Goal: Information Seeking & Learning: Learn about a topic

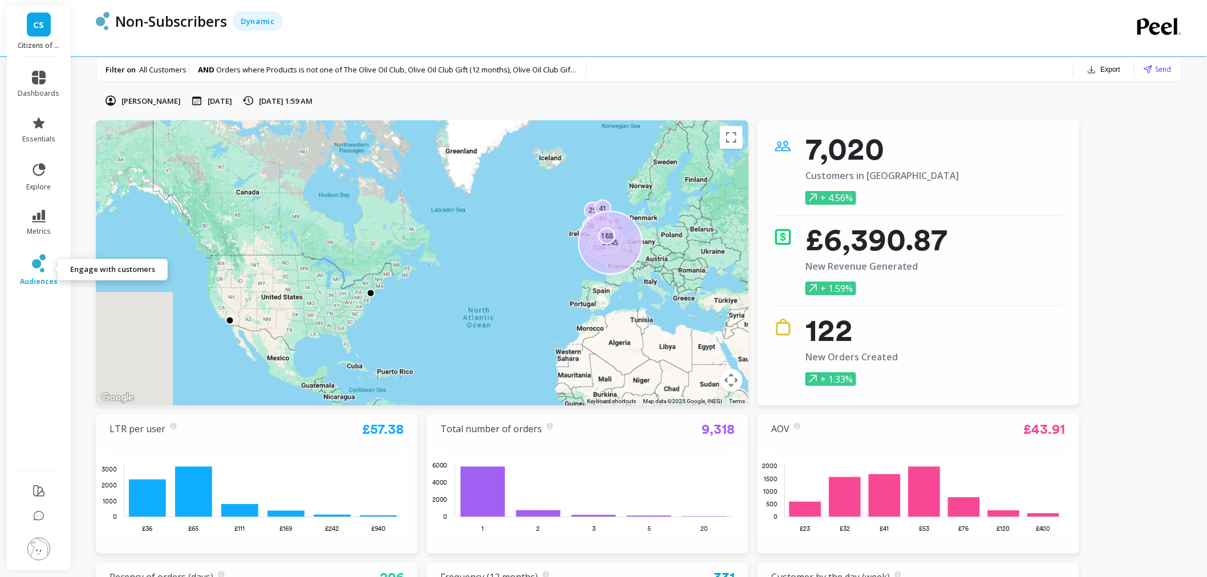
click at [46, 264] on link "audiences" at bounding box center [39, 271] width 42 height 32
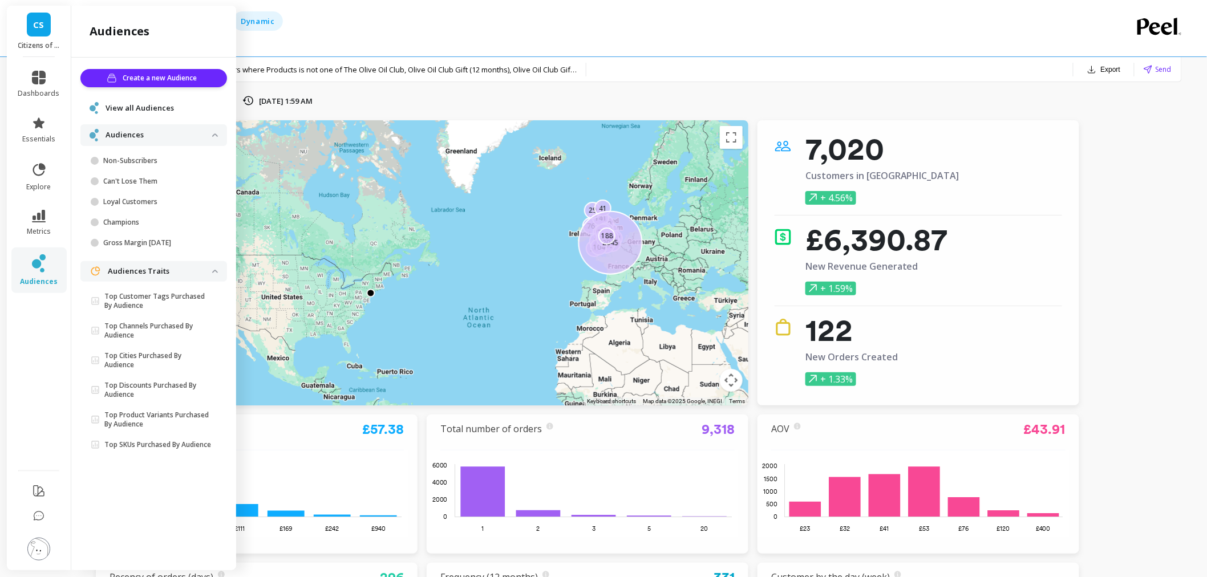
click at [147, 110] on span "View all Audiences" at bounding box center [140, 108] width 68 height 11
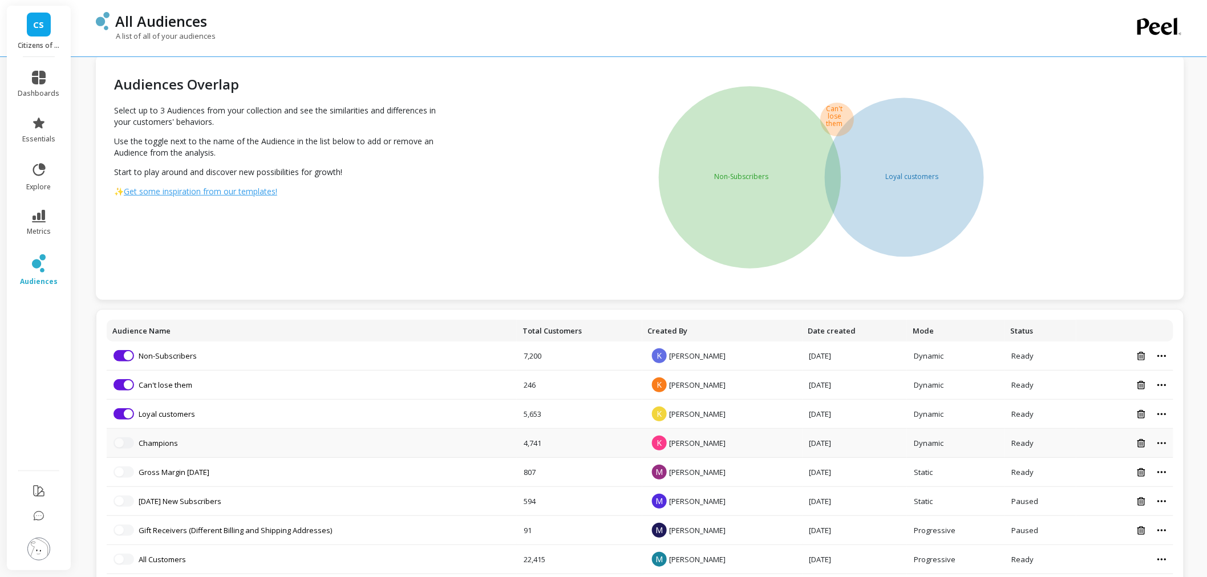
scroll to position [46, 0]
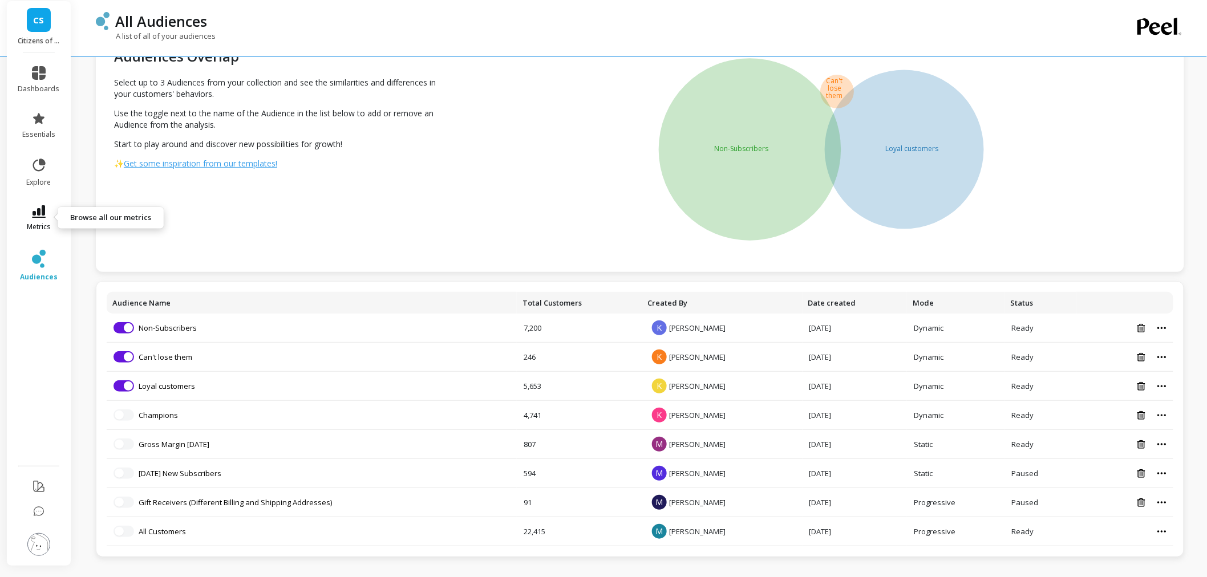
click at [45, 209] on icon at bounding box center [39, 211] width 14 height 13
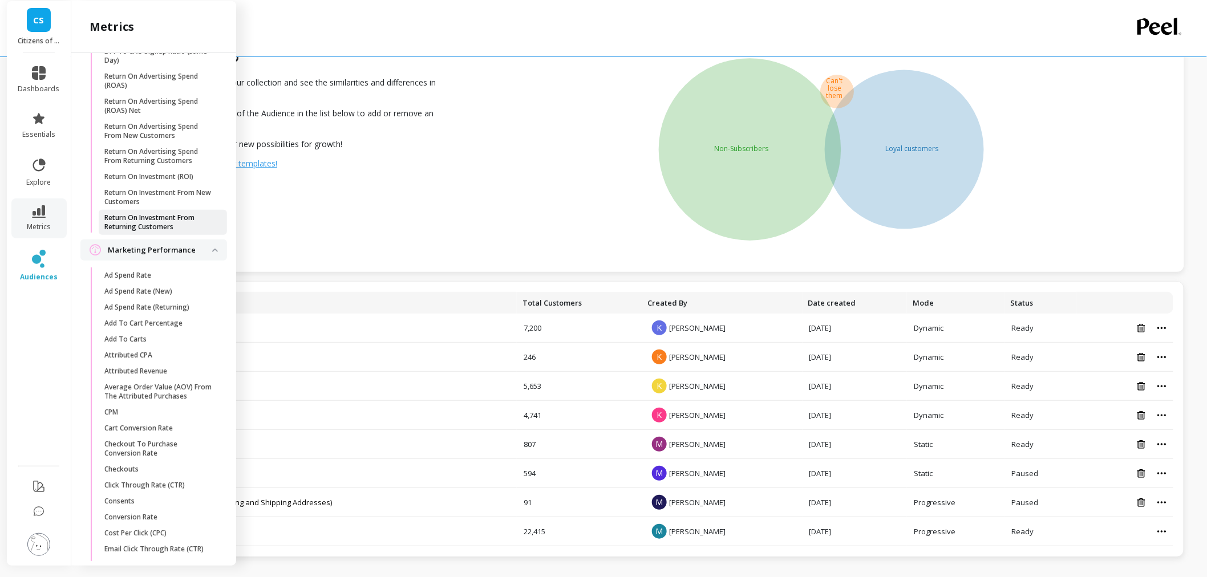
scroll to position [1162, 0]
click at [173, 358] on span "Attributed CPA" at bounding box center [158, 353] width 109 height 9
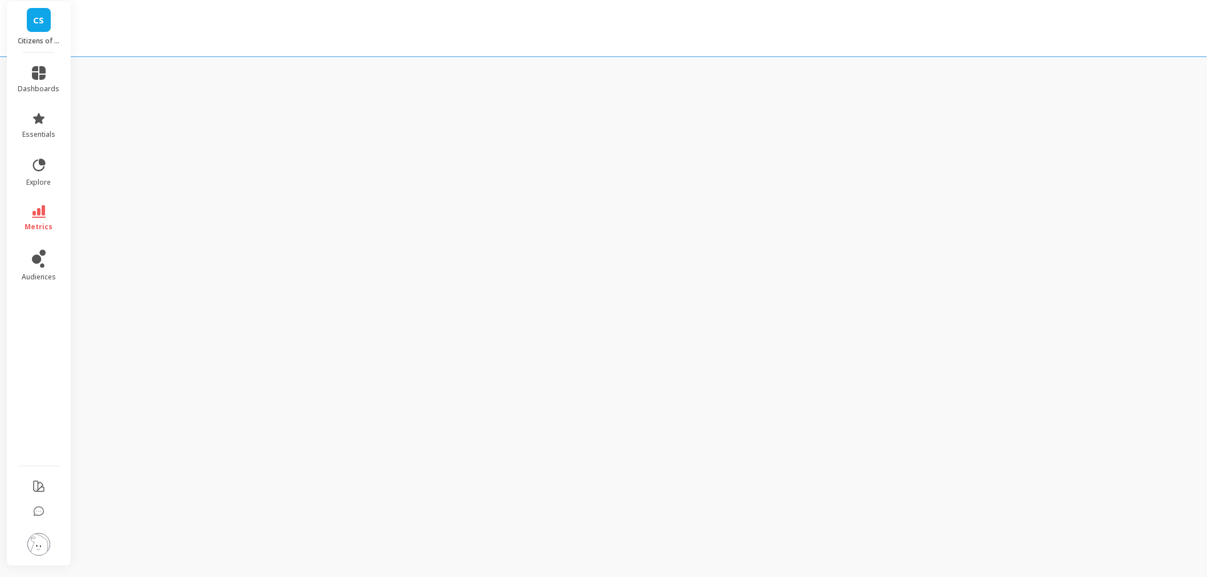
scroll to position [46, 0]
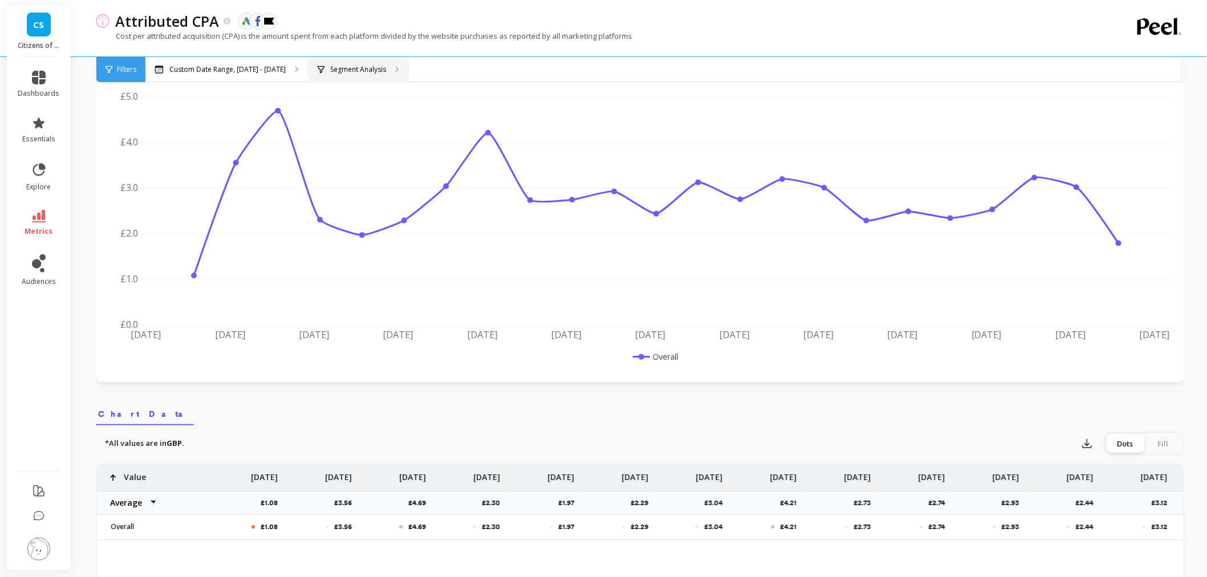
click at [318, 65] on div "Segment Analysis" at bounding box center [352, 69] width 68 height 9
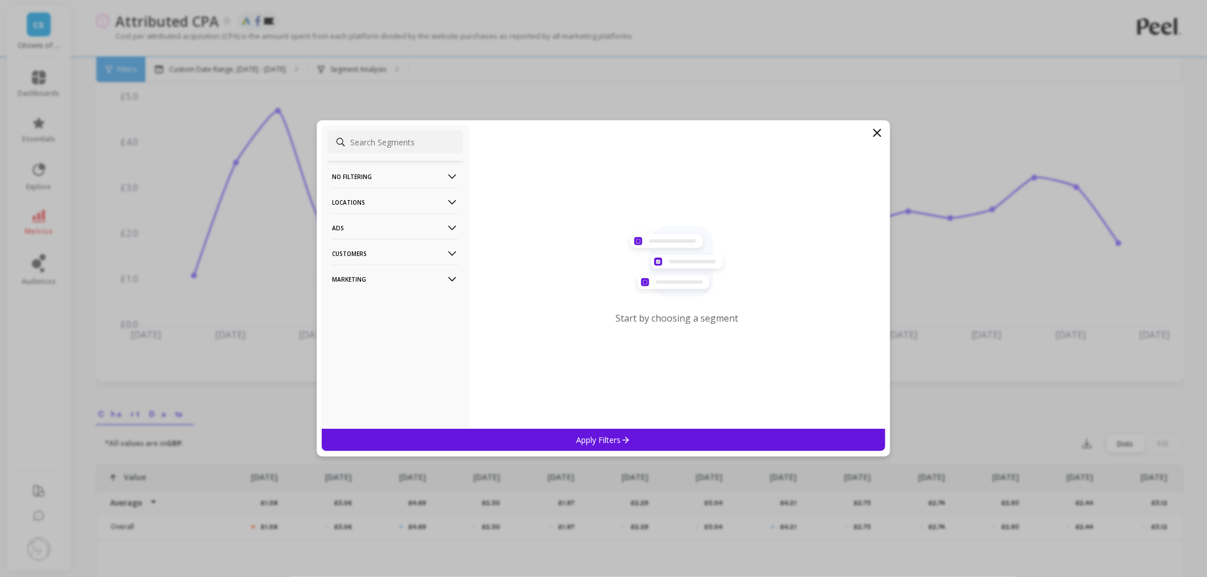
click at [358, 272] on p "Marketing" at bounding box center [395, 279] width 127 height 29
click at [357, 309] on div "Ads Accounts" at bounding box center [396, 301] width 136 height 18
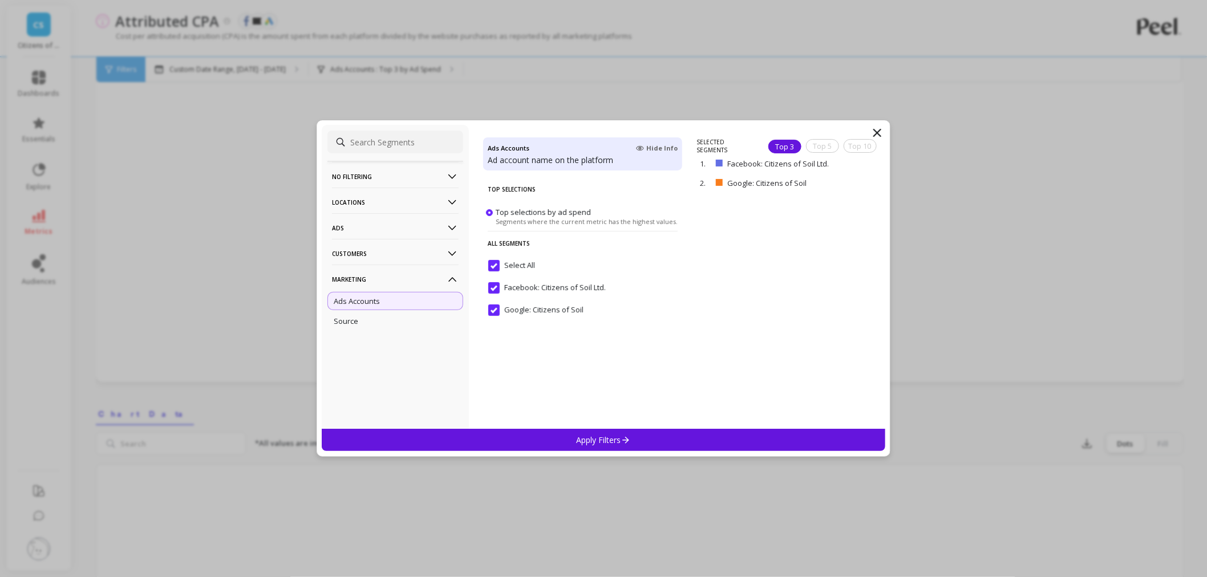
click at [499, 263] on input "Select All" at bounding box center [511, 265] width 47 height 11
click at [494, 310] on input "Google: Citizens of Soil" at bounding box center [535, 310] width 95 height 11
drag, startPoint x: 532, startPoint y: 423, endPoint x: 531, endPoint y: 432, distance: 8.6
click at [531, 432] on div "No filtering Overall Locations Countries Regions Ads Buying Types Campaigns Dev…" at bounding box center [604, 288] width 574 height 337
click at [530, 436] on div "Apply Filters" at bounding box center [604, 440] width 564 height 22
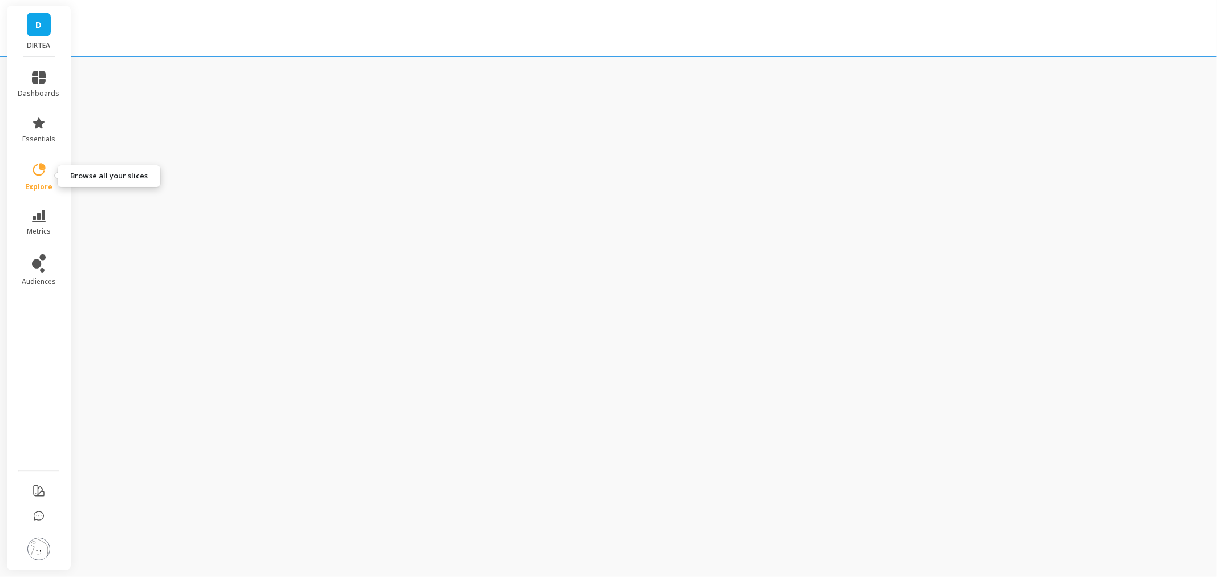
click at [52, 183] on link "explore" at bounding box center [39, 177] width 42 height 30
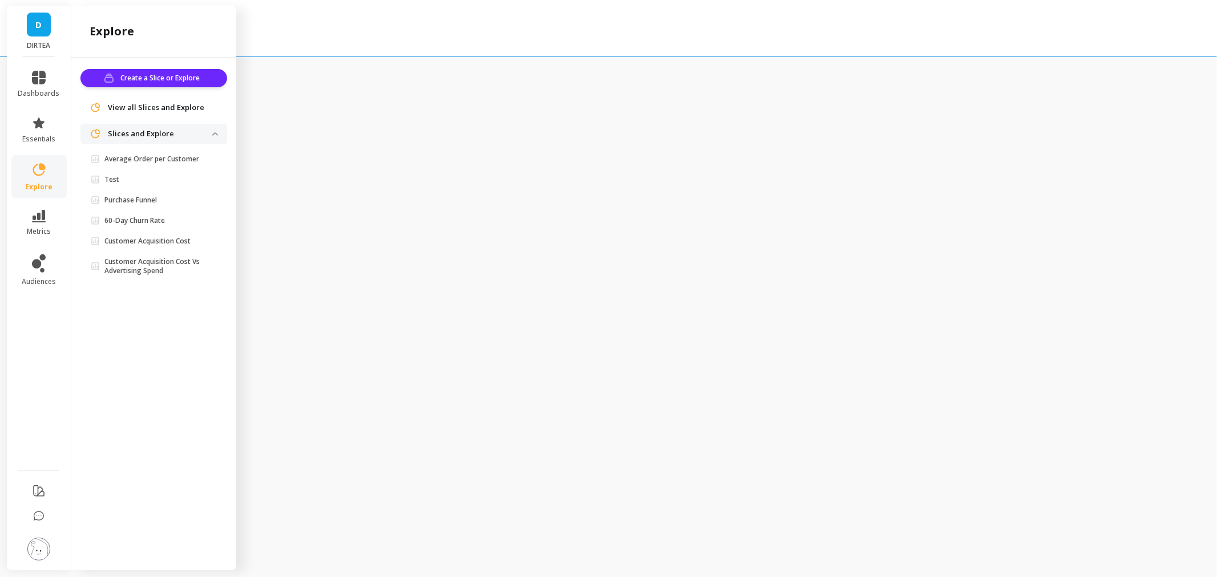
click at [140, 107] on span "View all Slices and Explore" at bounding box center [156, 107] width 96 height 11
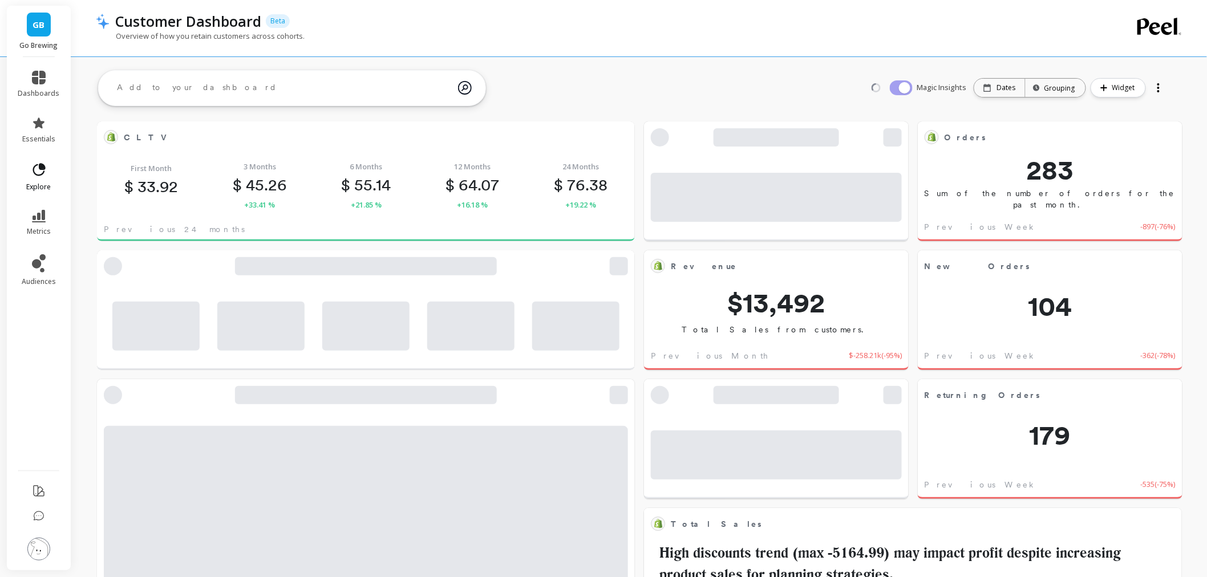
click at [29, 178] on link "explore" at bounding box center [39, 177] width 42 height 30
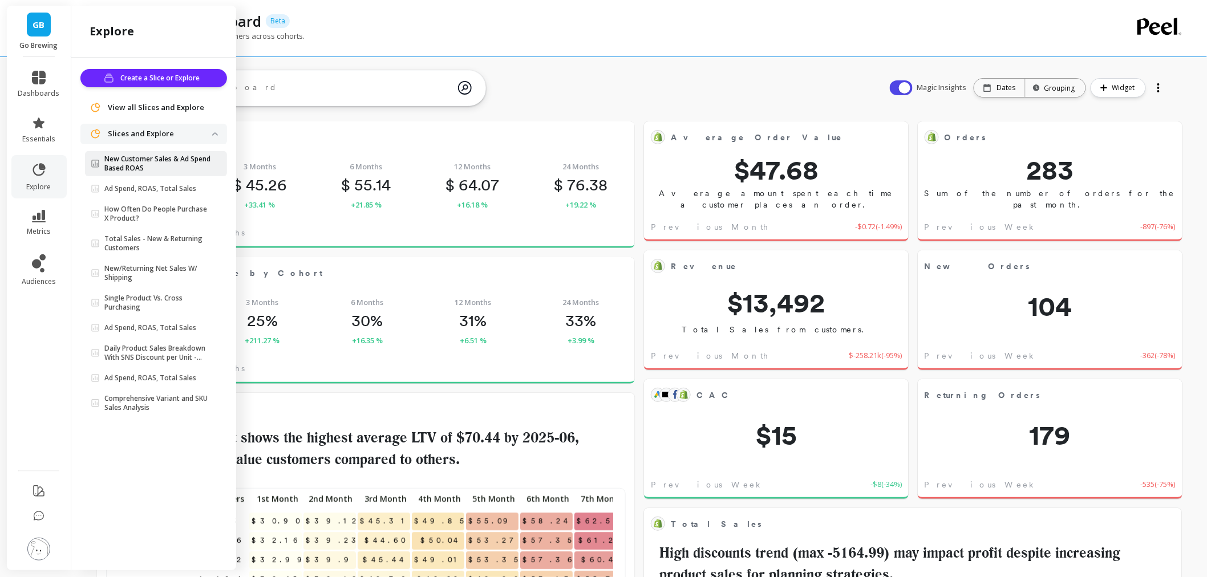
scroll to position [304, 494]
click at [161, 103] on span "View all Slices and Explore" at bounding box center [156, 107] width 96 height 11
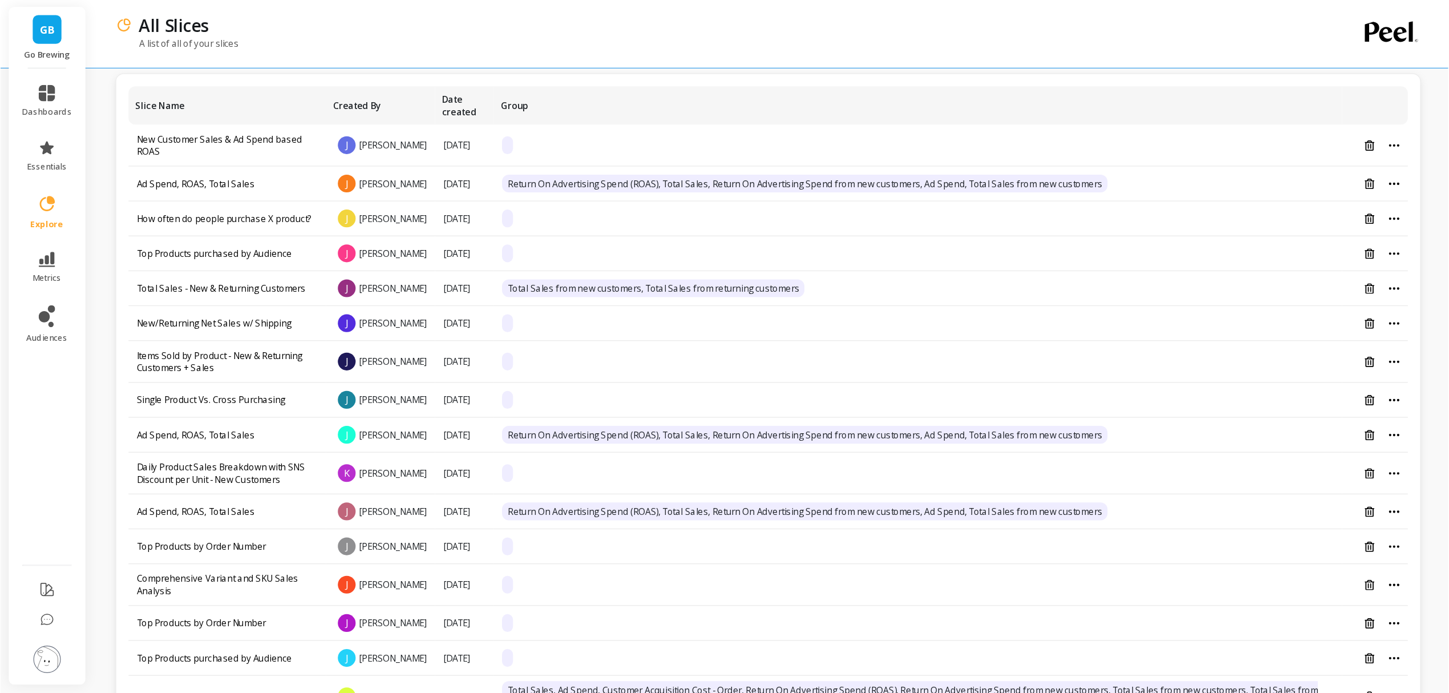
scroll to position [63, 0]
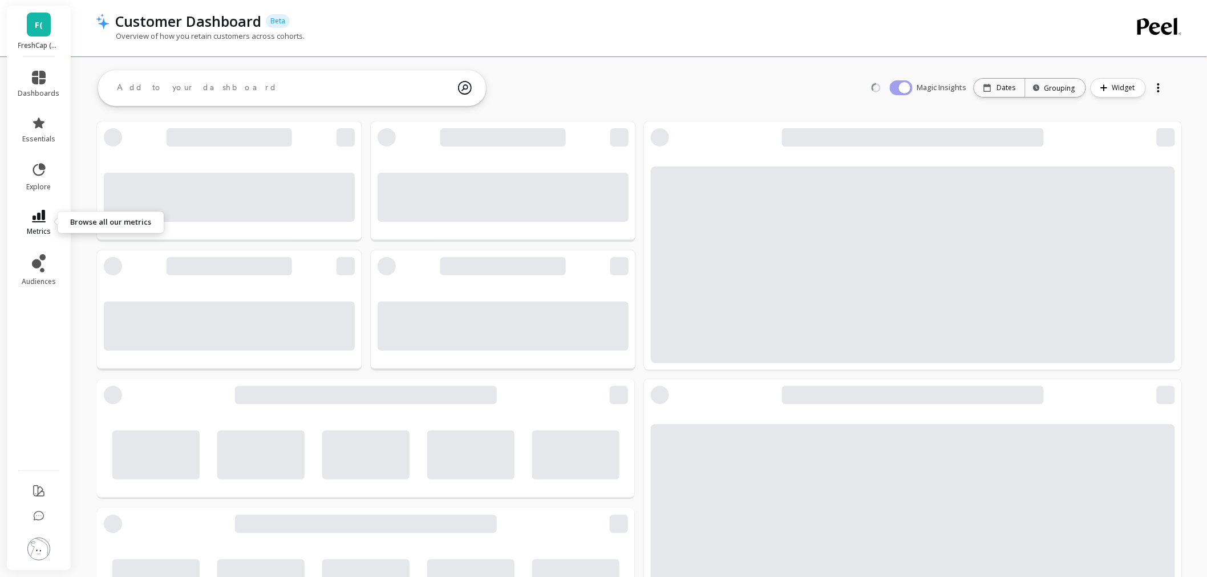
click at [50, 218] on link "metrics" at bounding box center [39, 223] width 42 height 26
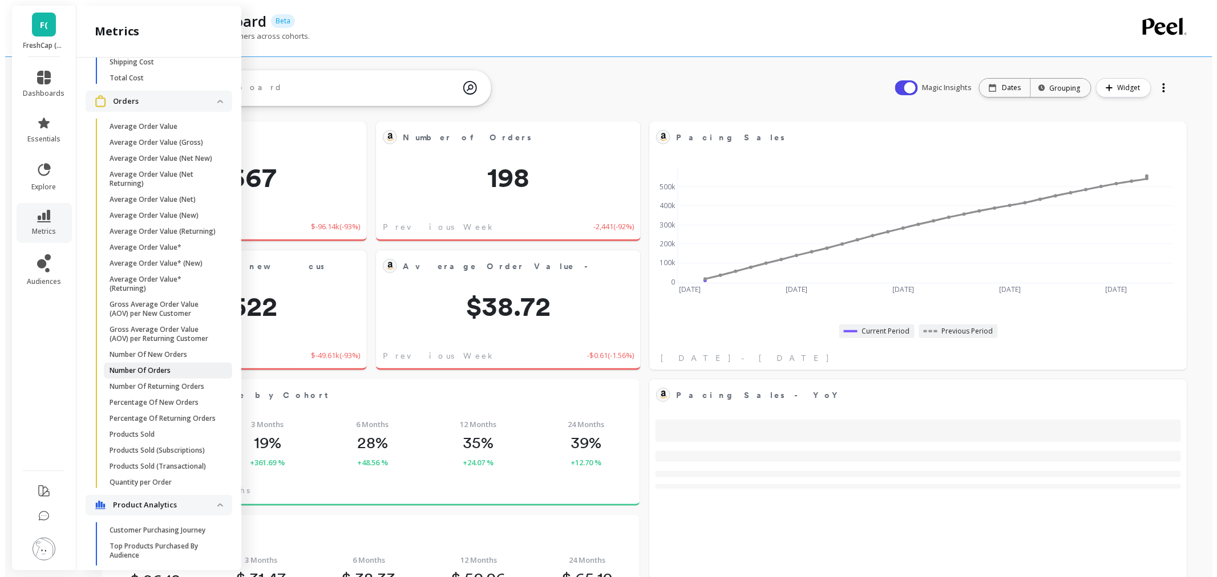
scroll to position [304, 494]
click at [164, 379] on link "Number Of Orders" at bounding box center [163, 371] width 128 height 16
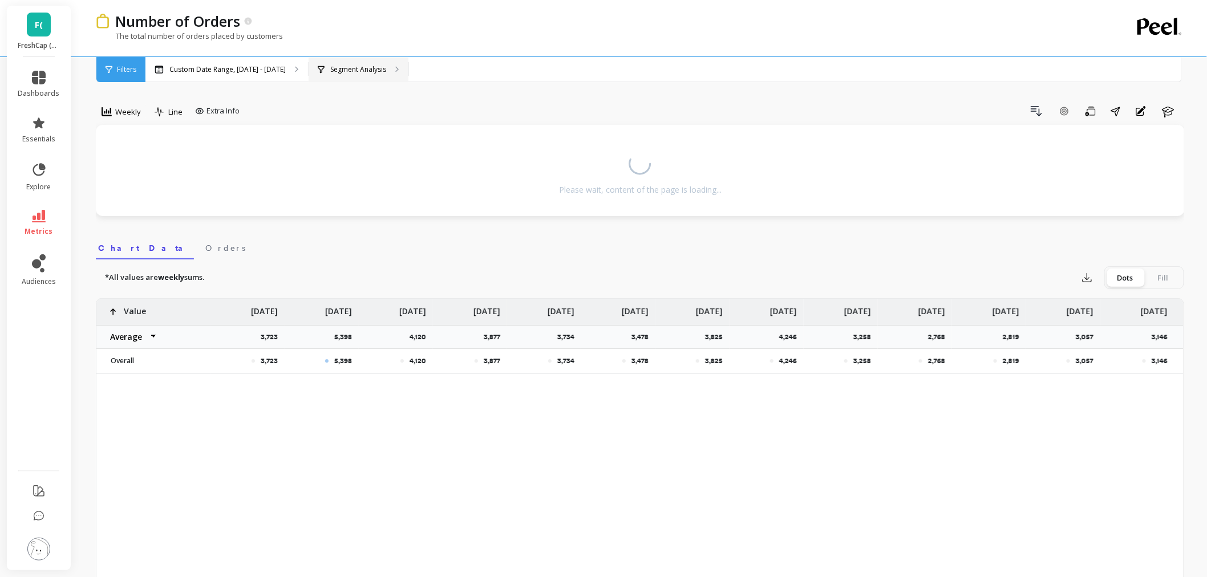
click at [333, 70] on p "Segment Analysis" at bounding box center [358, 69] width 56 height 9
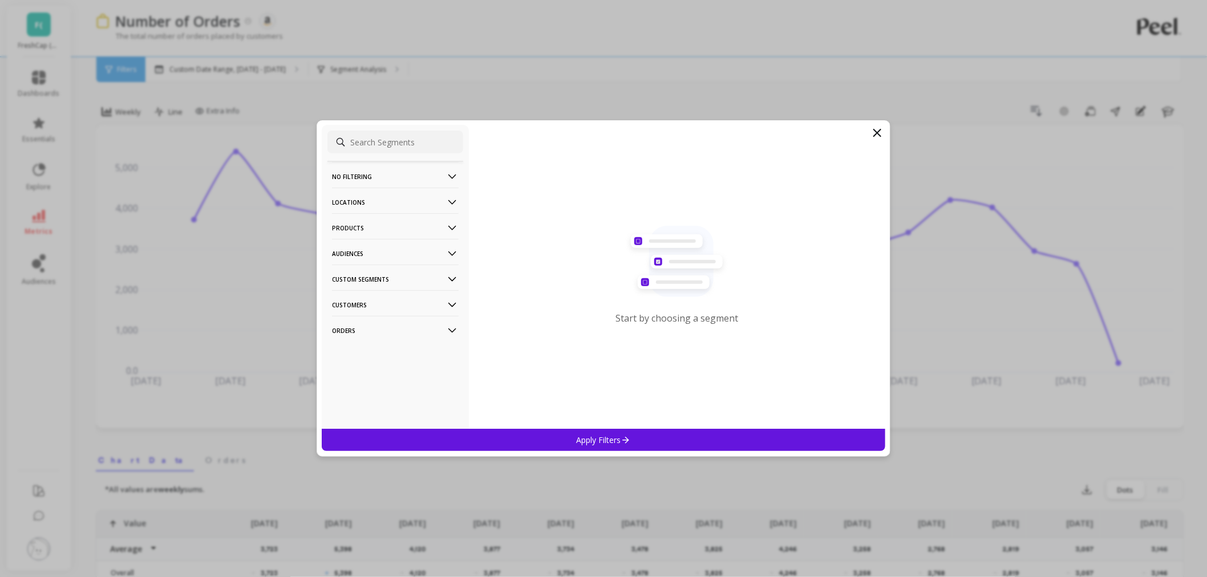
click at [375, 330] on p "Orders" at bounding box center [395, 330] width 127 height 29
click at [383, 352] on p "Amazon Promotions" at bounding box center [369, 353] width 70 height 10
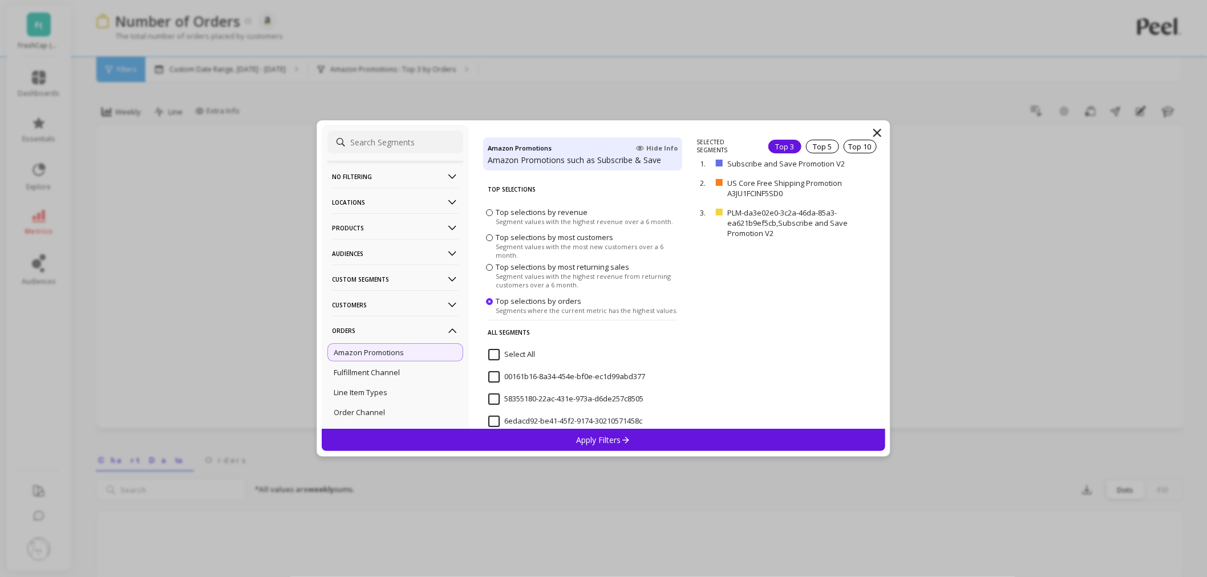
click at [608, 439] on p "Apply Filters" at bounding box center [604, 440] width 54 height 11
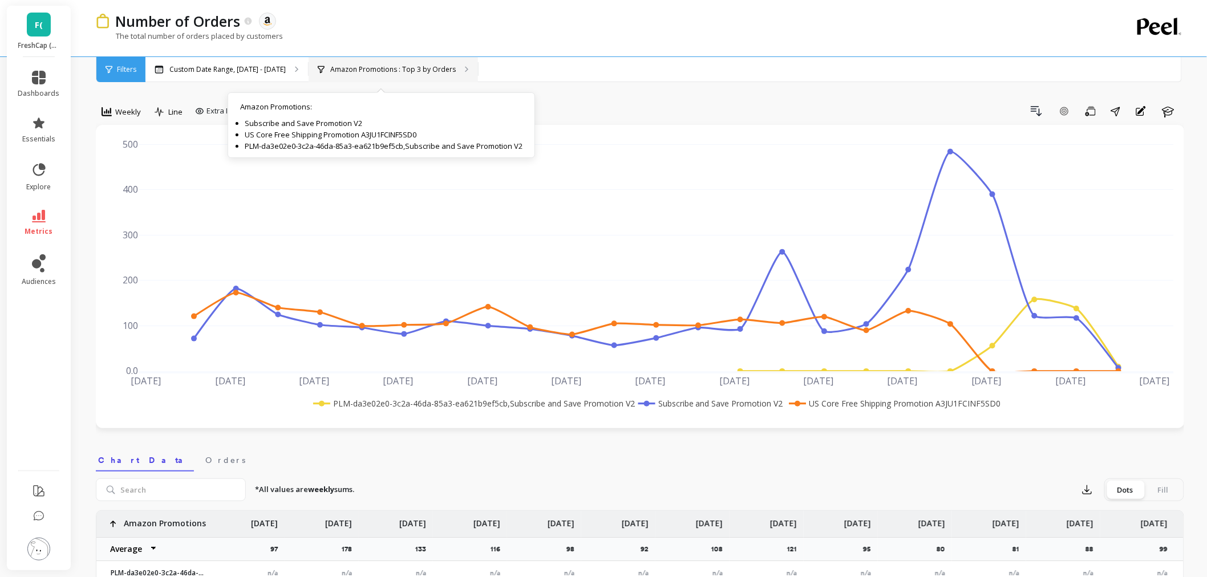
click at [384, 63] on div "Amazon Promotions : Top 3 by Orders Amazon Promotions : Subscribe and Save Prom…" at bounding box center [393, 69] width 169 height 25
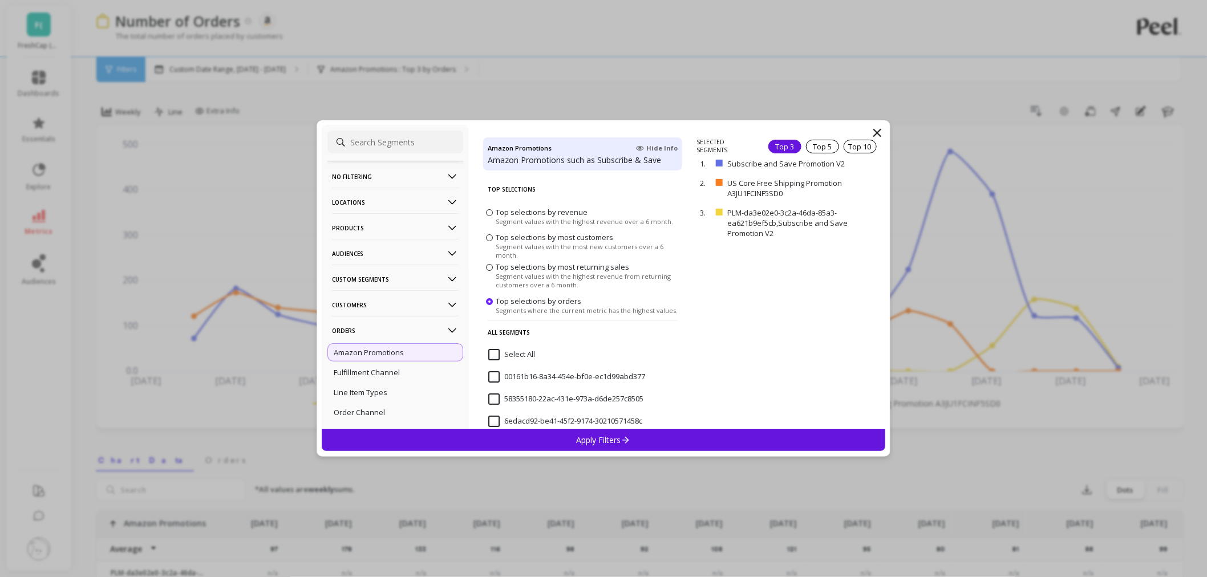
click at [493, 209] on label "Top selections by revenue Segment values with the highest revenue over a 6 mont…" at bounding box center [579, 216] width 187 height 19
click at [0, 0] on input "Top selections by revenue Segment values with the highest revenue over a 6 mont…" at bounding box center [0, 0] width 0 height 0
click at [594, 449] on div "Apply Filters" at bounding box center [604, 440] width 564 height 22
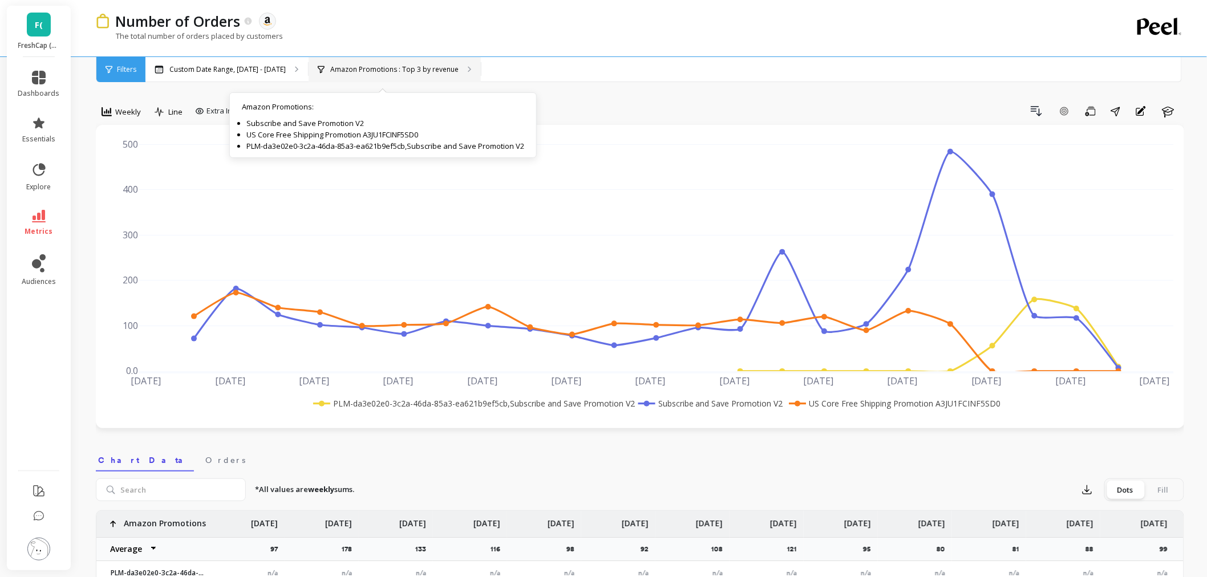
click at [358, 70] on p "Amazon Promotions : Top 3 by revenue" at bounding box center [394, 69] width 128 height 9
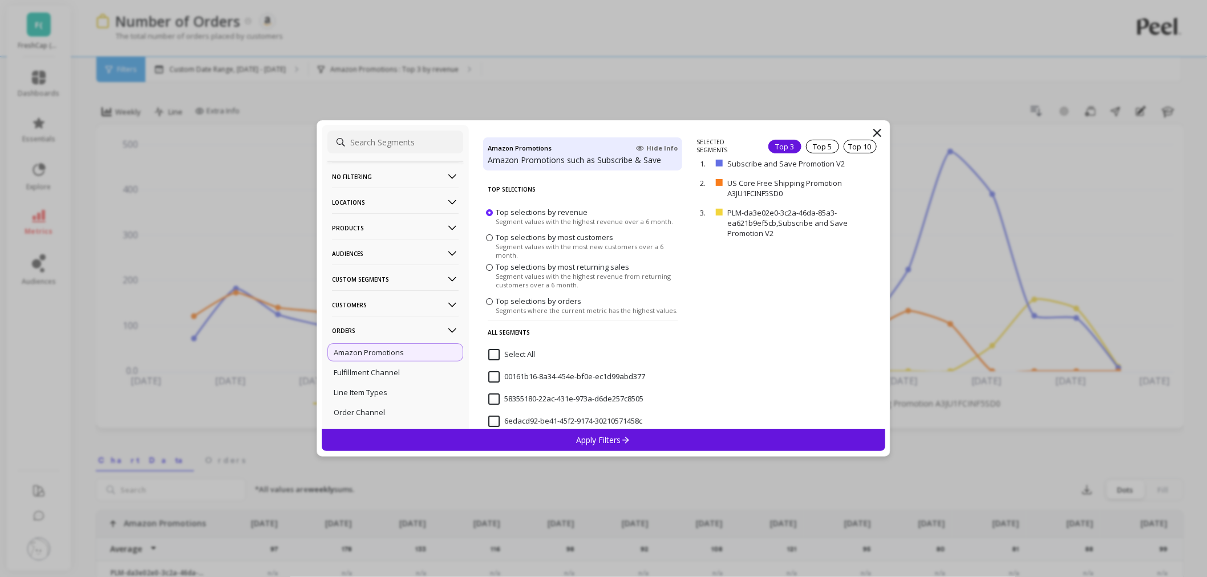
click at [491, 239] on span at bounding box center [489, 238] width 7 height 7
click at [0, 0] on input "Top selections by most customers Segment values with the most new customers ove…" at bounding box center [0, 0] width 0 height 0
click at [571, 441] on div "Apply Filters" at bounding box center [604, 440] width 564 height 22
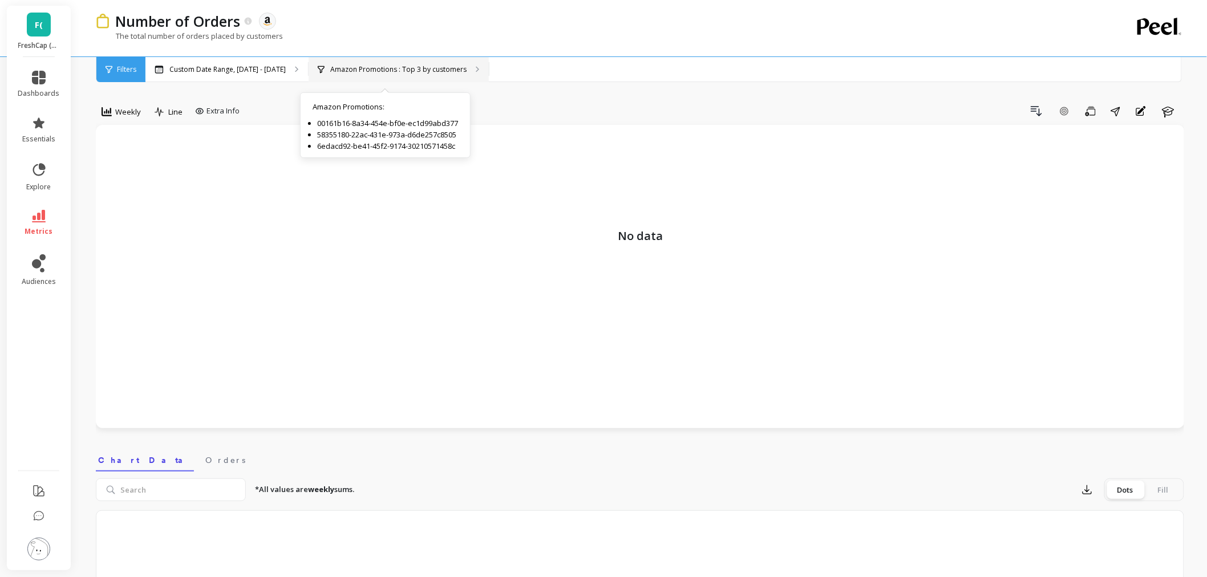
click at [449, 75] on div "Amazon Promotions : Top 3 by customers Amazon Promotions : 00161b16-8a34-454e-b…" at bounding box center [399, 69] width 180 height 25
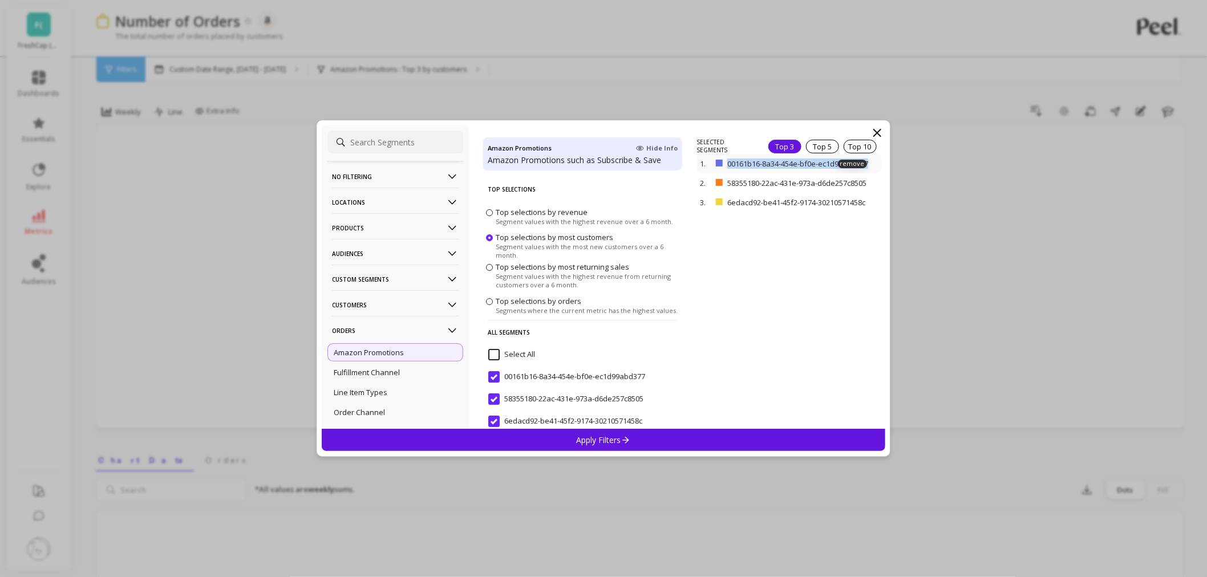
drag, startPoint x: 789, startPoint y: 173, endPoint x: 729, endPoint y: 163, distance: 61.3
click at [729, 163] on p "00161b16-8a34-454e-bf0e-ec1d99abd377" at bounding box center [801, 164] width 146 height 10
copy p "00161b16-8a34-454e-bf0e-ec1d99abd377"
drag, startPoint x: 780, startPoint y: 207, endPoint x: 727, endPoint y: 196, distance: 54.2
click at [727, 193] on div "2. 58355180-22ac-431e-973a-d6de257c8505 remove" at bounding box center [789, 182] width 184 height 19
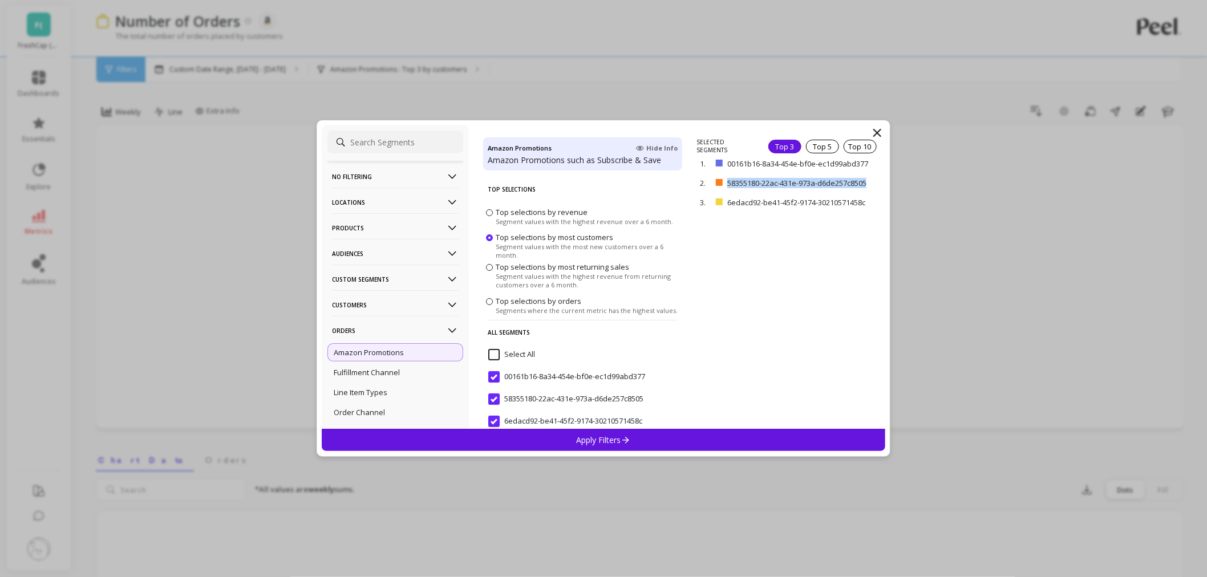
copy p "58355180-22ac-431e-973a-d6de257c8505"
drag, startPoint x: 780, startPoint y: 232, endPoint x: 721, endPoint y: 221, distance: 59.8
click at [721, 212] on div "3. 6edacd92-be41-45f2-9174-30210571458c remove" at bounding box center [789, 202] width 184 height 19
copy div "6edacd92-be41-45f2-9174-30210571458c"
click at [649, 443] on div "Apply Filters" at bounding box center [604, 440] width 564 height 22
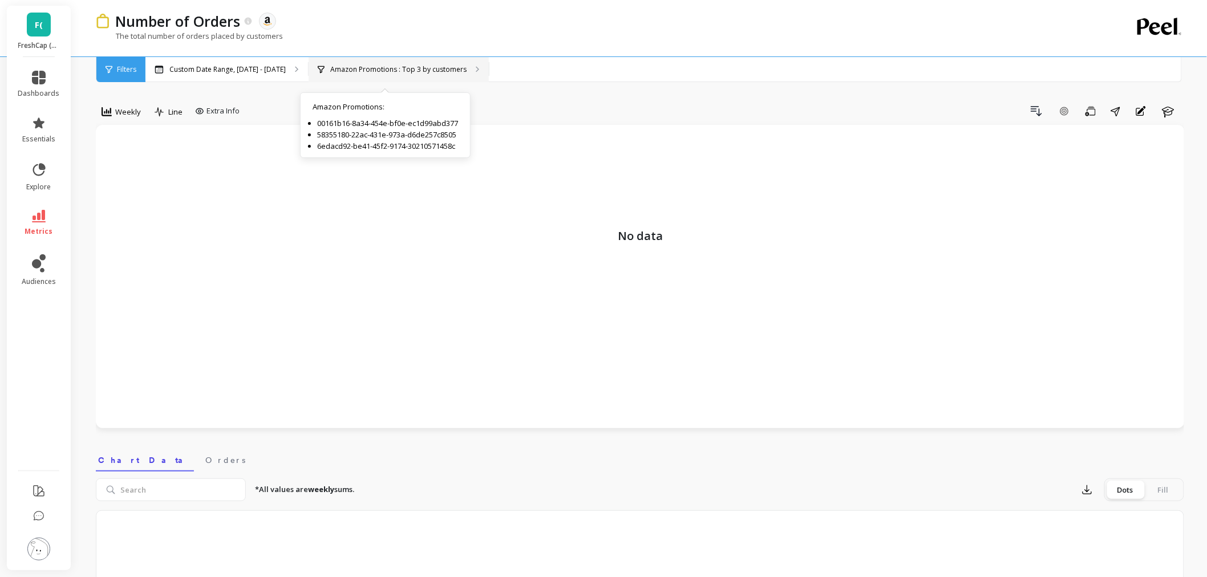
click at [377, 74] on div "Amazon Promotions : Top 3 by customers Amazon Promotions : 00161b16-8a34-454e-b…" at bounding box center [399, 69] width 180 height 25
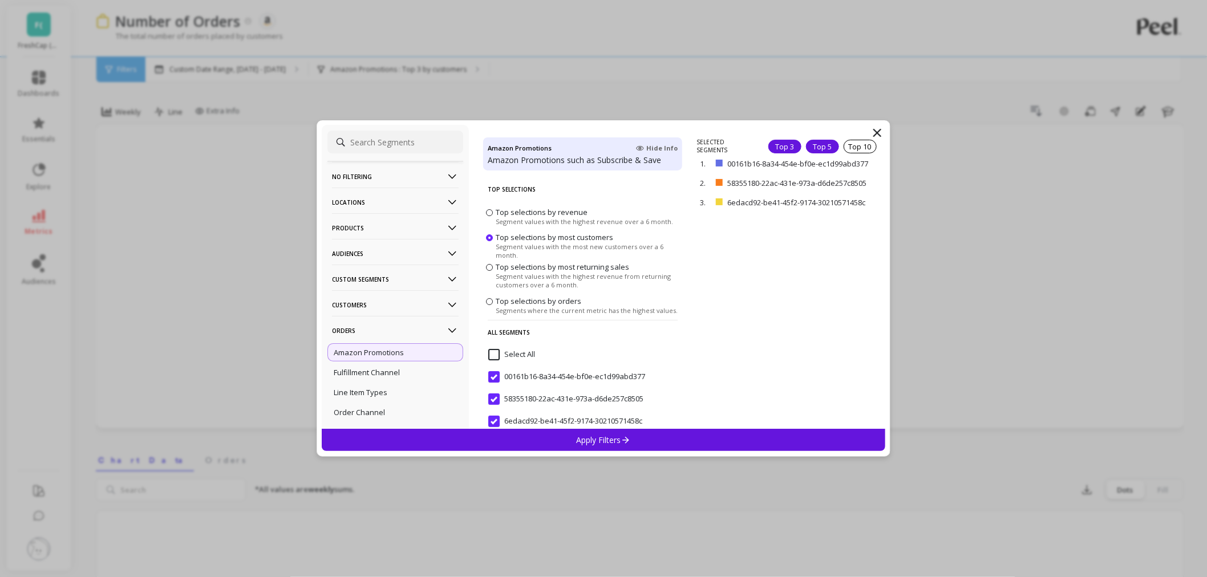
click at [819, 144] on div "Top 5" at bounding box center [822, 147] width 33 height 14
click at [584, 431] on div "Apply Filters" at bounding box center [604, 440] width 564 height 22
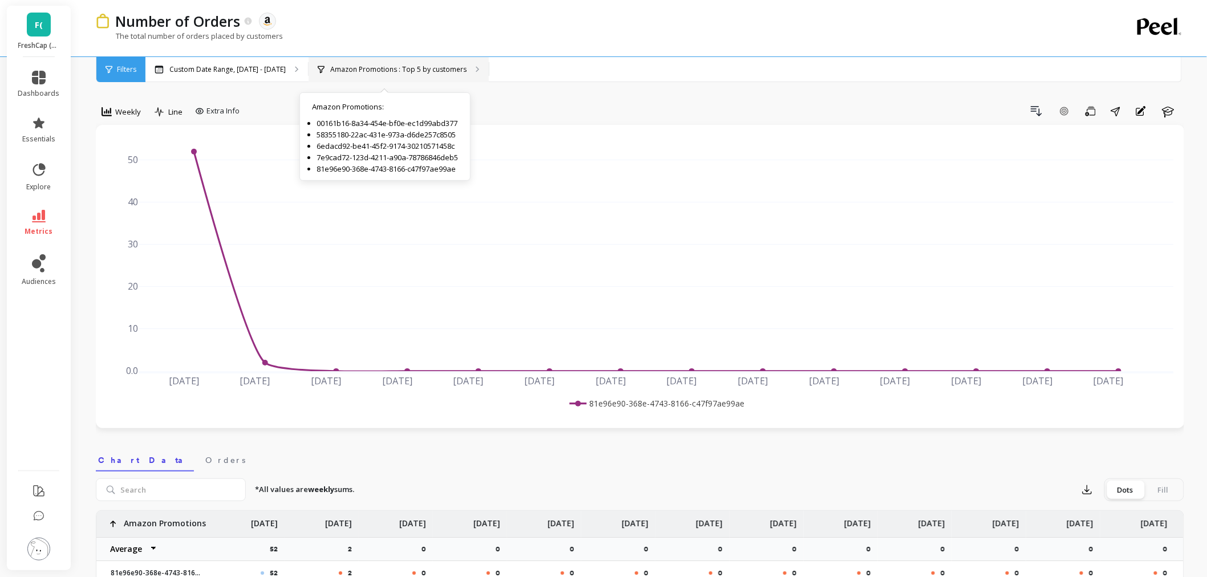
click at [357, 71] on p "Amazon Promotions : Top 5 by customers" at bounding box center [398, 69] width 136 height 9
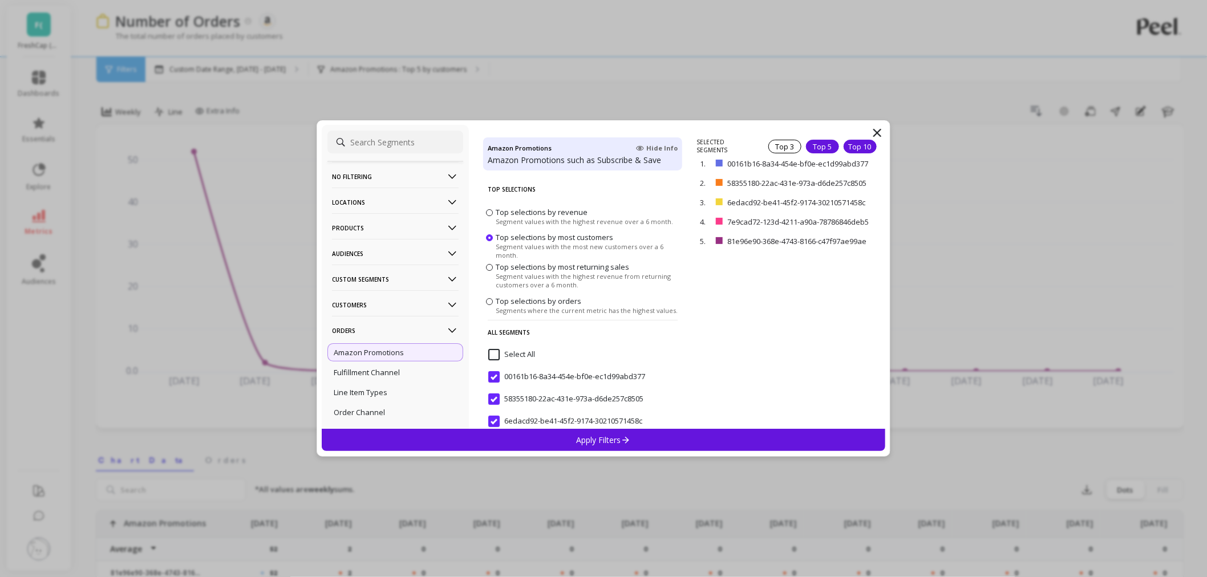
click at [848, 151] on div "Top 10" at bounding box center [860, 147] width 33 height 14
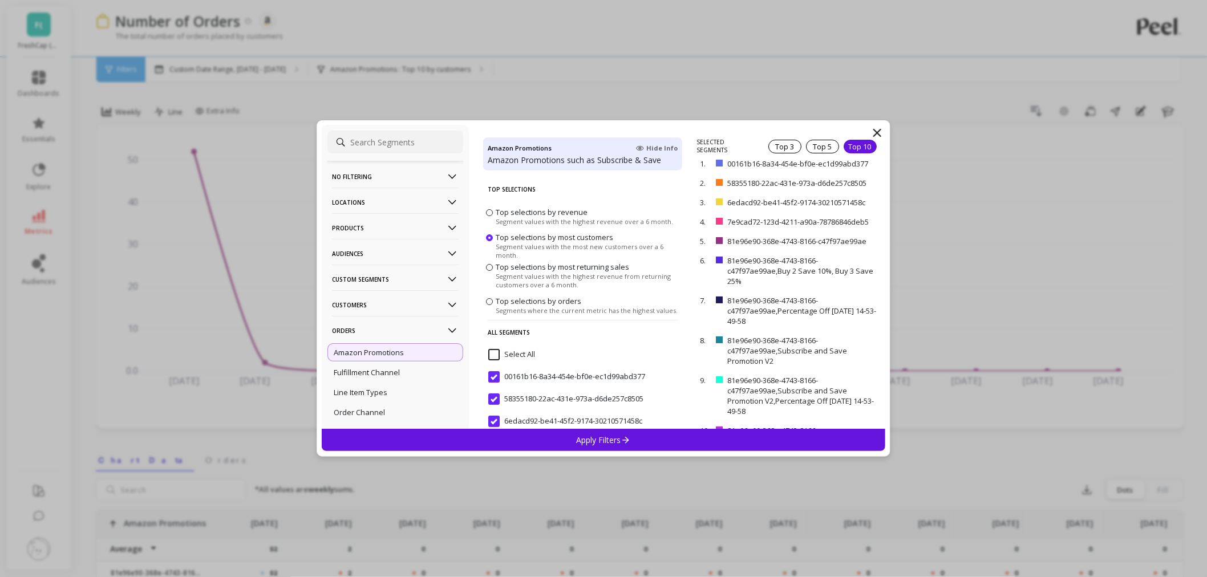
click at [643, 443] on div "Apply Filters" at bounding box center [604, 440] width 564 height 22
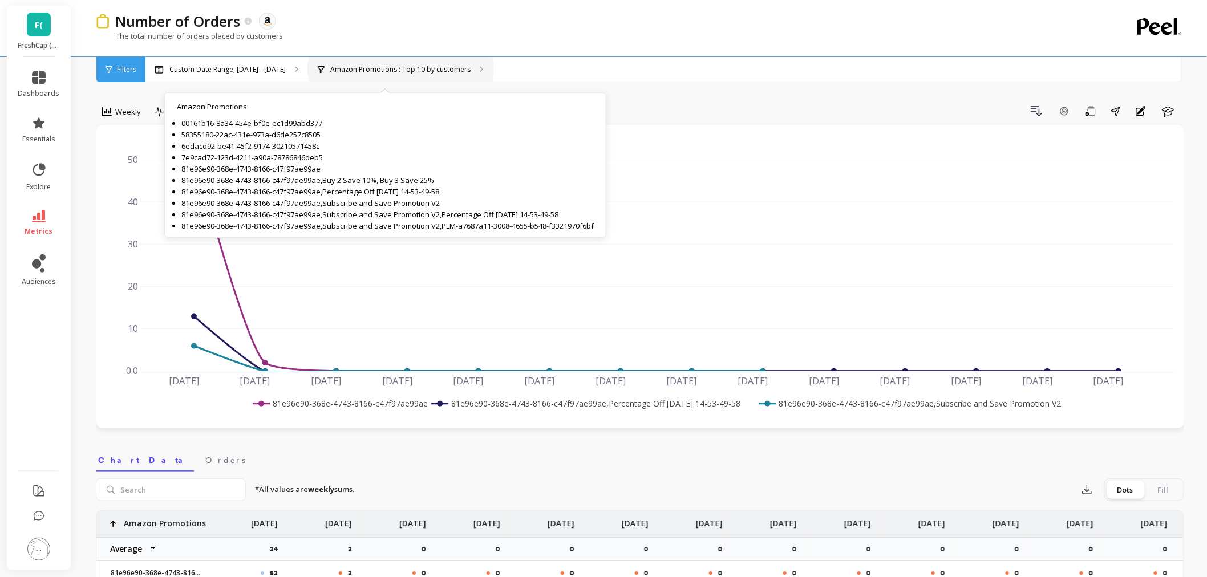
click at [397, 67] on p "Amazon Promotions : Top 10 by customers" at bounding box center [400, 69] width 140 height 9
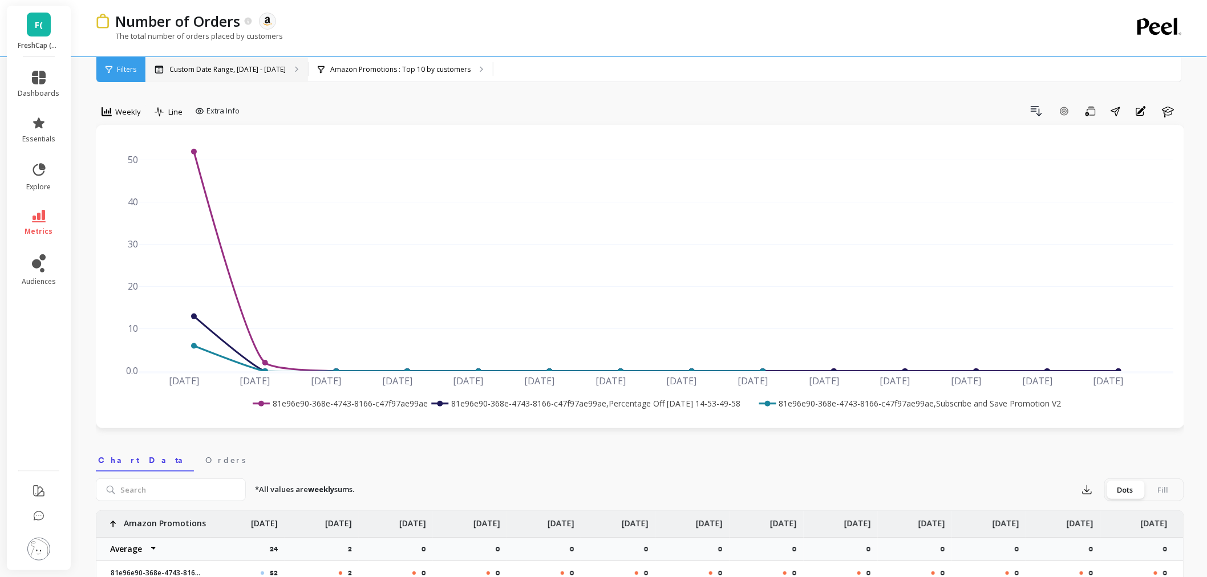
click at [231, 60] on div "Custom Date Range, [DATE] - [DATE]" at bounding box center [227, 69] width 163 height 25
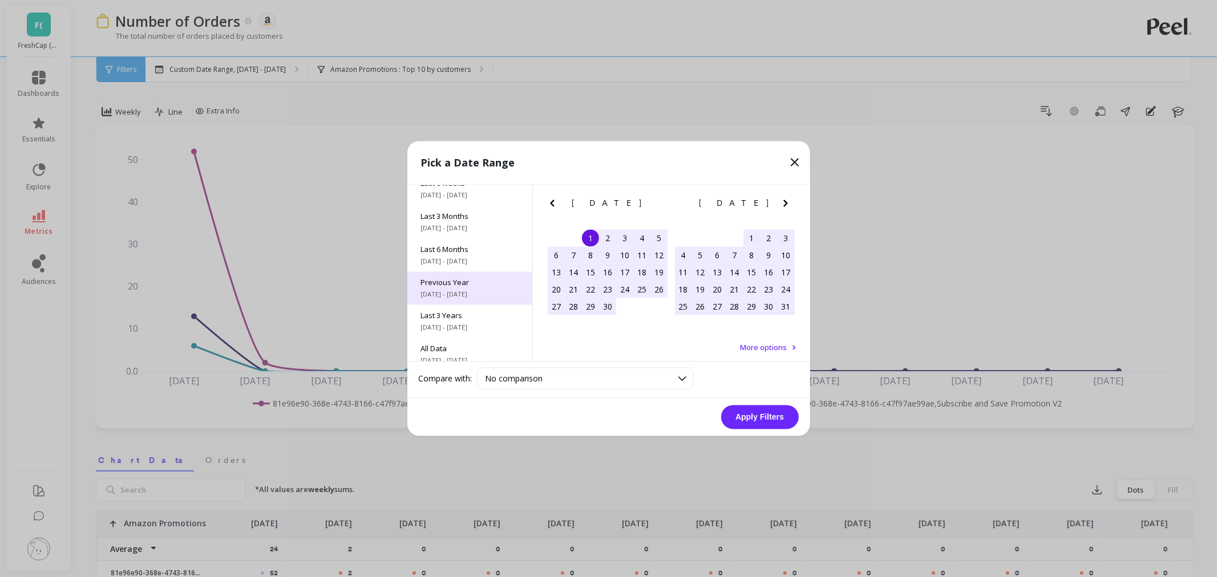
click at [486, 287] on span "Previous Year" at bounding box center [470, 283] width 98 height 10
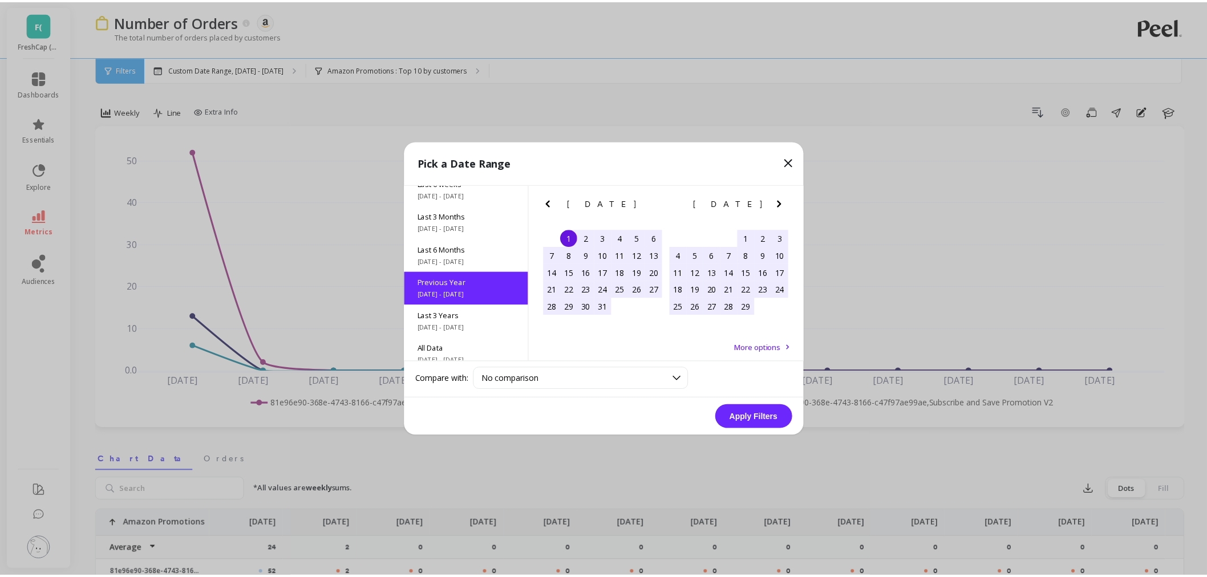
scroll to position [1, 0]
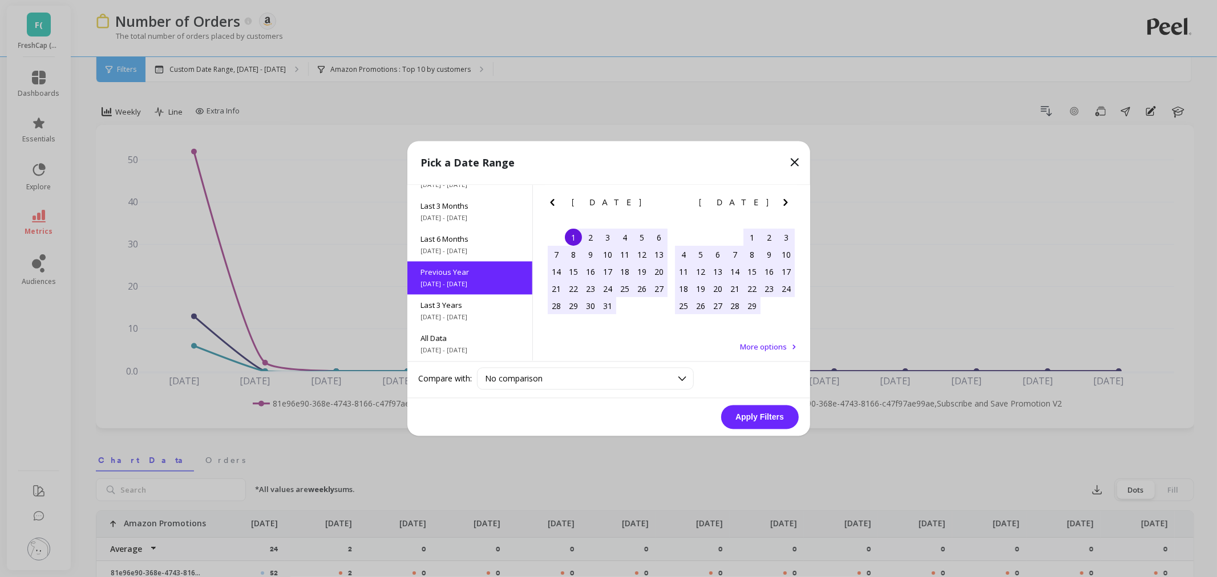
click at [754, 417] on button "Apply Filters" at bounding box center [760, 418] width 78 height 24
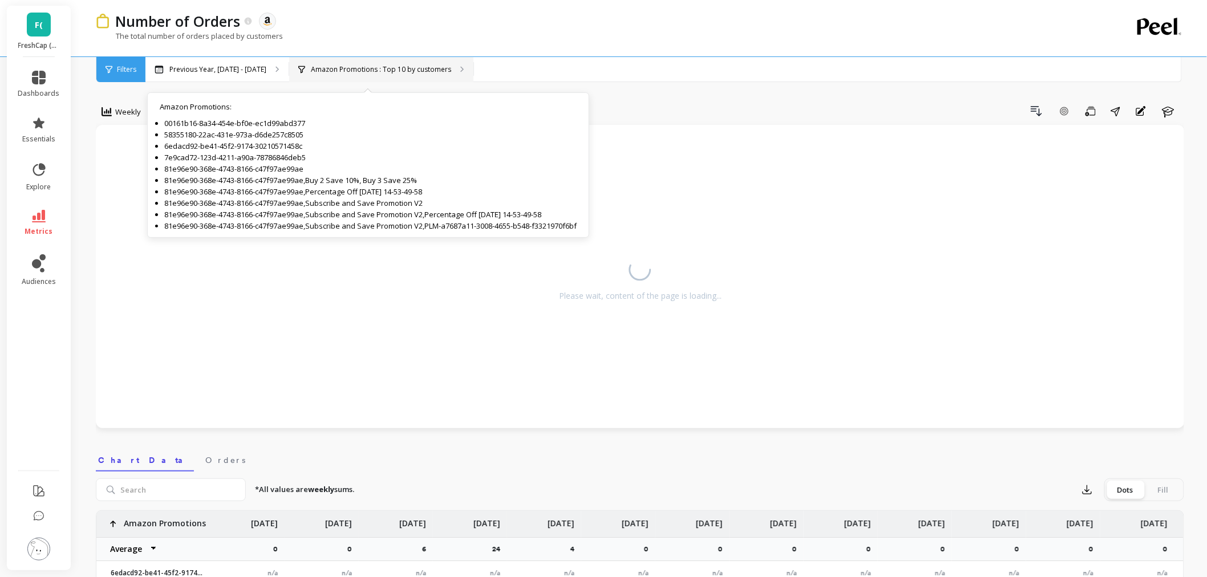
click at [375, 70] on p "Amazon Promotions : Top 10 by customers" at bounding box center [381, 69] width 140 height 9
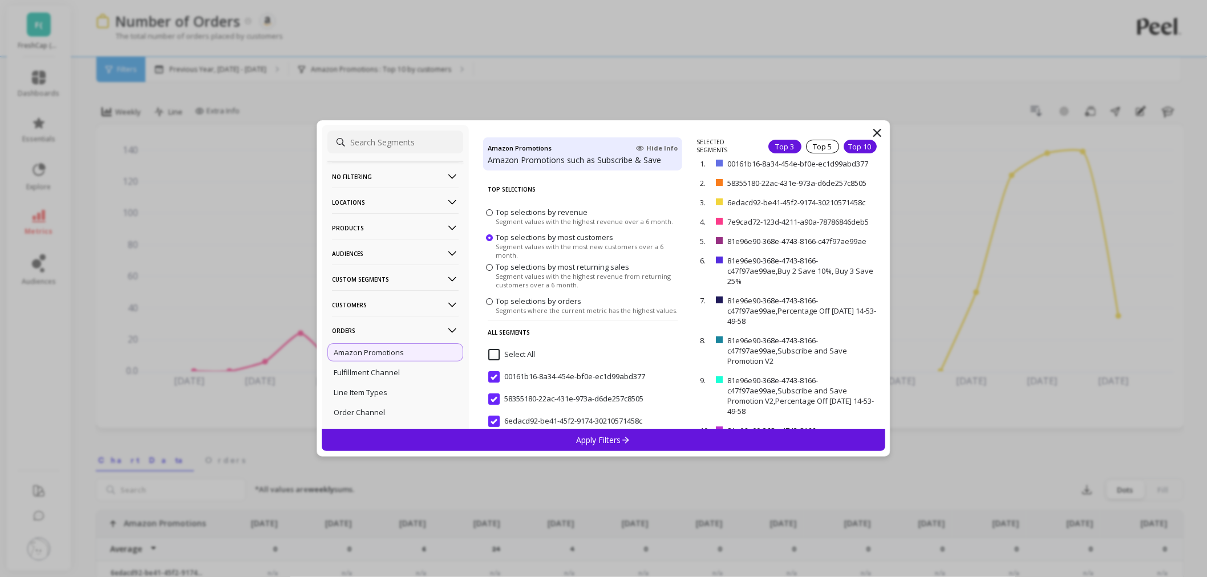
click at [772, 143] on div "Top 3" at bounding box center [785, 147] width 33 height 14
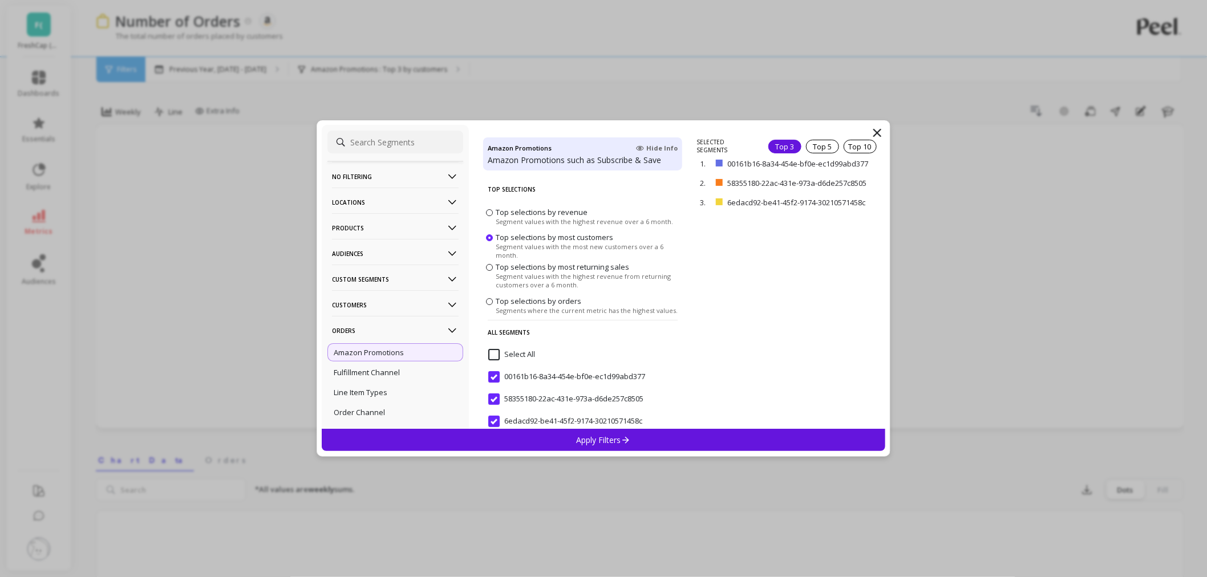
click at [618, 432] on div "Apply Filters" at bounding box center [604, 440] width 564 height 22
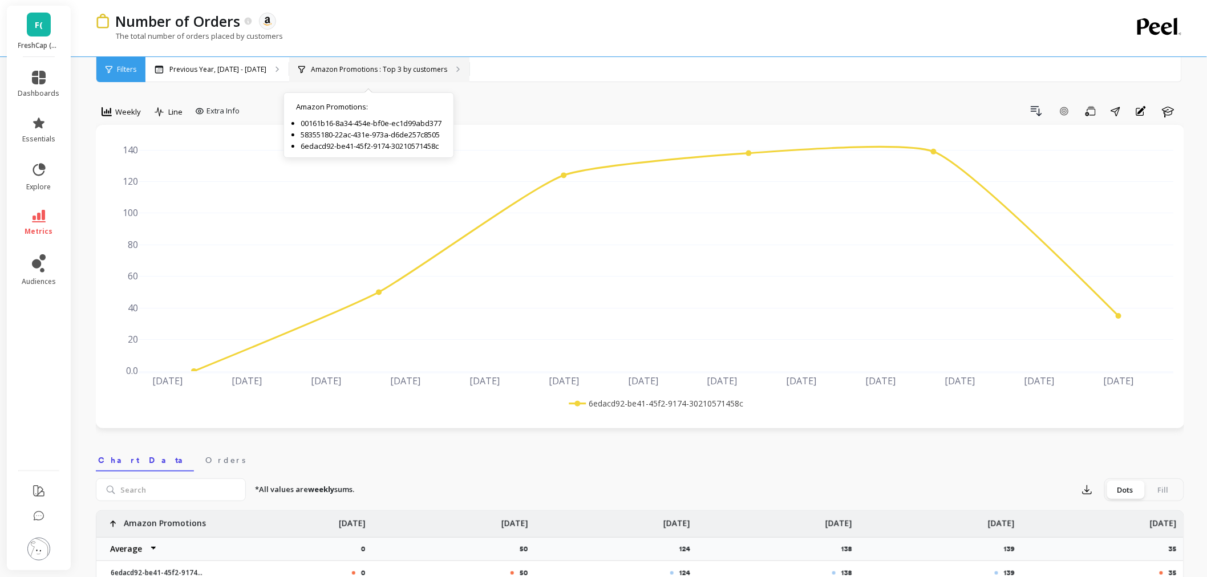
click at [407, 63] on div "Amazon Promotions : Top 3 by customers Amazon Promotions : 00161b16-8a34-454e-b…" at bounding box center [379, 69] width 180 height 25
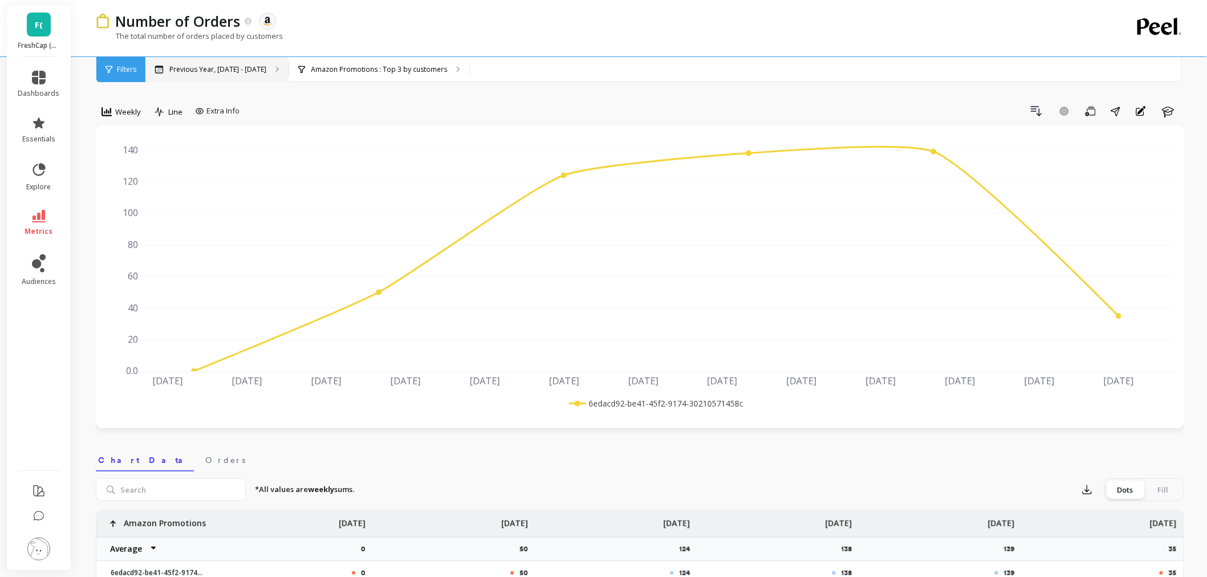
click at [241, 72] on p "Previous Year, Jan 1 - Dec 31" at bounding box center [217, 69] width 97 height 9
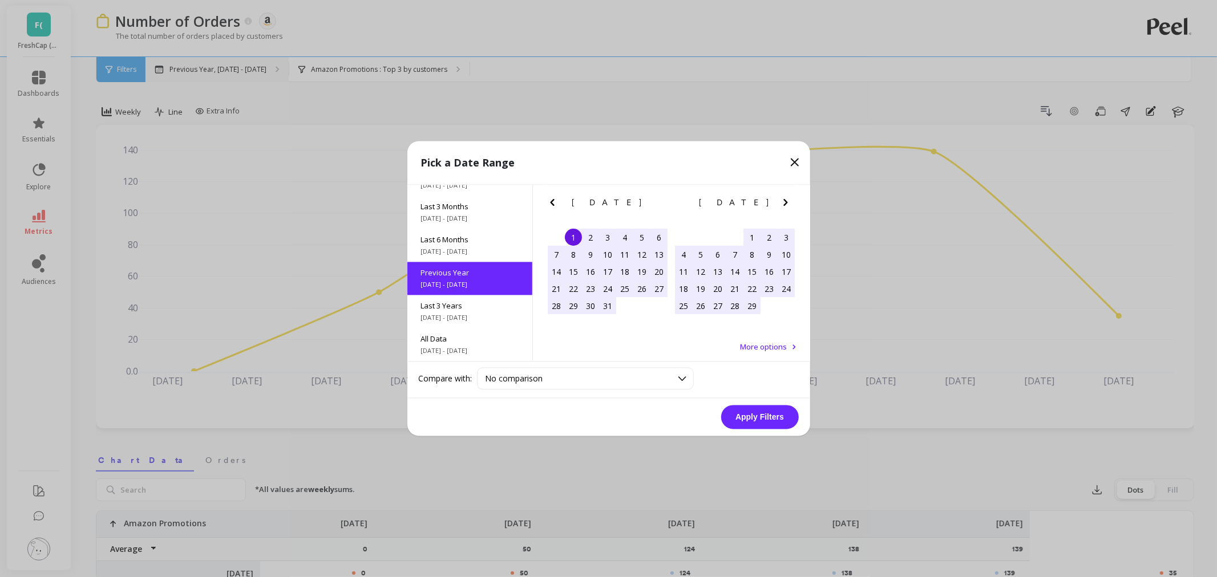
scroll to position [155, 0]
click at [462, 258] on div "Last 6 Months 4/1/2025 - 9/30/2025" at bounding box center [469, 245] width 125 height 33
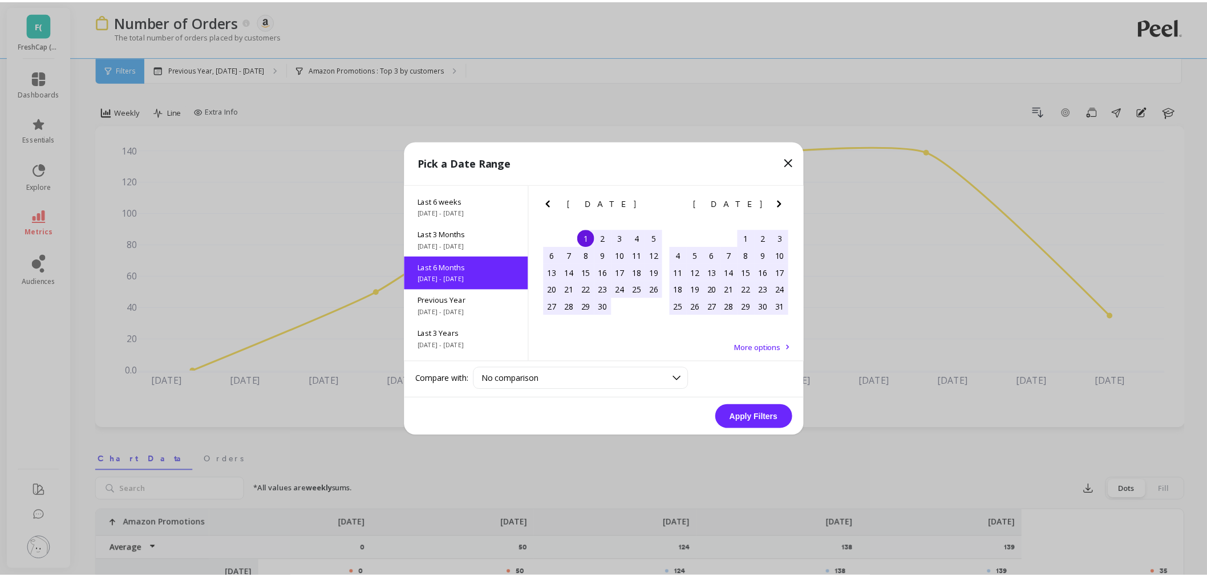
scroll to position [127, 0]
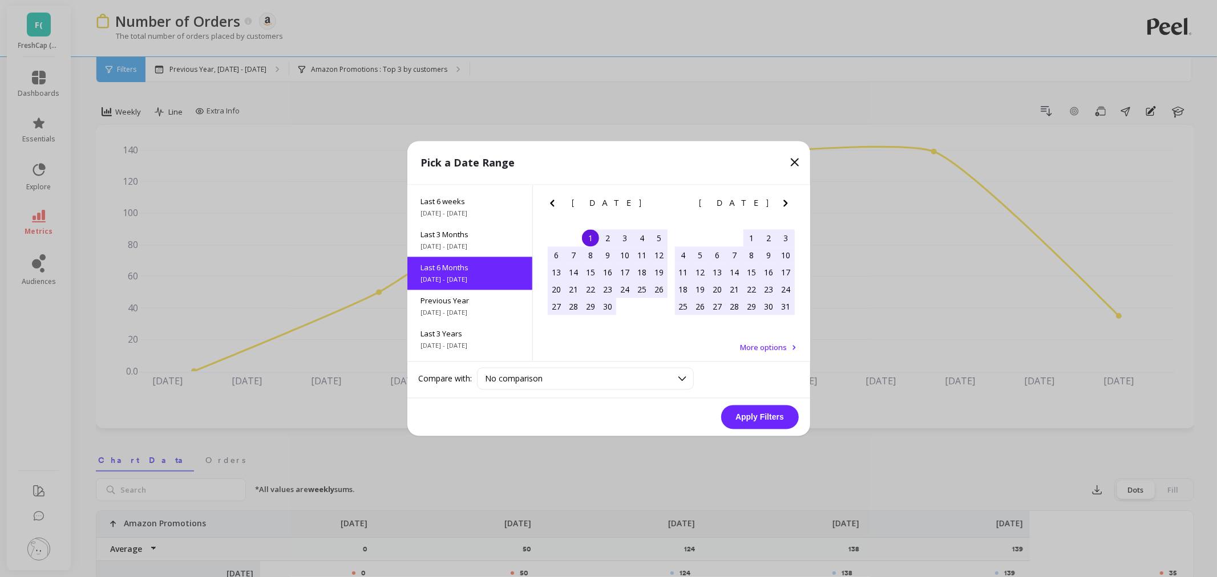
click at [552, 208] on icon "Previous Month" at bounding box center [553, 204] width 14 height 14
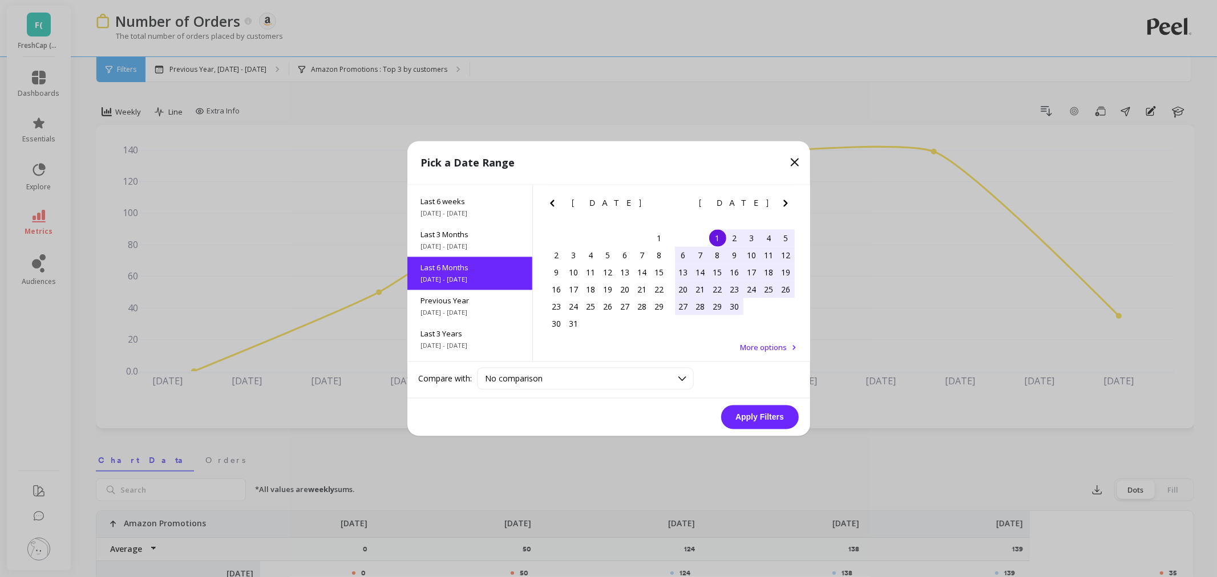
click at [554, 197] on icon "Previous Month" at bounding box center [553, 204] width 14 height 14
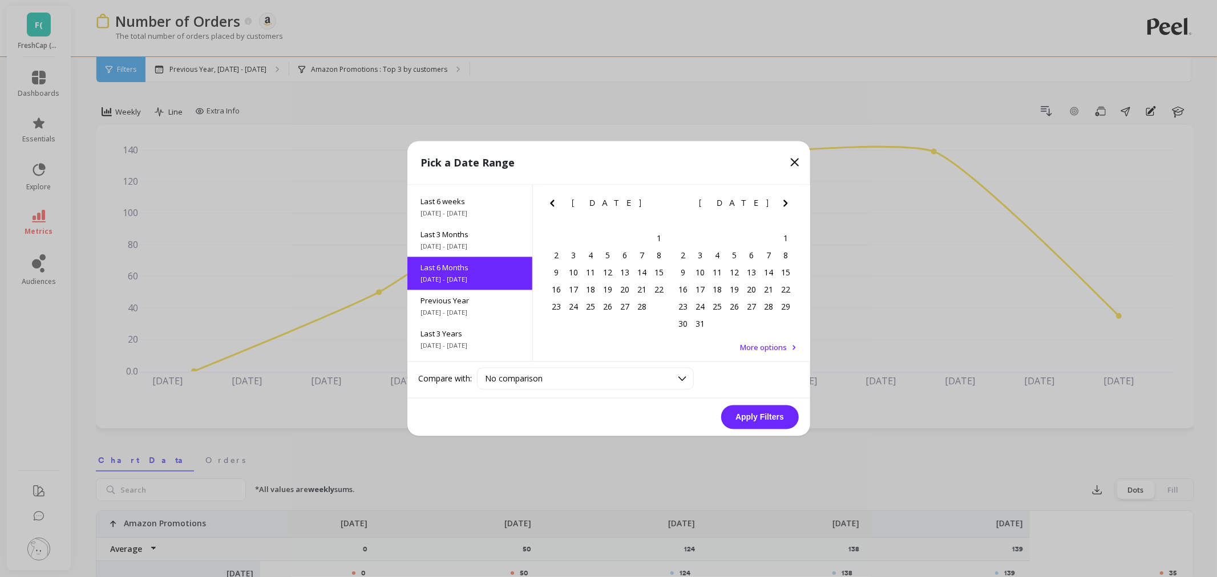
click at [554, 197] on icon "Previous Month" at bounding box center [553, 204] width 14 height 14
click at [607, 227] on div "January 2025 Su Mo Tu We Th Fr Sa 29 30 31 1 2 3 4 5 6 7 8 9 10 11 12 13 14 15 …" at bounding box center [607, 252] width 127 height 134
click at [607, 231] on div "1" at bounding box center [607, 238] width 17 height 17
click at [783, 207] on icon "Next Month" at bounding box center [786, 204] width 14 height 14
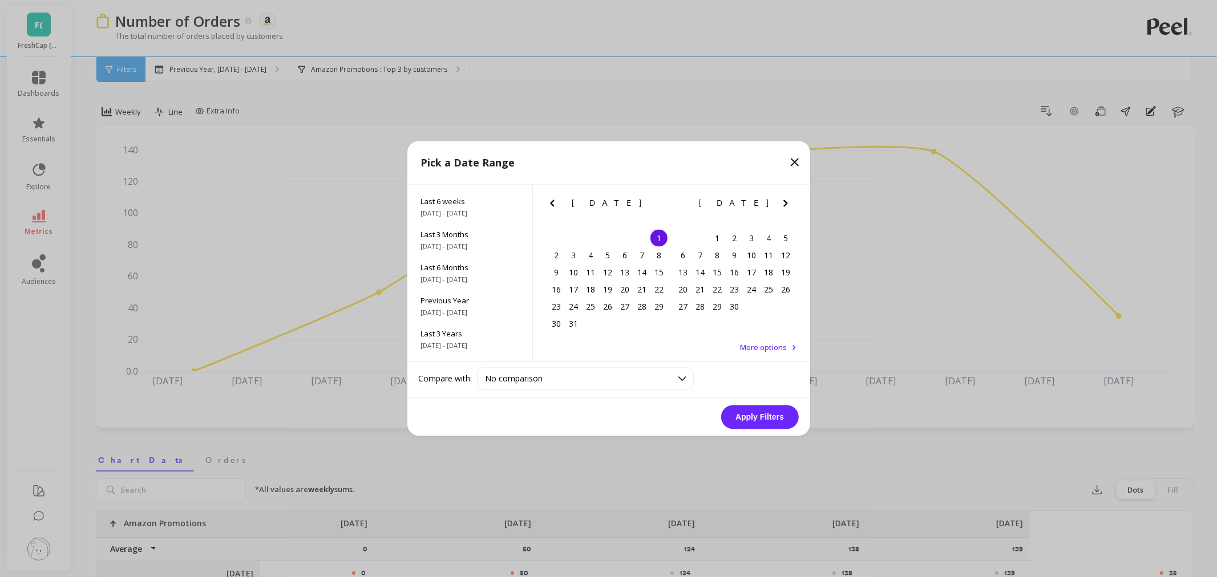
click at [783, 207] on icon "Next Month" at bounding box center [786, 204] width 14 height 14
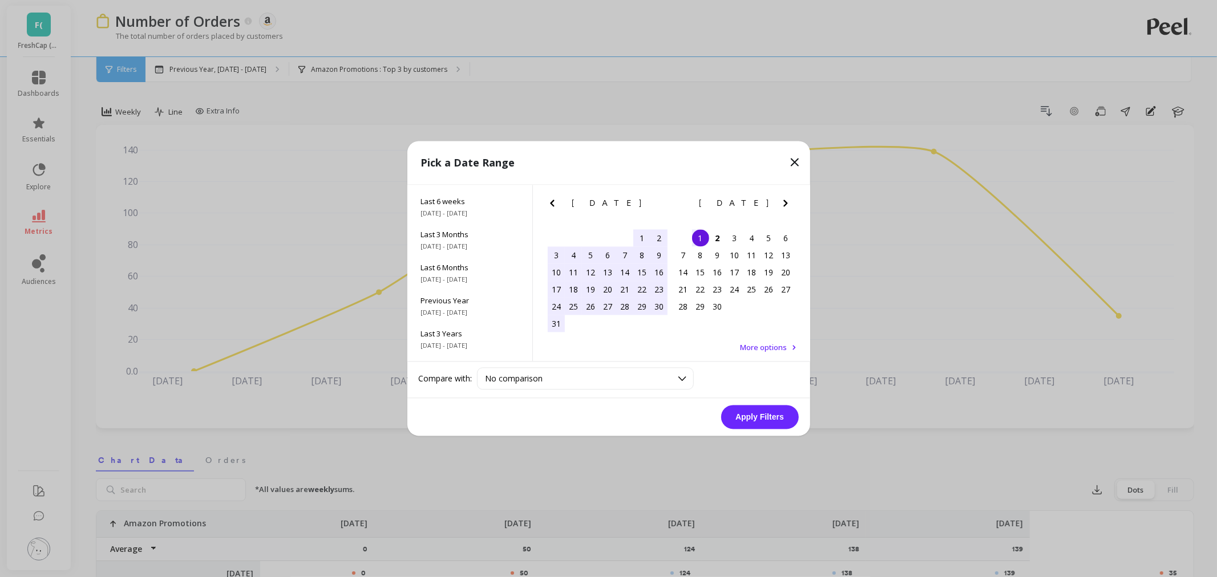
click at [689, 234] on div "1 2 3 4 5 6" at bounding box center [735, 238] width 120 height 17
click at [702, 235] on div "1" at bounding box center [700, 238] width 17 height 17
click at [755, 420] on button "Apply Filters" at bounding box center [760, 418] width 78 height 24
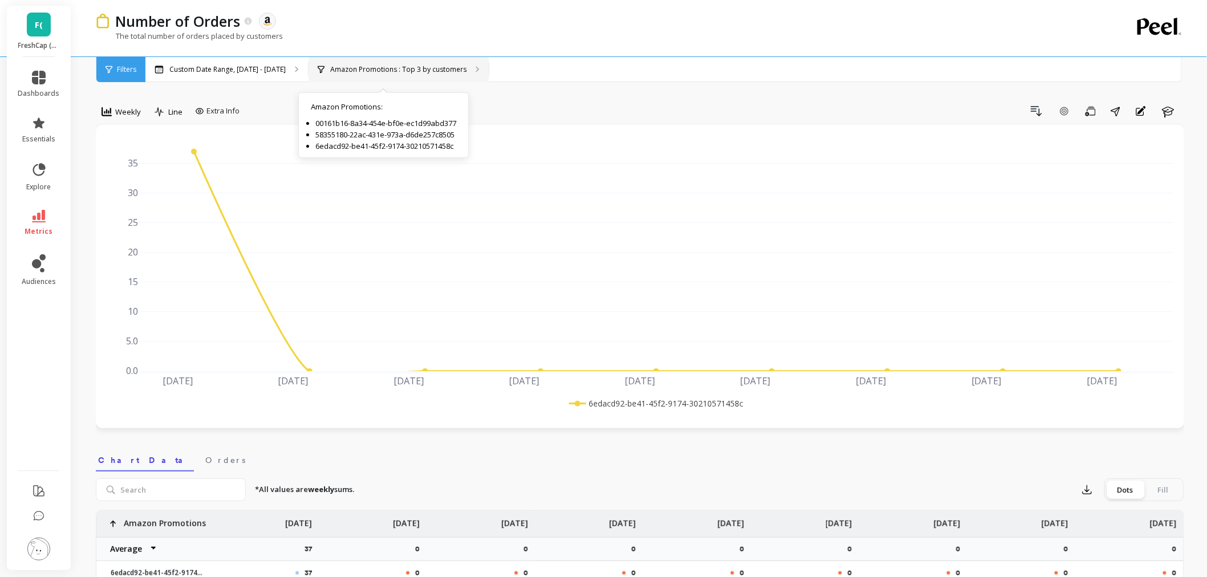
click at [384, 68] on p "Amazon Promotions : Top 3 by customers" at bounding box center [398, 69] width 136 height 9
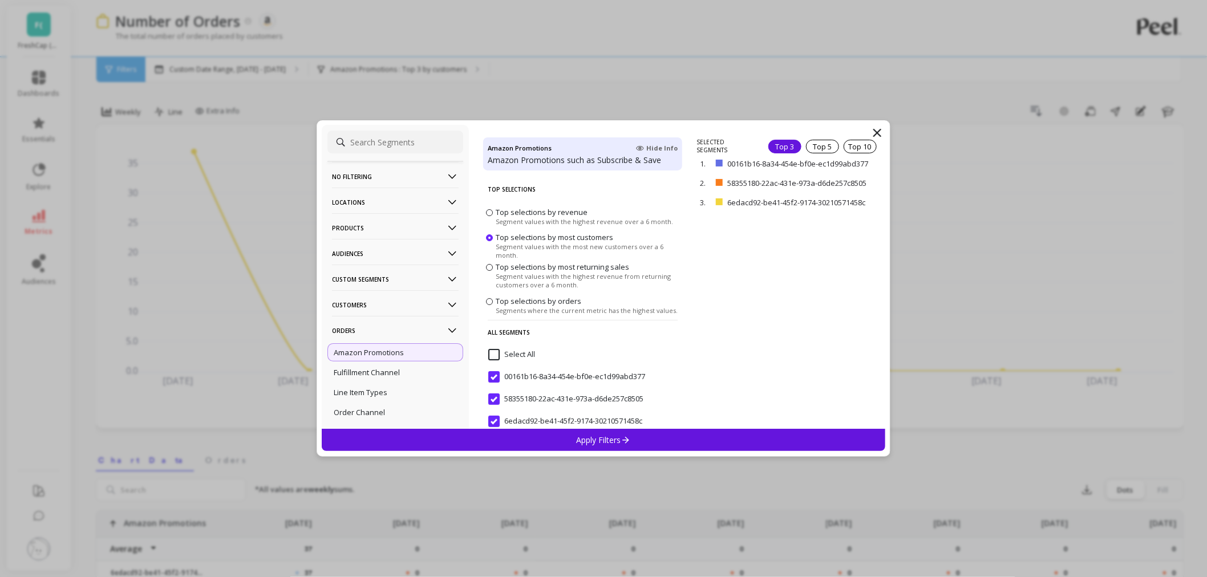
click at [479, 262] on div "Amazon Promotions Hide Info Amazon Promotions such as Subscribe & Save Top Sele…" at bounding box center [583, 277] width 228 height 304
click at [488, 266] on span at bounding box center [489, 267] width 7 height 7
click at [0, 0] on input "Top selections by most returning sales Segment values with the highest revenue …" at bounding box center [0, 0] width 0 height 0
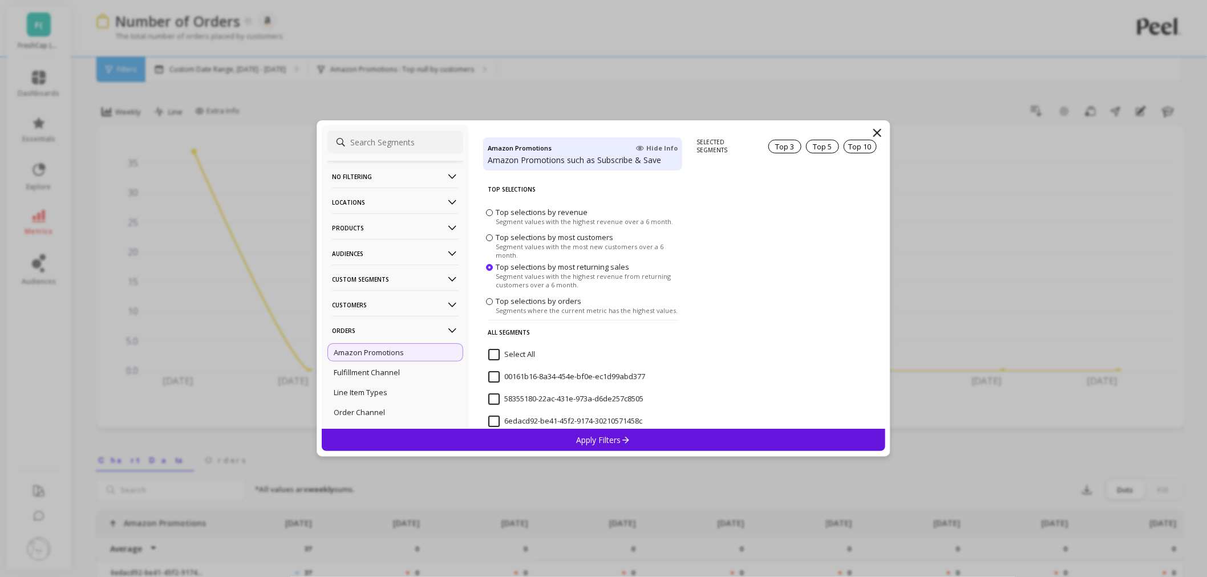
click at [620, 442] on p "Apply Filters" at bounding box center [604, 440] width 54 height 11
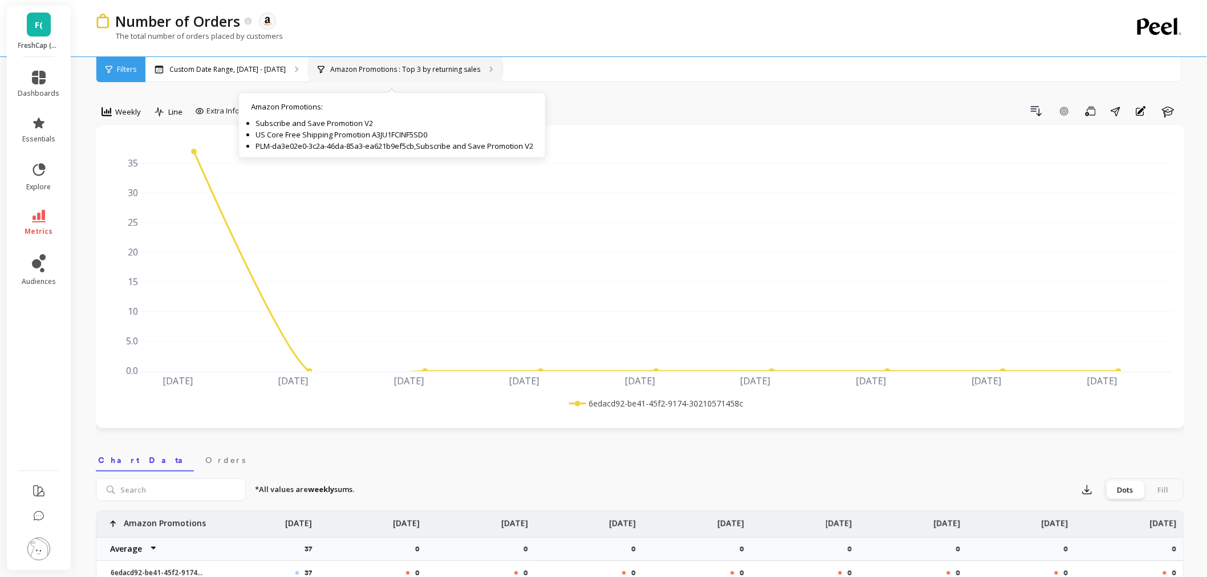
click at [407, 75] on div "Amazon Promotions : Top 3 by returning sales Amazon Promotions : Subscribe and …" at bounding box center [406, 69] width 194 height 25
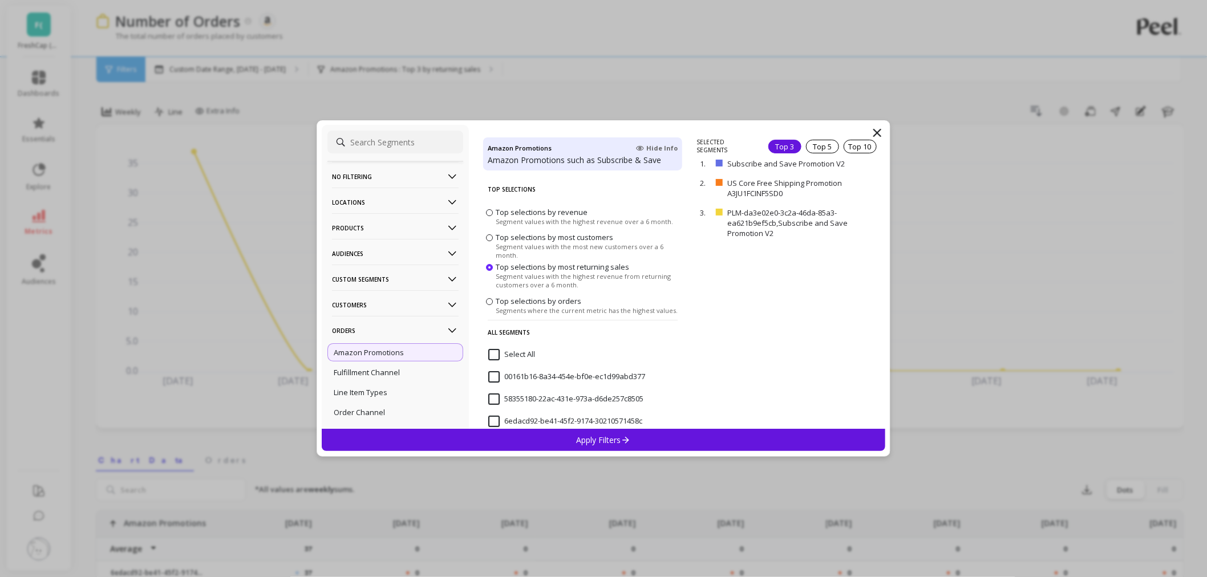
click at [489, 304] on span at bounding box center [489, 301] width 7 height 7
click at [0, 0] on input "Top selections by orders Segments where the current metric has the highest valu…" at bounding box center [0, 0] width 0 height 0
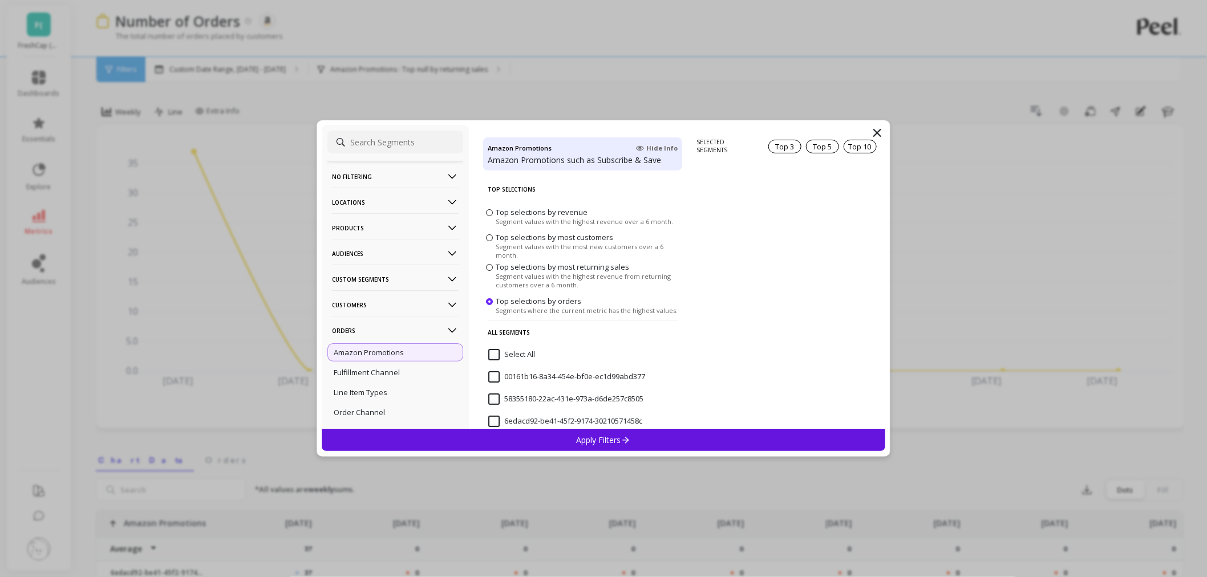
click at [566, 433] on div "Apply Filters" at bounding box center [604, 440] width 564 height 22
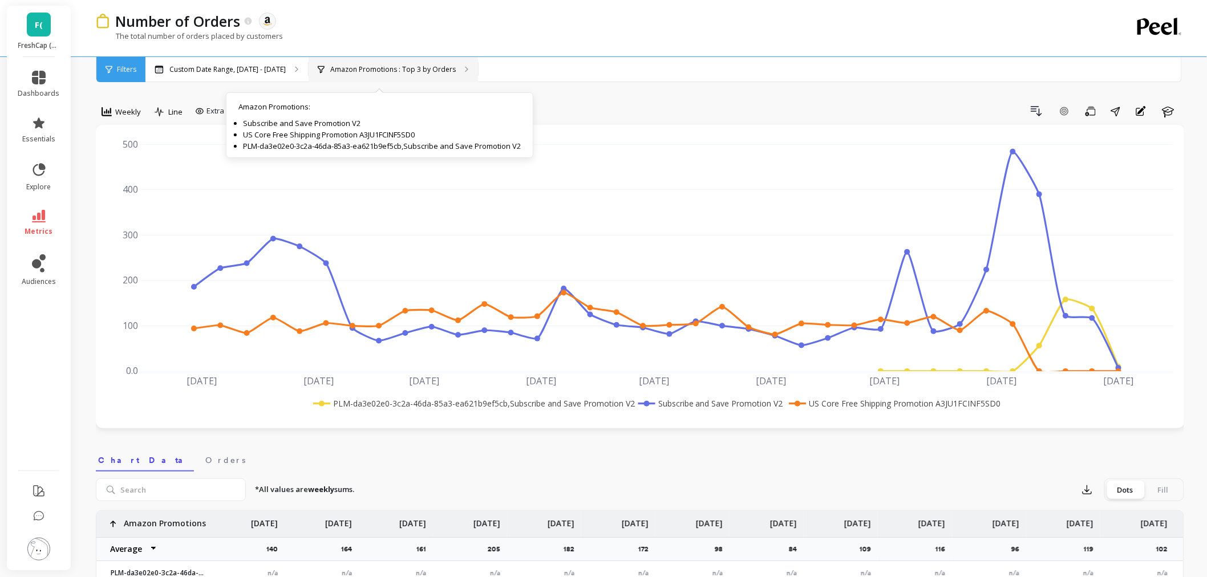
click at [388, 65] on p "Amazon Promotions : Top 3 by Orders" at bounding box center [393, 69] width 126 height 9
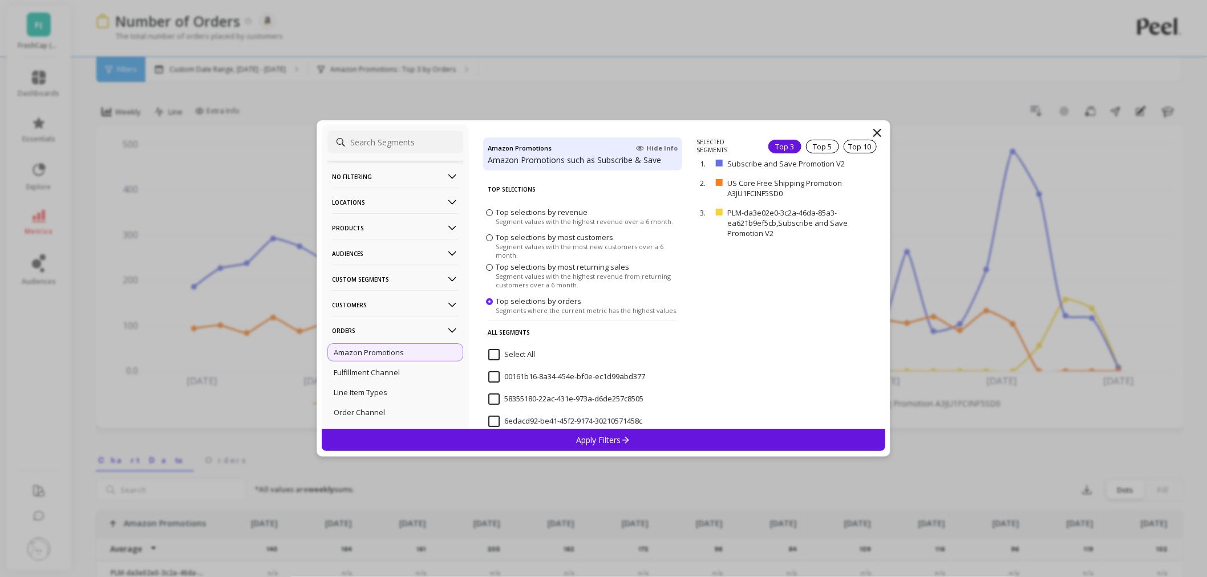
click at [494, 247] on label "Top selections by most customers Segment values with the most new customers ove…" at bounding box center [582, 245] width 193 height 27
click at [0, 0] on input "Top selections by most customers Segment values with the most new customers ove…" at bounding box center [0, 0] width 0 height 0
click at [568, 443] on div "Apply Filters" at bounding box center [604, 440] width 564 height 22
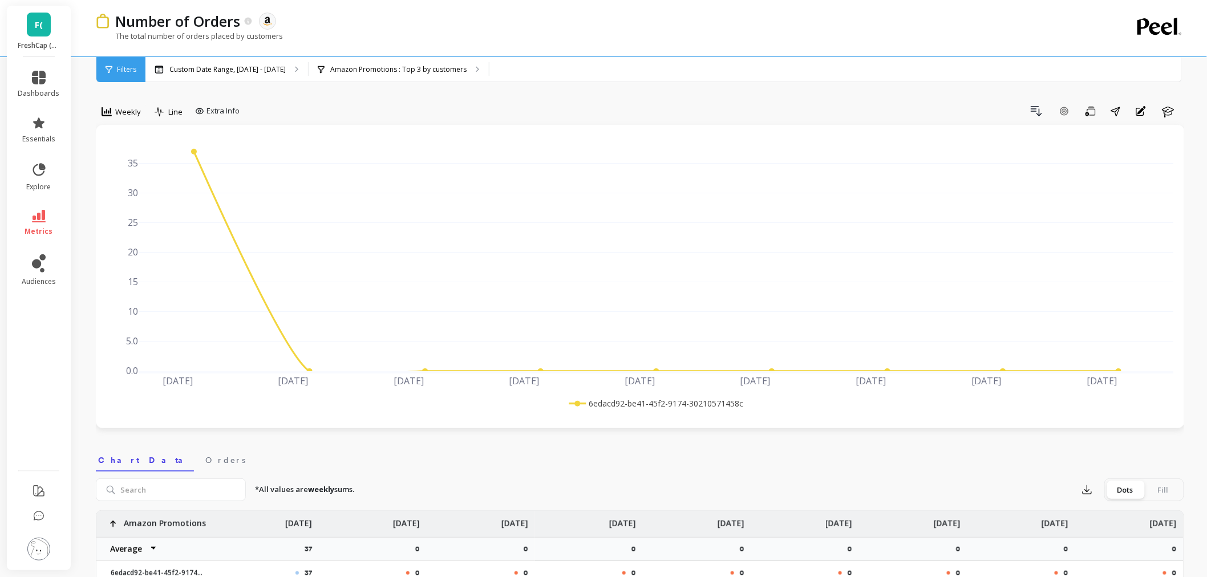
click at [35, 542] on img at bounding box center [38, 549] width 23 height 23
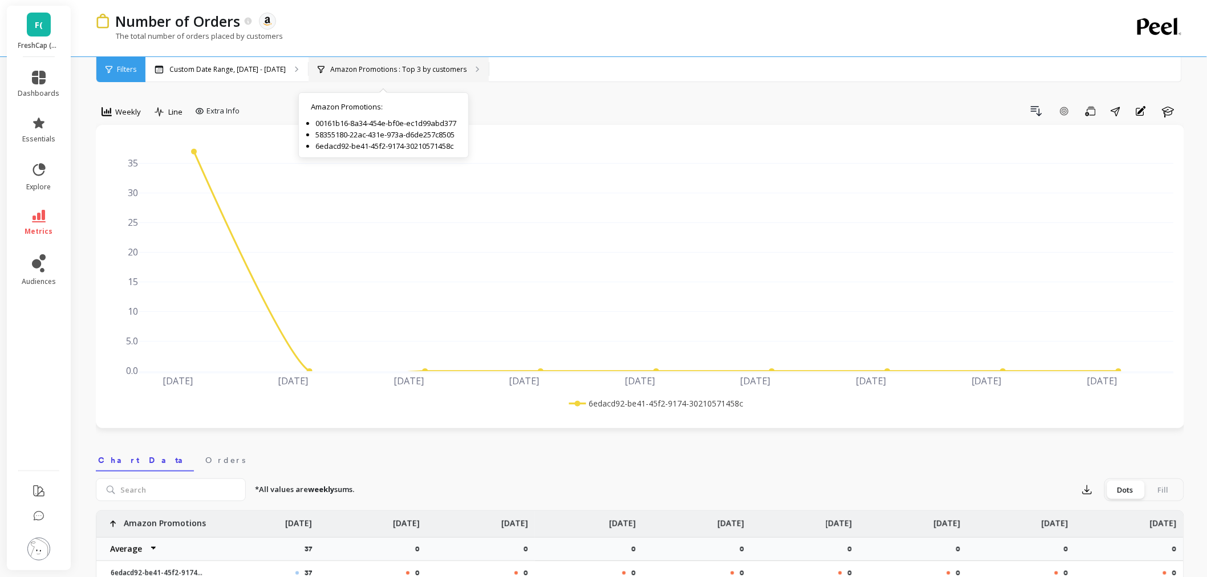
click at [415, 74] on div "Amazon Promotions : Top 3 by customers Amazon Promotions : 00161b16-8a34-454e-b…" at bounding box center [399, 69] width 180 height 25
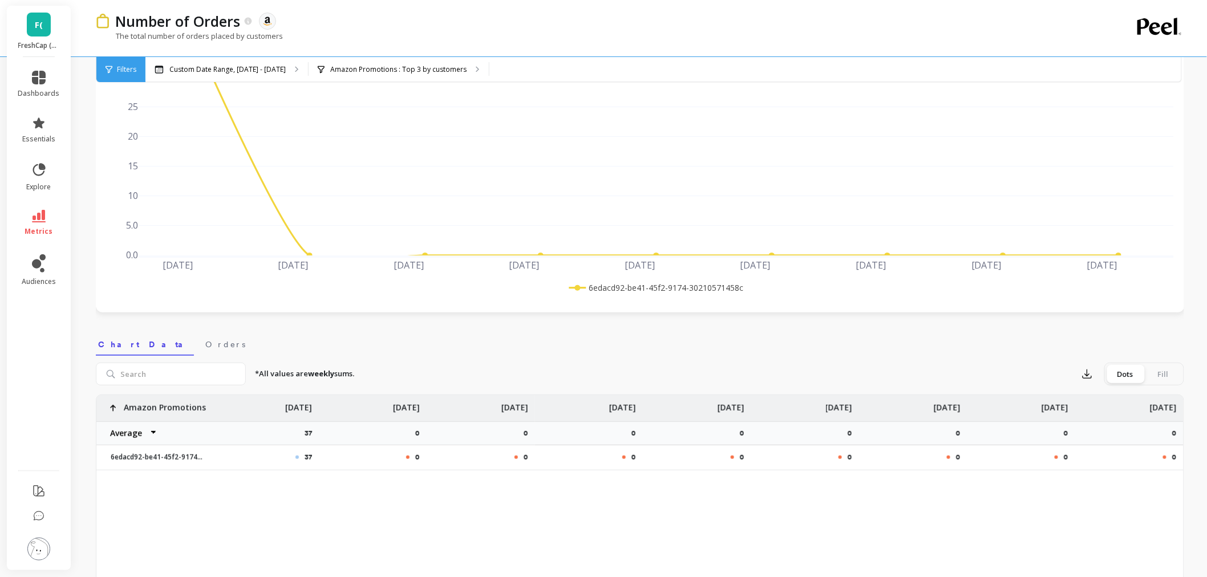
scroll to position [63, 0]
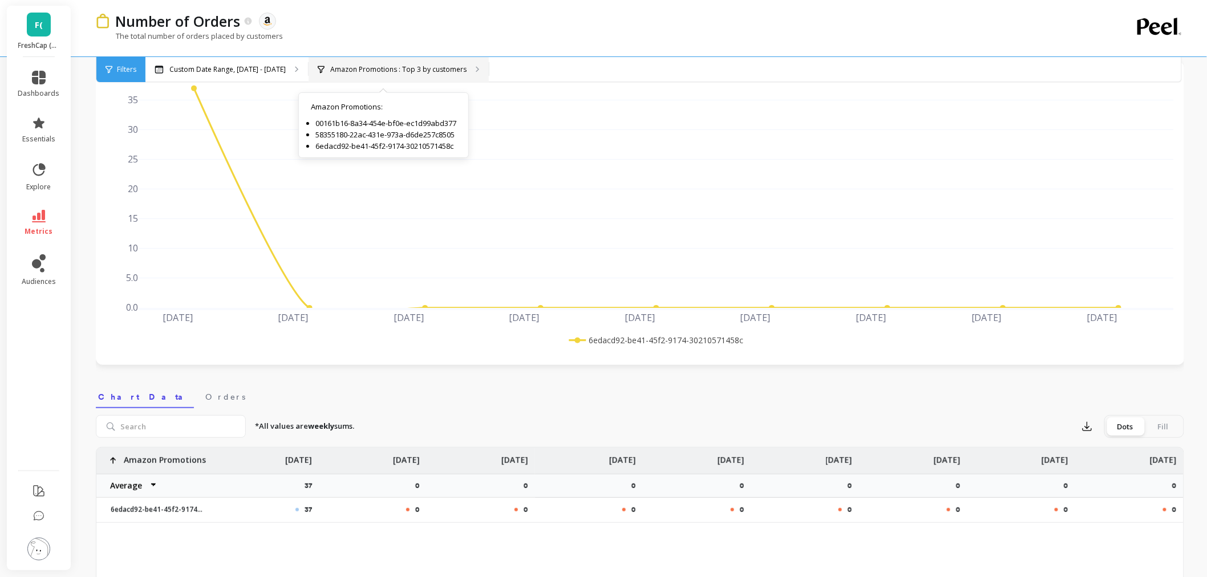
click at [437, 78] on div "Amazon Promotions : Top 3 by customers Amazon Promotions : 00161b16-8a34-454e-b…" at bounding box center [399, 69] width 180 height 25
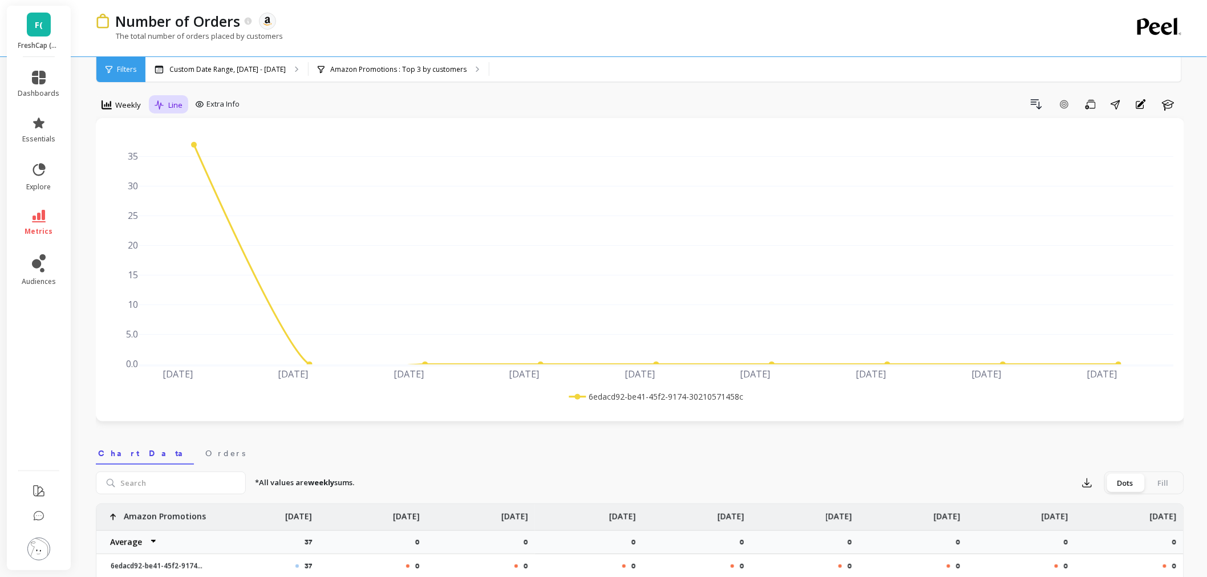
scroll to position [0, 0]
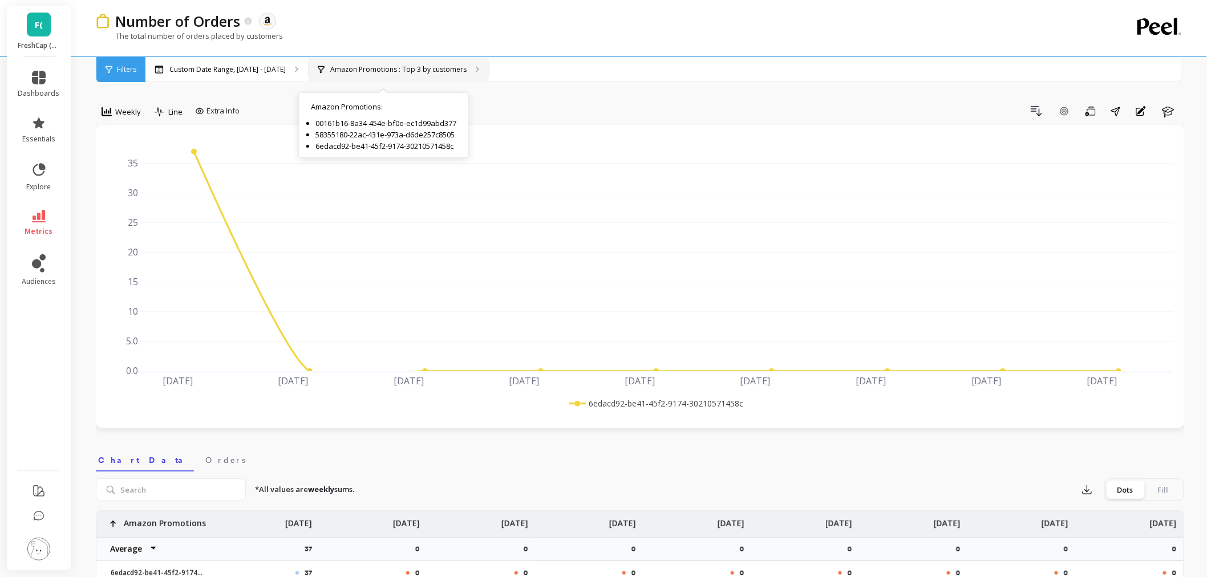
click at [374, 58] on div "Amazon Promotions : Top 3 by customers Amazon Promotions : 00161b16-8a34-454e-b…" at bounding box center [399, 69] width 180 height 25
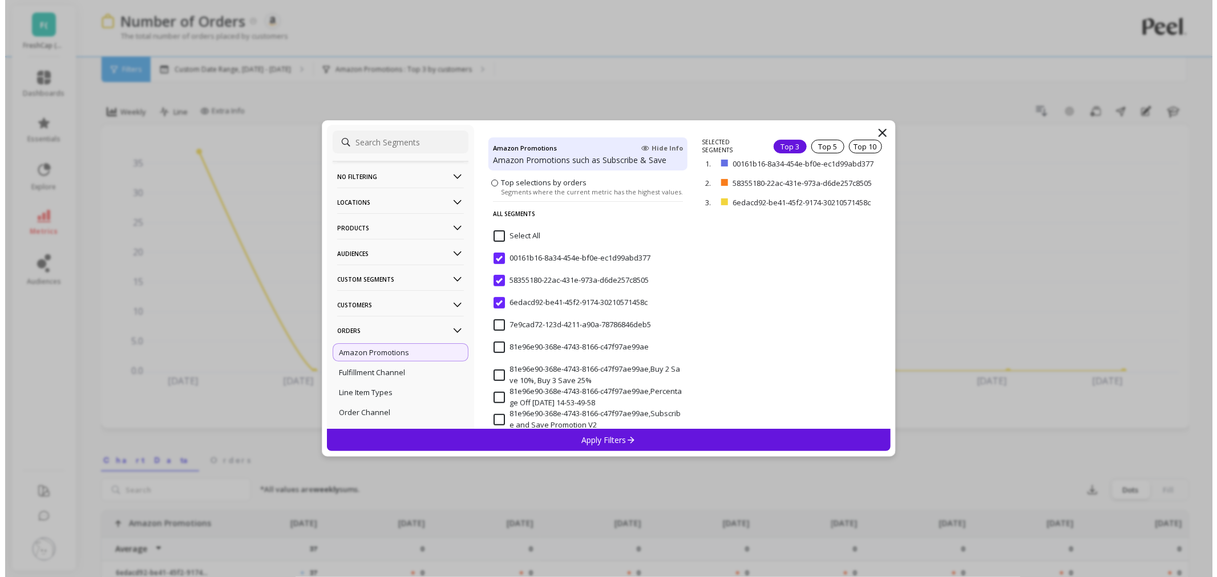
scroll to position [127, 0]
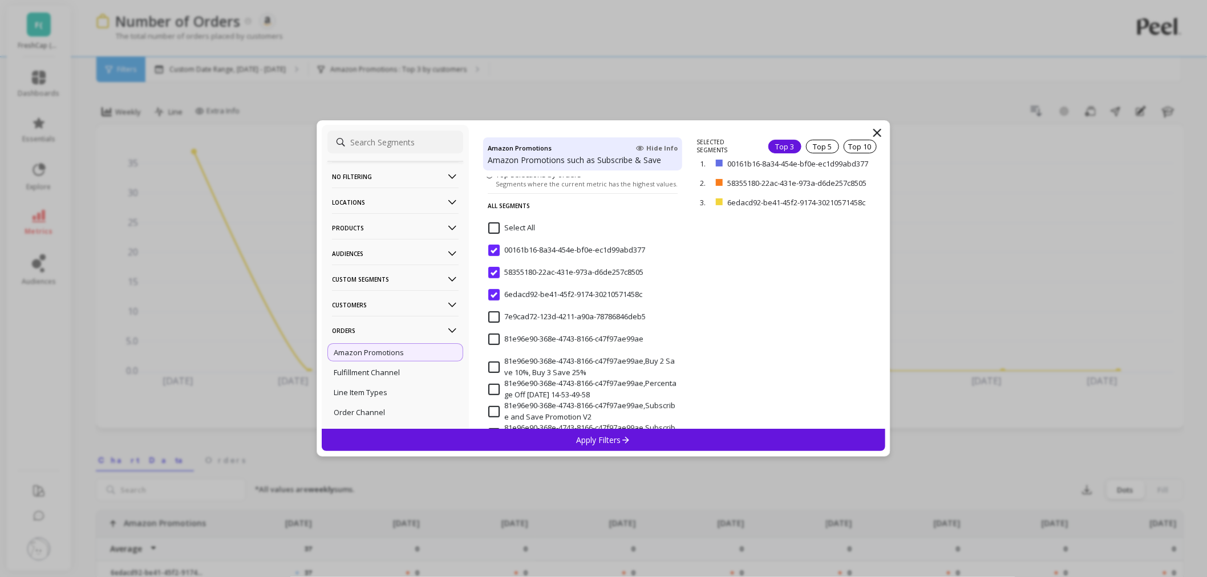
click at [879, 134] on icon at bounding box center [878, 133] width 14 height 14
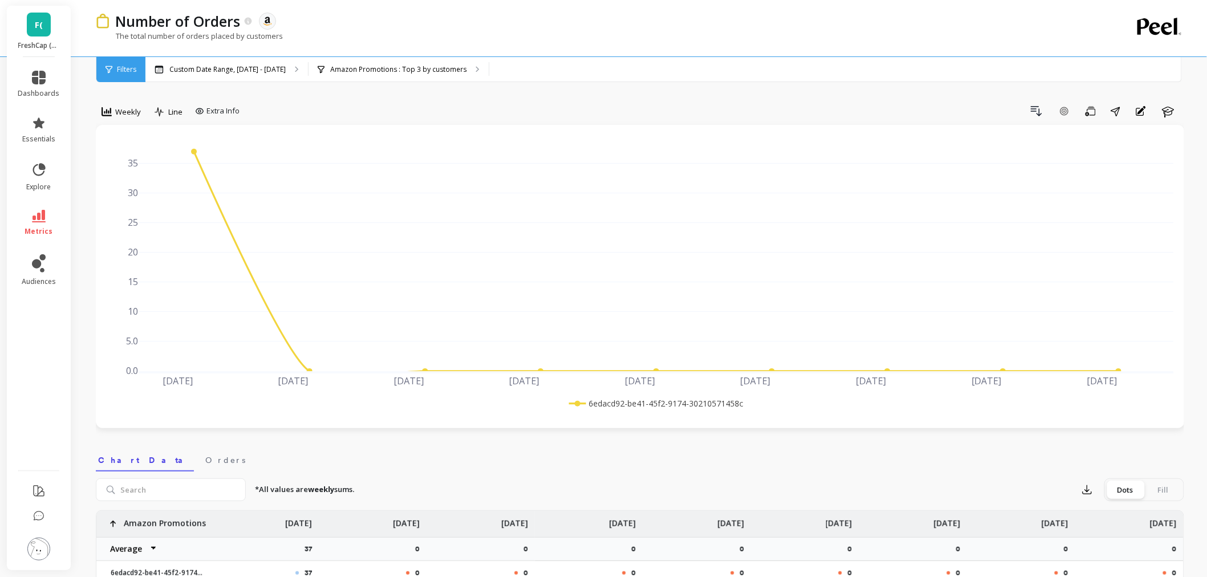
click at [345, 50] on div "The total number of orders placed by customers" at bounding box center [593, 42] width 995 height 22
click at [247, 71] on p "Custom Date Range, Jan 1 - Sep 1" at bounding box center [227, 69] width 116 height 9
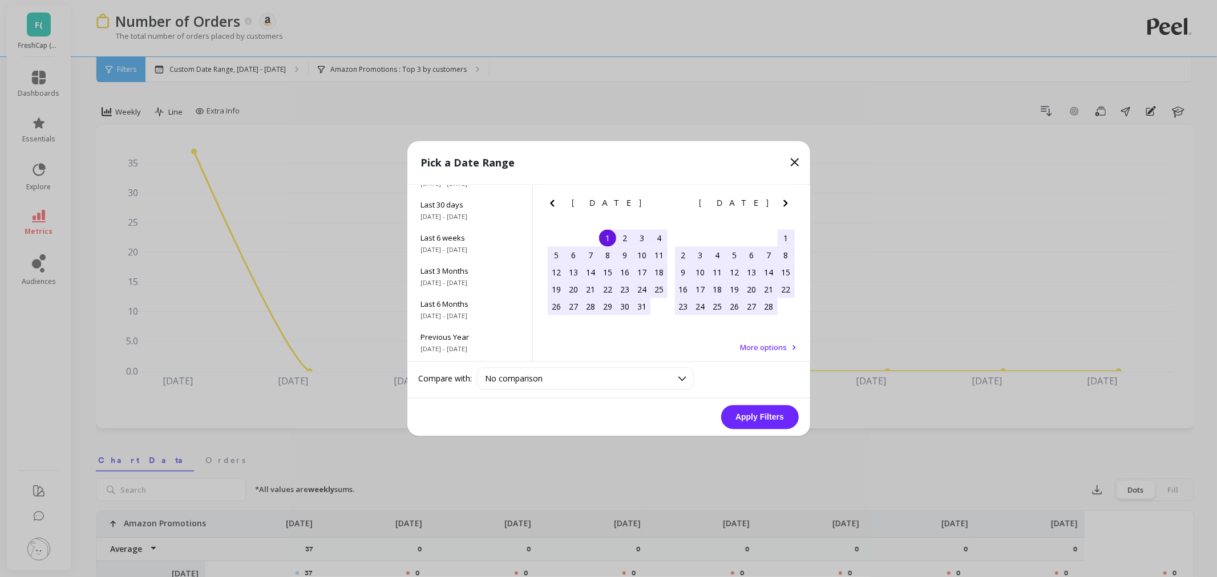
scroll to position [155, 0]
click at [492, 356] on span "6/1/2017 - 9/30/2025" at bounding box center [470, 351] width 98 height 9
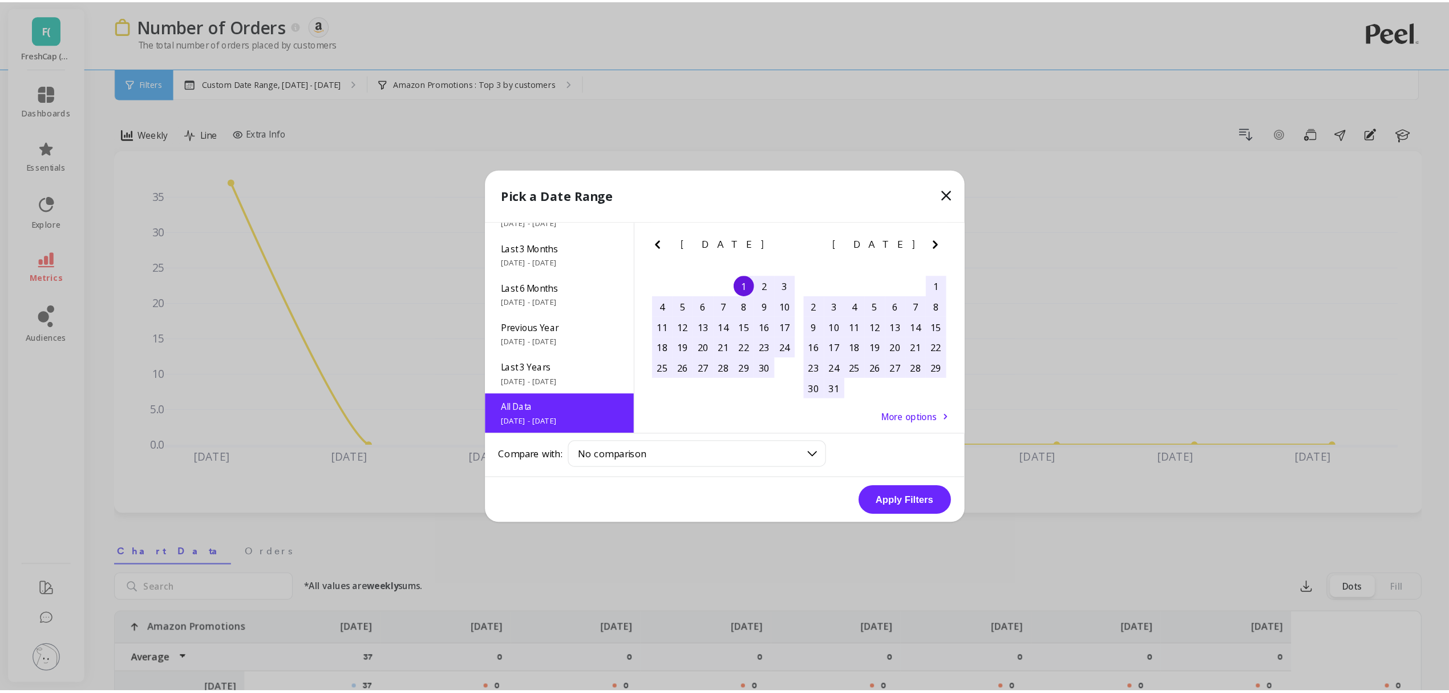
scroll to position [1, 0]
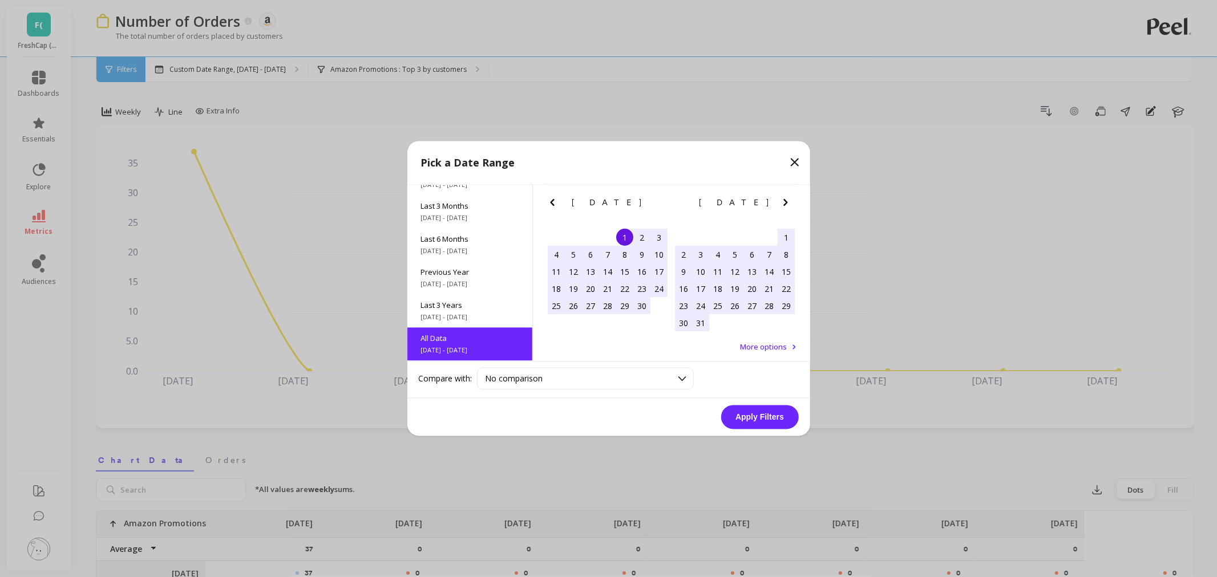
click at [754, 409] on button "Apply Filters" at bounding box center [760, 418] width 78 height 24
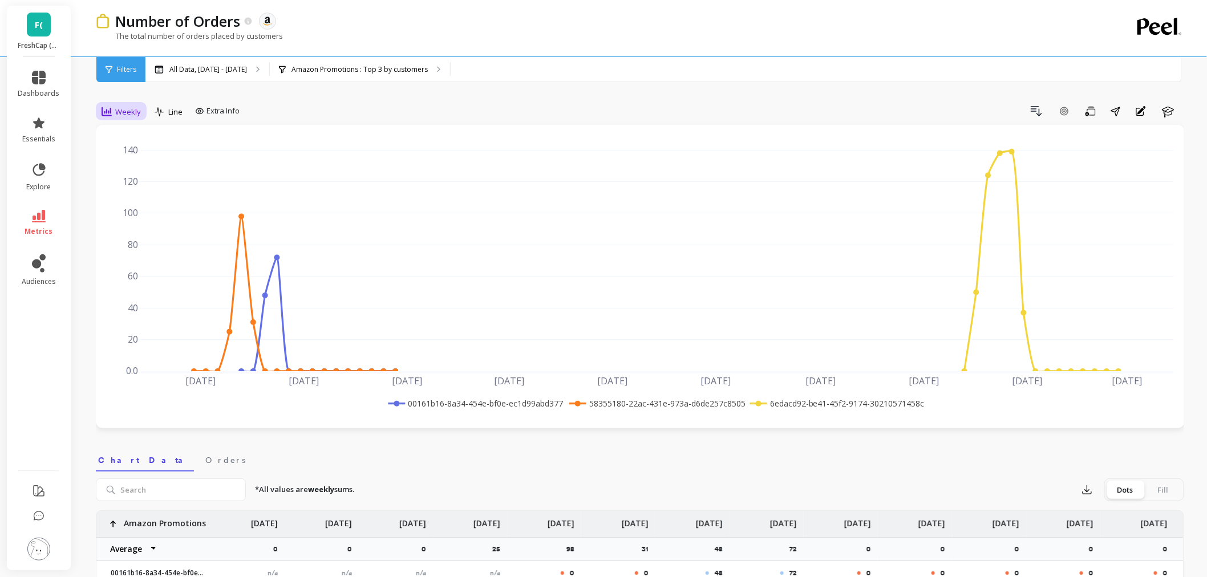
click at [135, 109] on span "Weekly" at bounding box center [128, 112] width 26 height 11
click at [143, 203] on div "Monthly" at bounding box center [138, 202] width 65 height 11
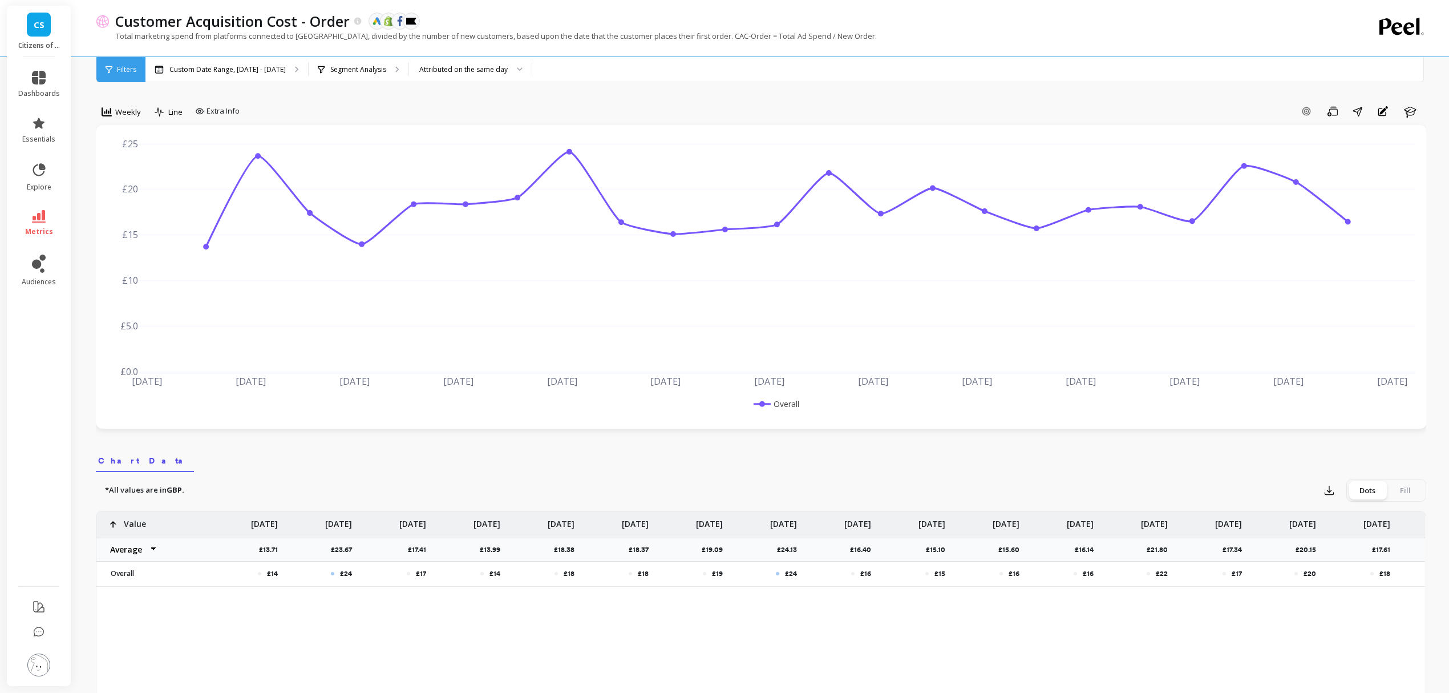
click at [44, 231] on span "metrics" at bounding box center [39, 231] width 28 height 9
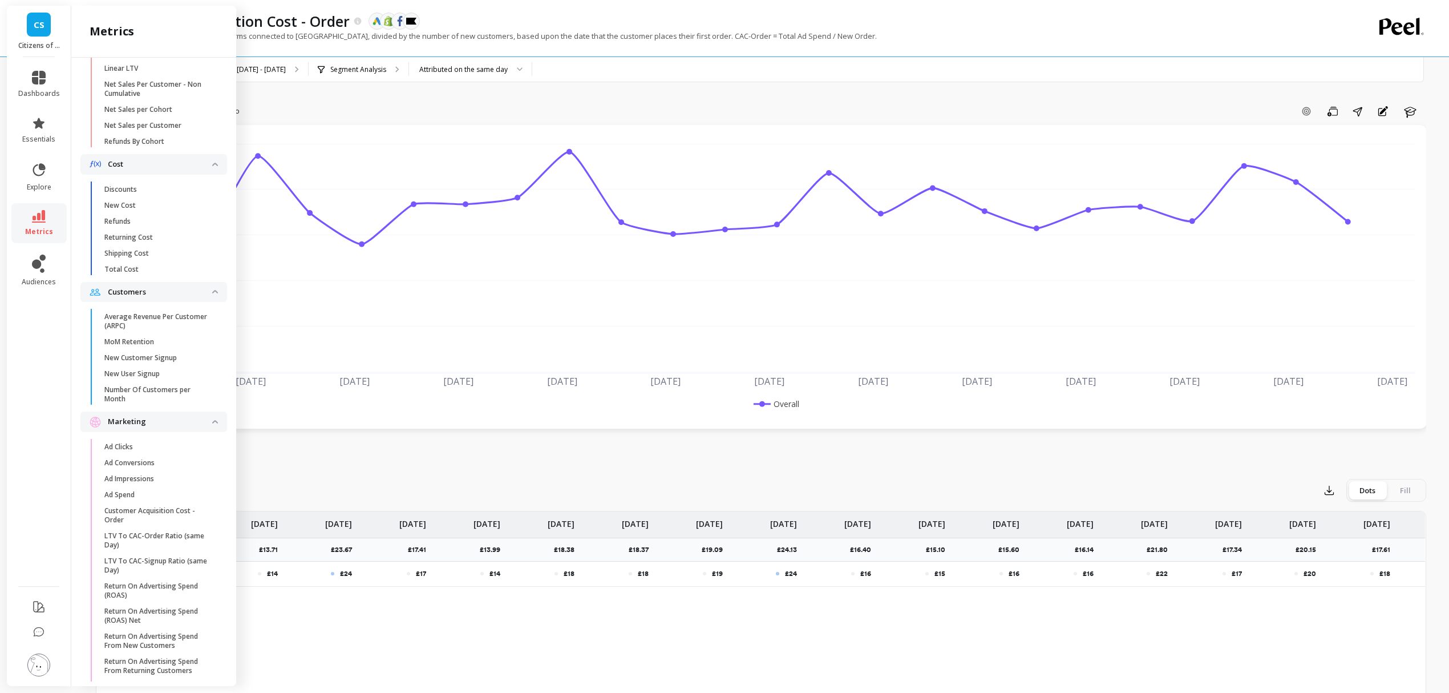
scroll to position [661, 0]
click at [161, 494] on span "Ad Spend" at bounding box center [158, 488] width 109 height 9
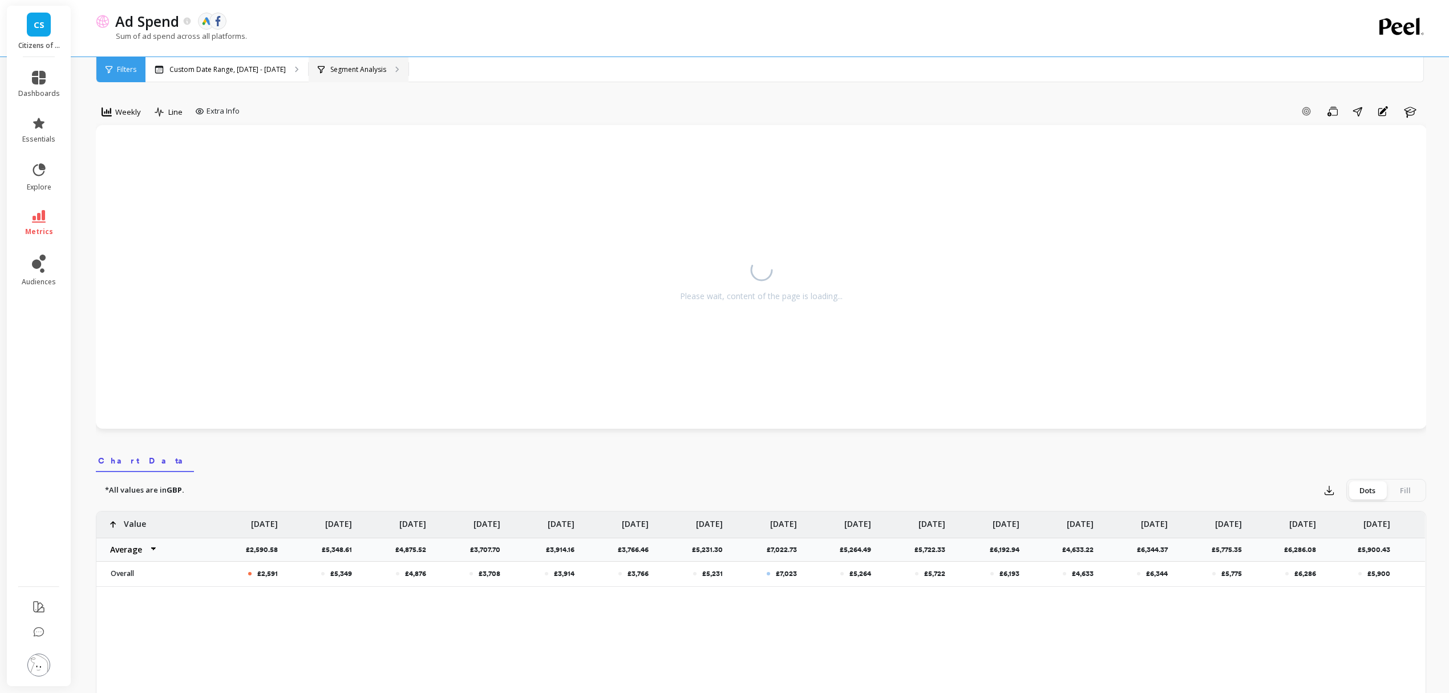
click at [366, 71] on p "Segment Analysis" at bounding box center [358, 69] width 56 height 9
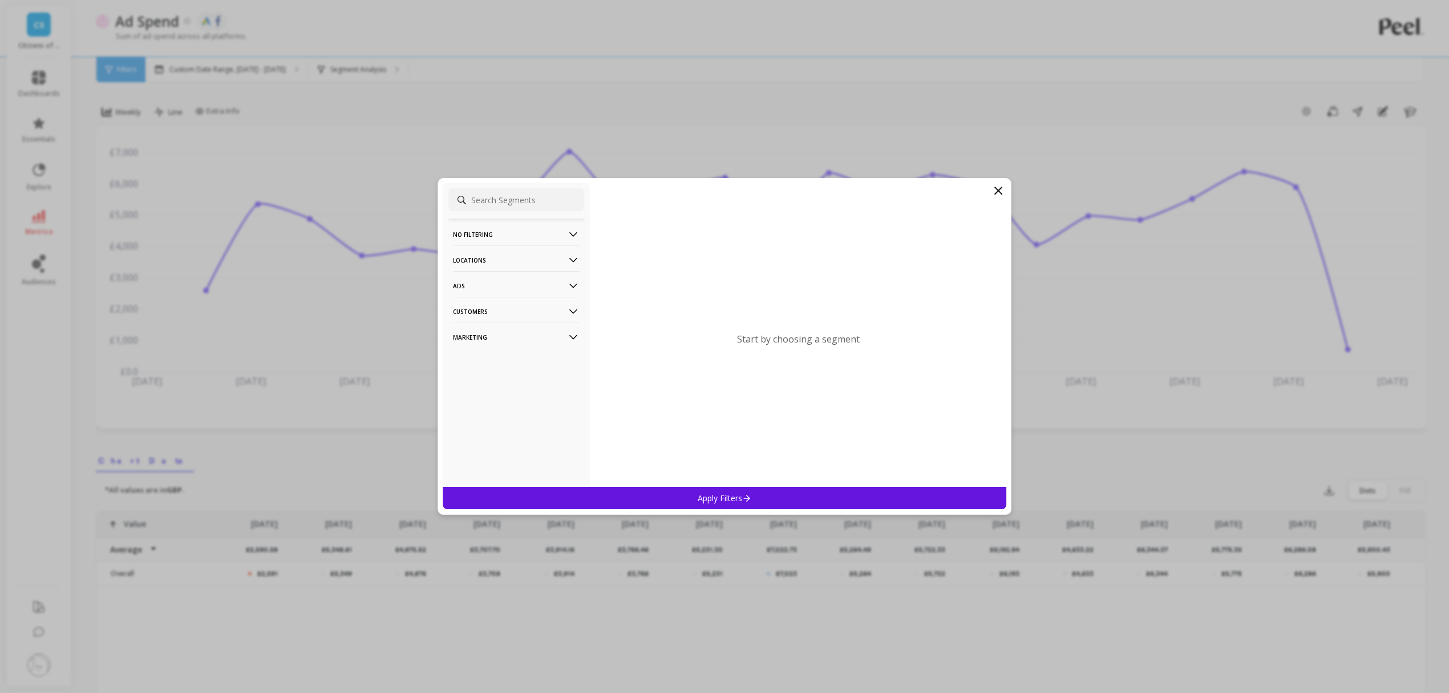
click at [480, 337] on p "Marketing" at bounding box center [516, 336] width 127 height 29
click at [502, 362] on div "Ads Accounts" at bounding box center [517, 359] width 136 height 18
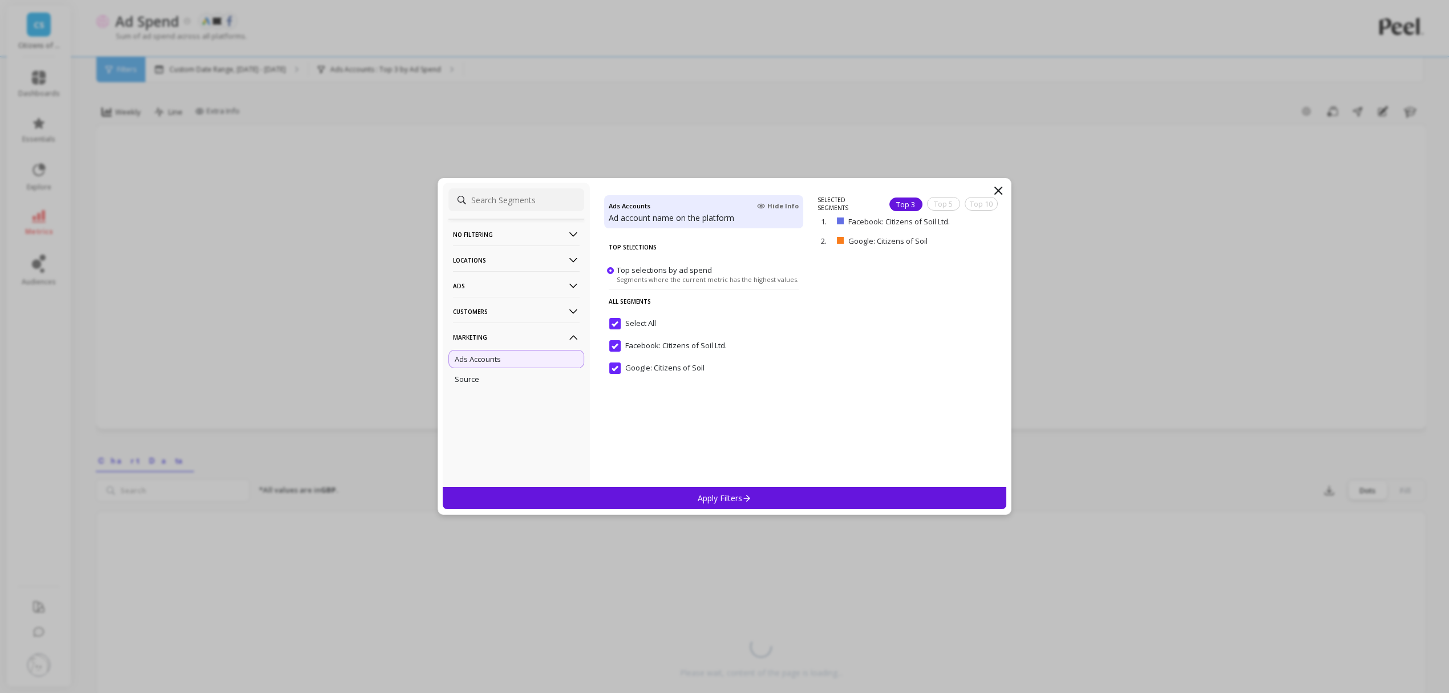
click at [612, 320] on input "Select All" at bounding box center [632, 323] width 47 height 11
click at [612, 363] on input "Google: Citizens of Soil" at bounding box center [656, 367] width 95 height 11
click at [695, 498] on div "Apply Filters" at bounding box center [725, 498] width 564 height 22
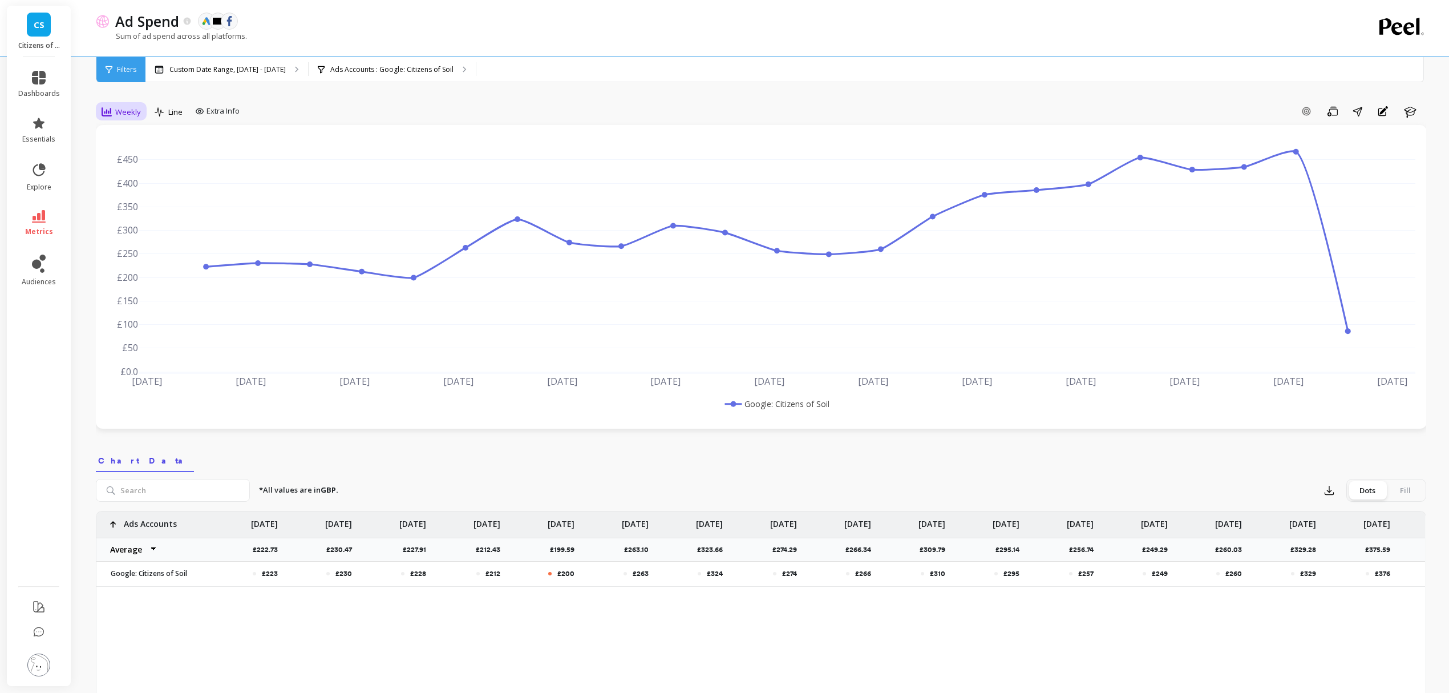
click at [107, 106] on div at bounding box center [107, 112] width 10 height 13
click at [138, 203] on div "Monthly" at bounding box center [138, 202] width 65 height 11
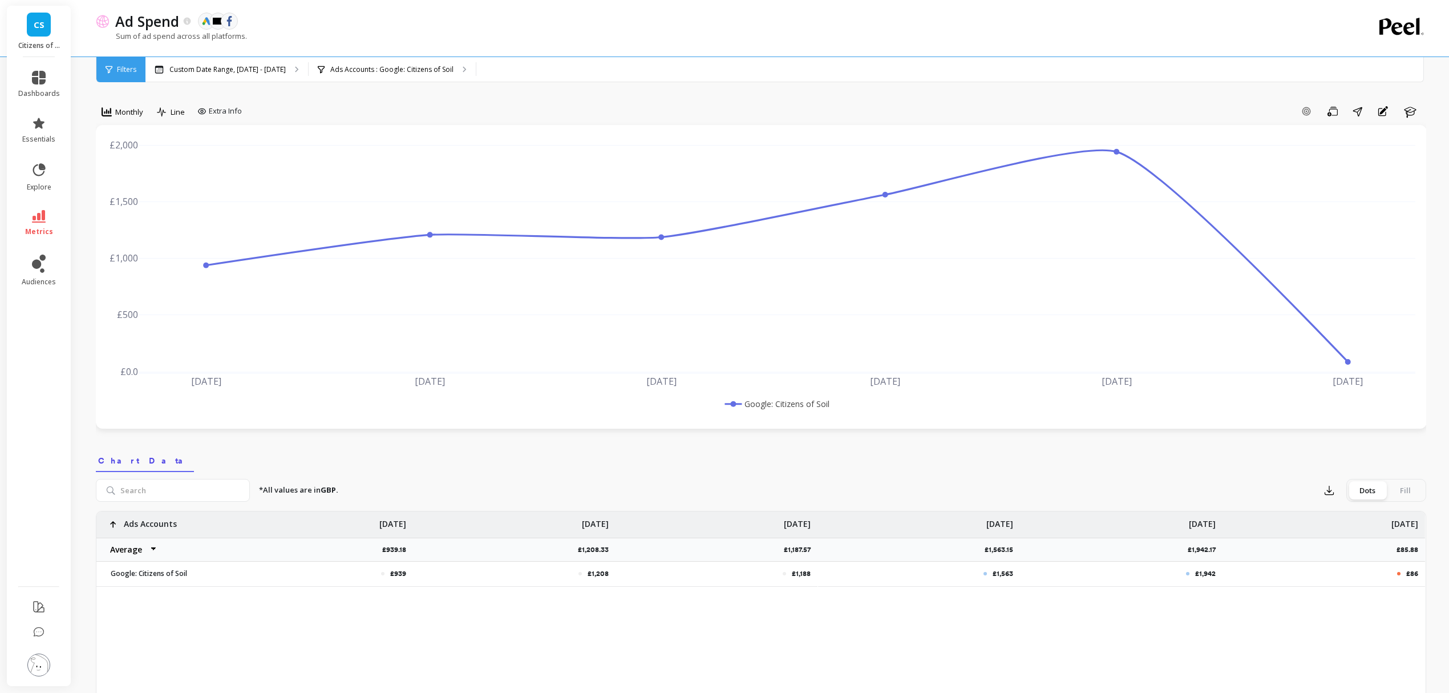
click at [410, 55] on div "Ad Spend The data you are viewing comes from: Google Ads Klaviyo Facebook Ads S…" at bounding box center [714, 28] width 1237 height 56
click at [407, 63] on div "Ads Accounts : Google: Citizens of Soil" at bounding box center [392, 69] width 167 height 25
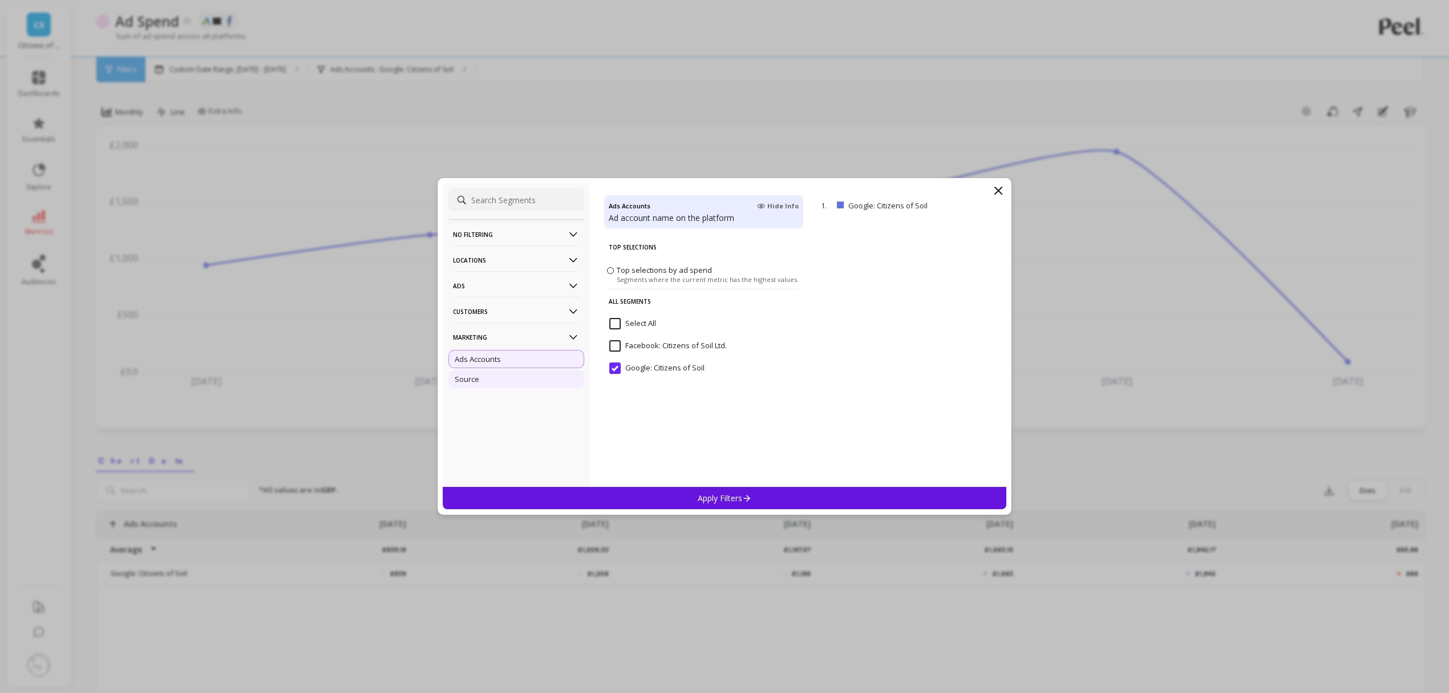
click at [468, 384] on p "Source" at bounding box center [467, 379] width 25 height 10
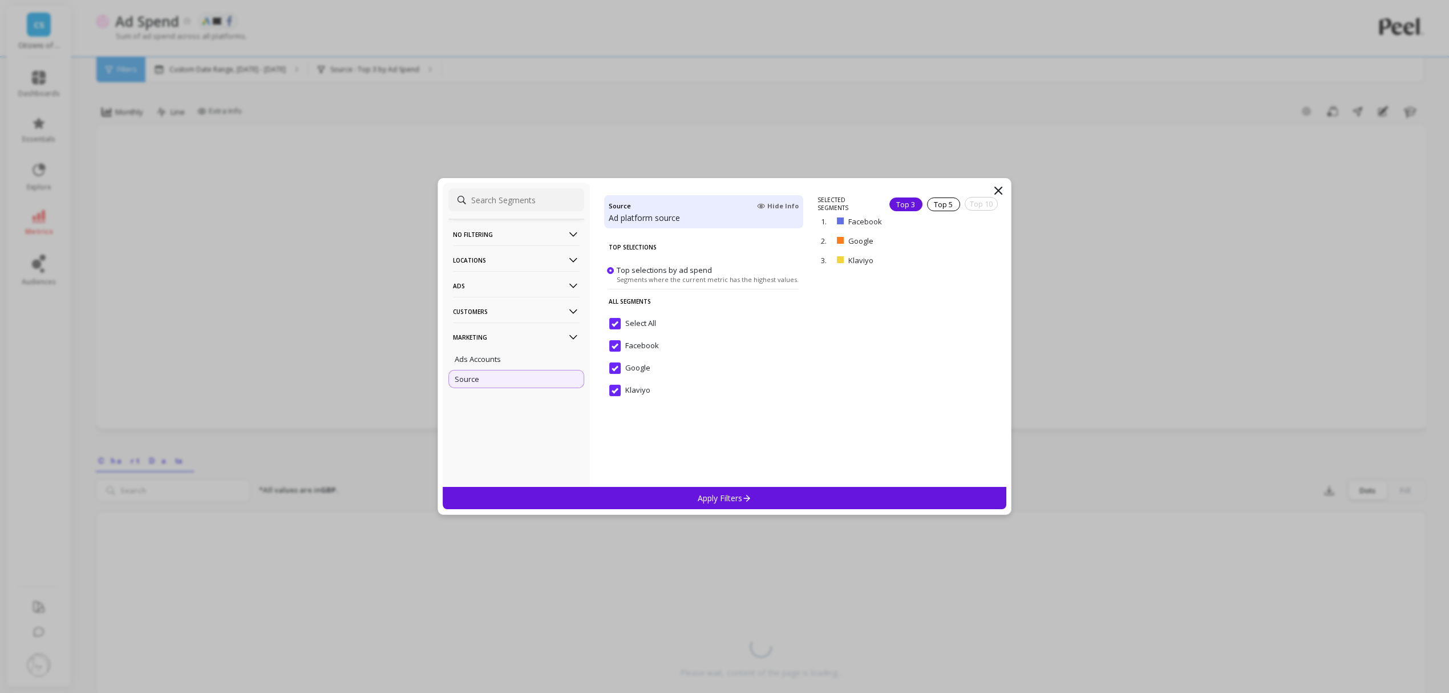
click at [619, 321] on input "Select All" at bounding box center [632, 323] width 47 height 11
click at [614, 369] on input "Google" at bounding box center [629, 367] width 41 height 11
click at [648, 486] on div "Top Selections Top selections by ad spend Segments where the current metric has…" at bounding box center [703, 361] width 199 height 252
click at [754, 499] on div "Apply Filters" at bounding box center [725, 498] width 564 height 22
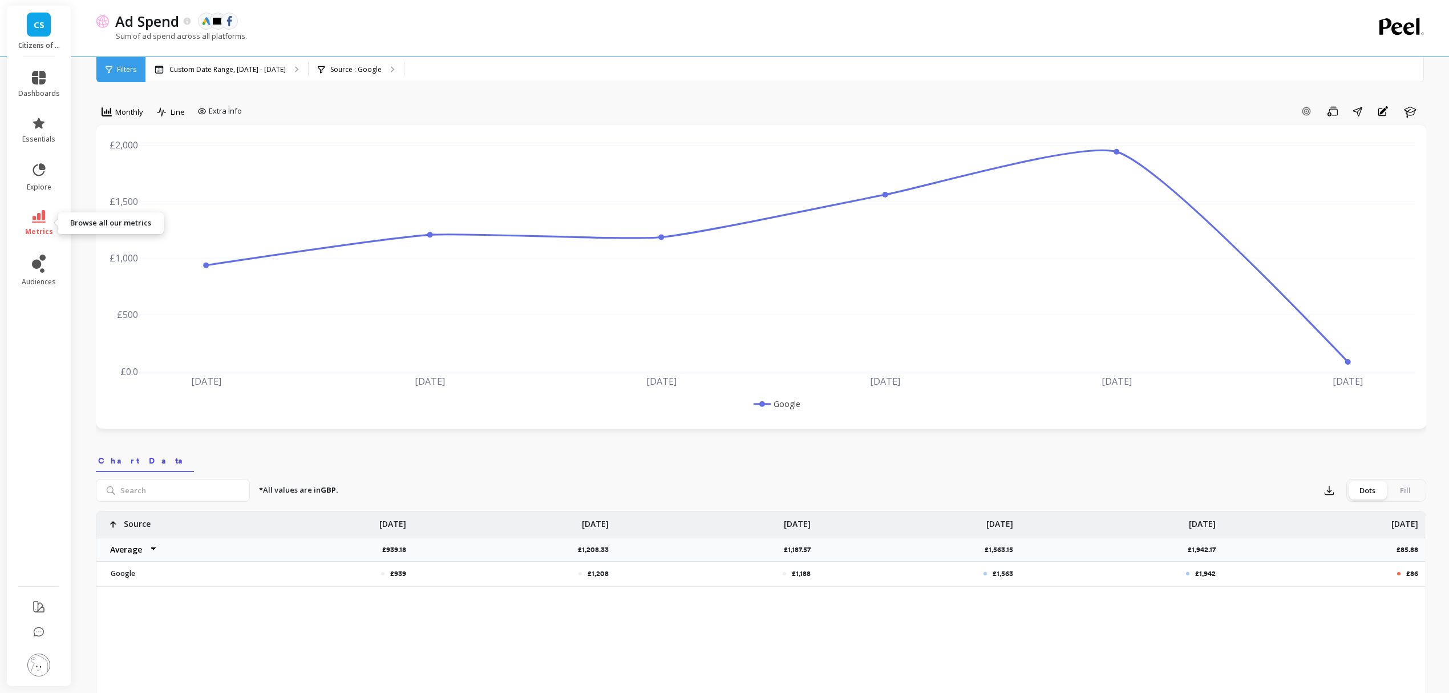
click at [45, 219] on icon at bounding box center [39, 216] width 14 height 13
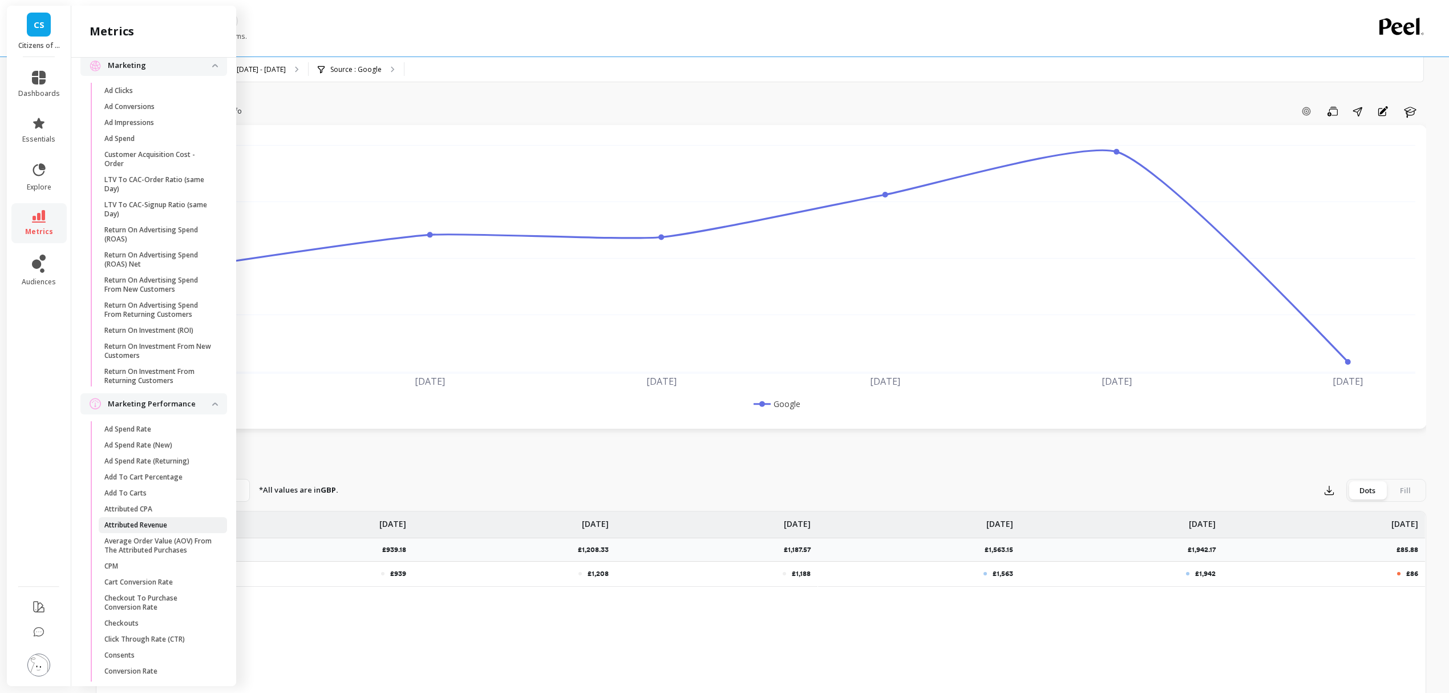
scroll to position [1027, 0]
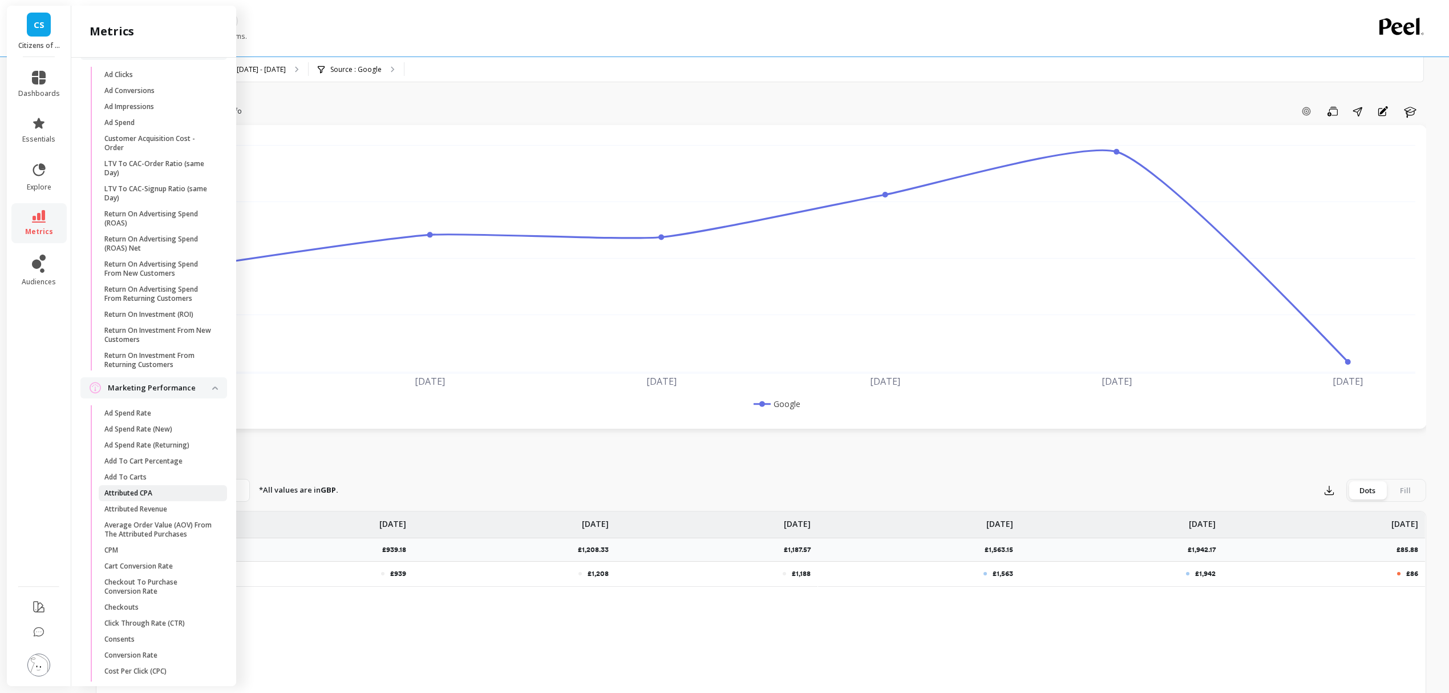
click at [170, 501] on link "Attributed CPA" at bounding box center [163, 493] width 128 height 16
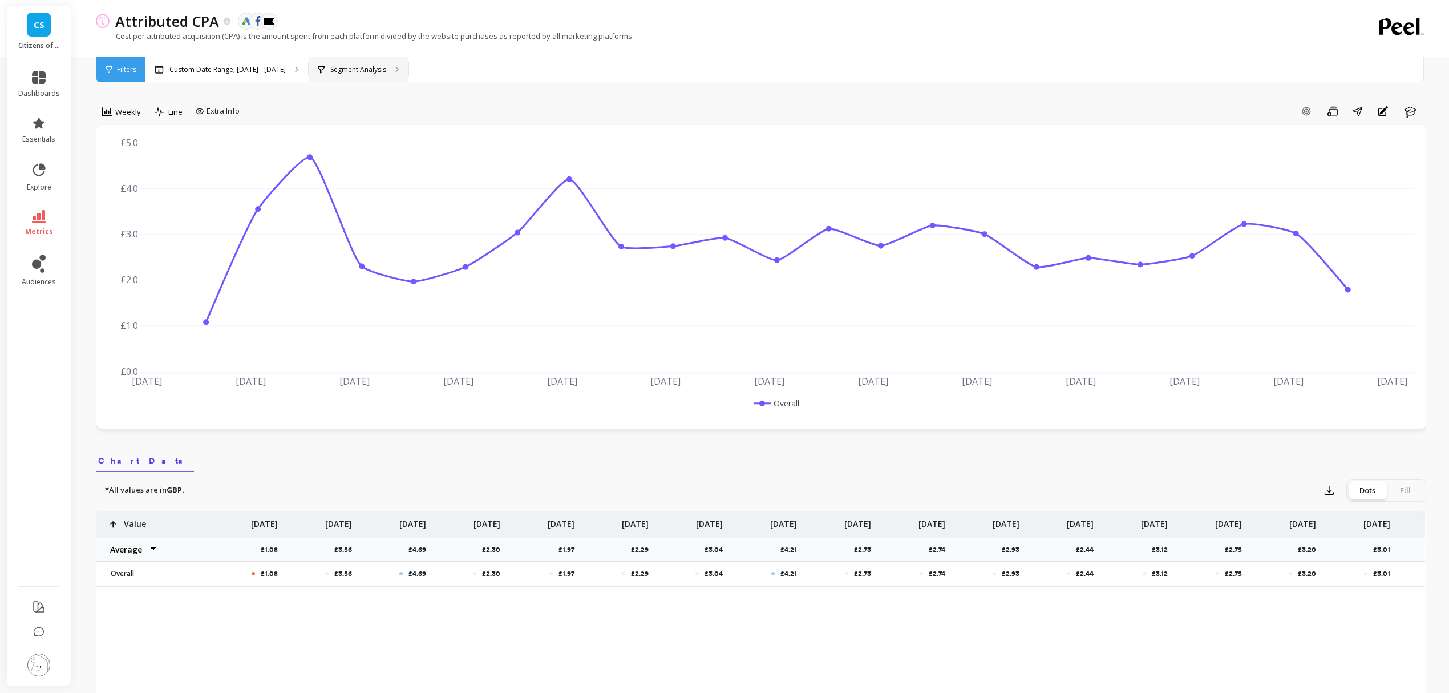
click at [361, 73] on p "Segment Analysis" at bounding box center [358, 69] width 56 height 9
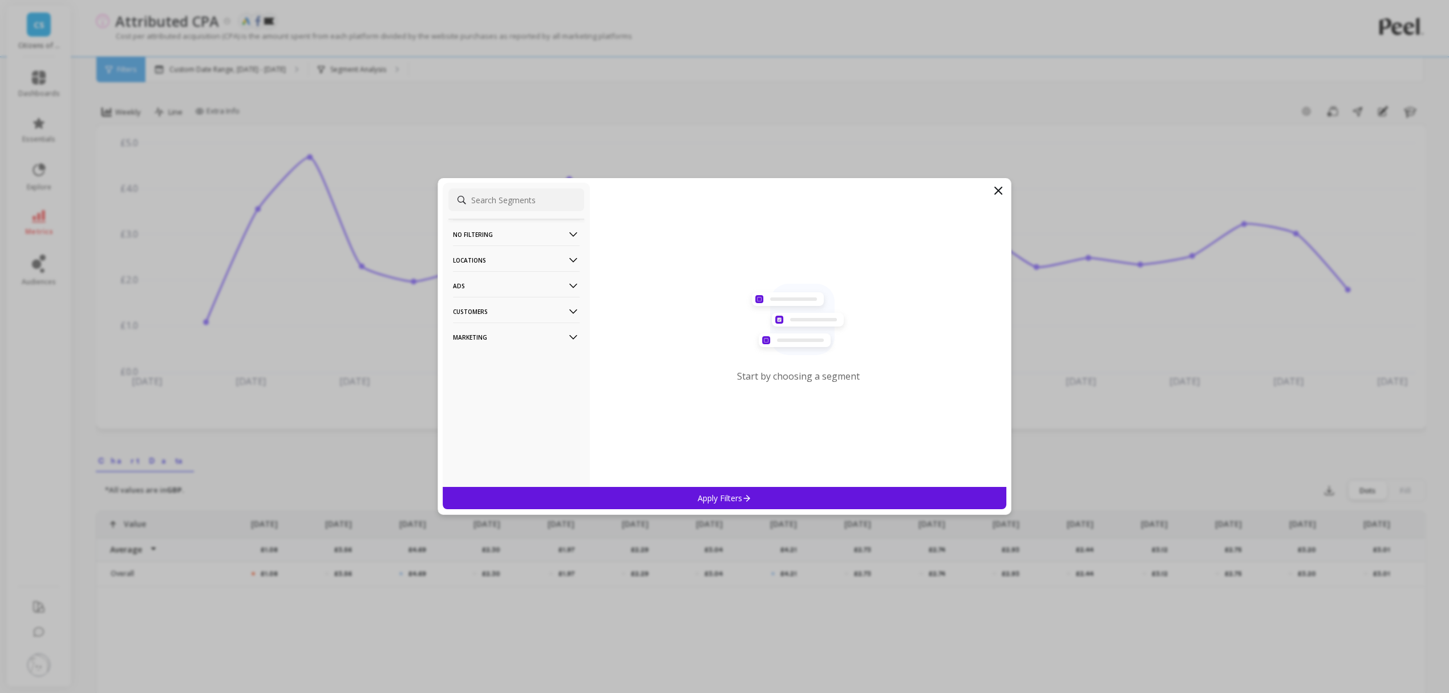
click at [509, 334] on p "Marketing" at bounding box center [516, 336] width 127 height 29
click at [503, 352] on div "Ads Accounts" at bounding box center [517, 359] width 136 height 18
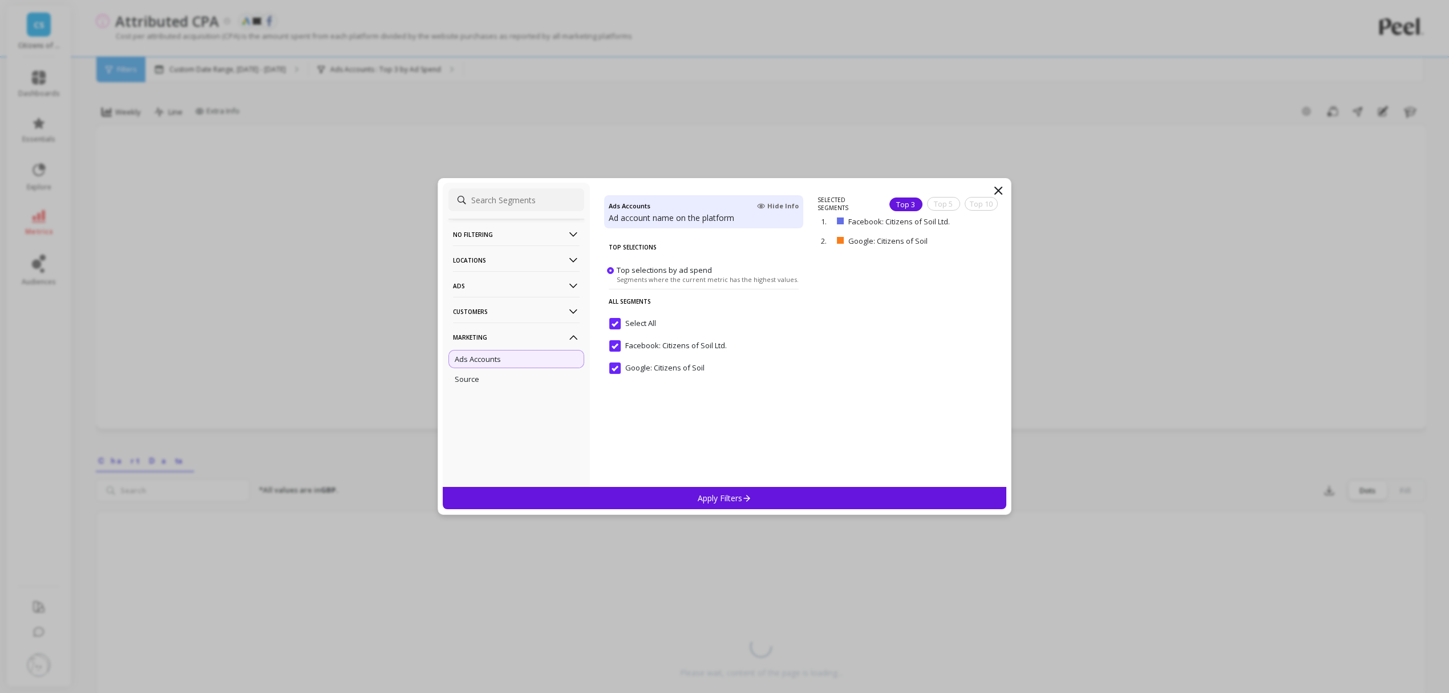
click at [612, 324] on input "Select All" at bounding box center [632, 323] width 47 height 11
click at [624, 368] on input "Google: Citizens of Soil" at bounding box center [656, 367] width 95 height 11
click at [669, 493] on div "Apply Filters" at bounding box center [725, 498] width 564 height 22
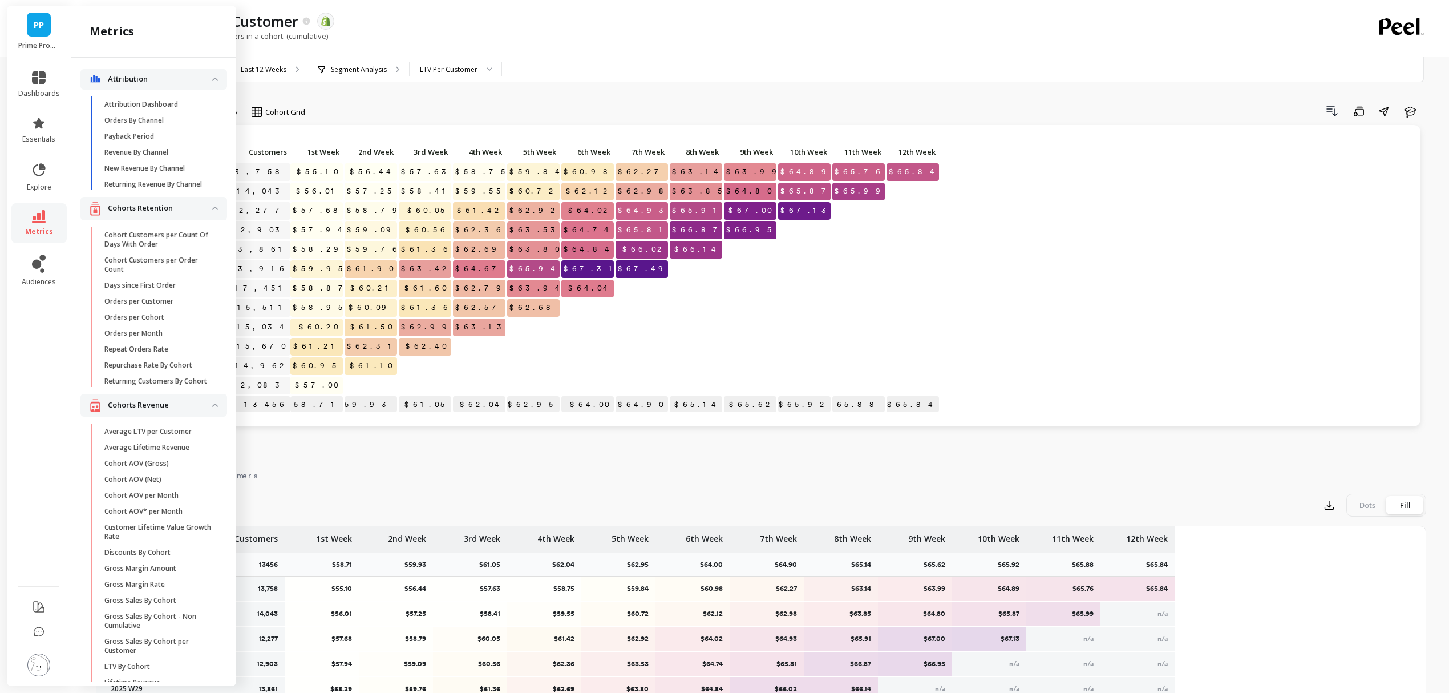
scroll to position [951, 0]
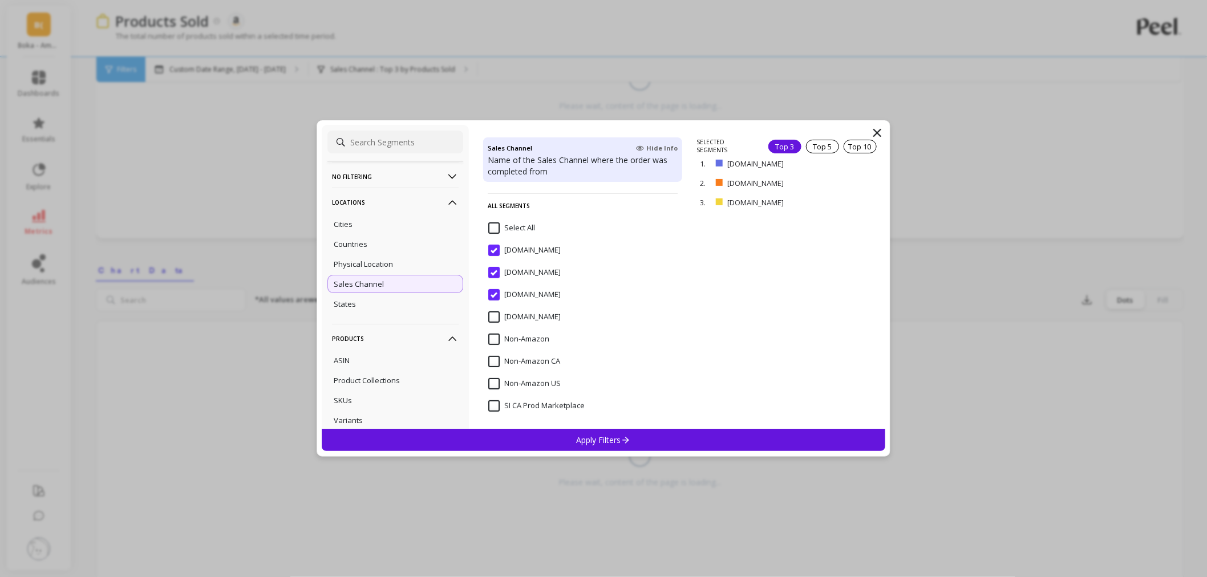
scroll to position [138, 0]
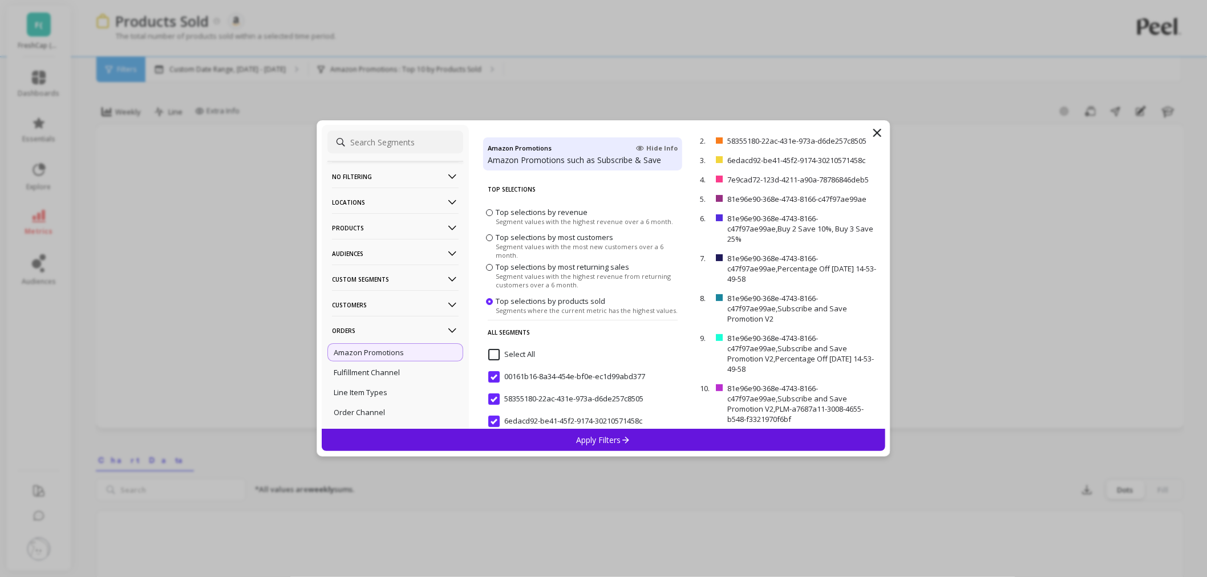
scroll to position [93, 0]
click at [518, 439] on div "Apply Filters" at bounding box center [604, 440] width 564 height 22
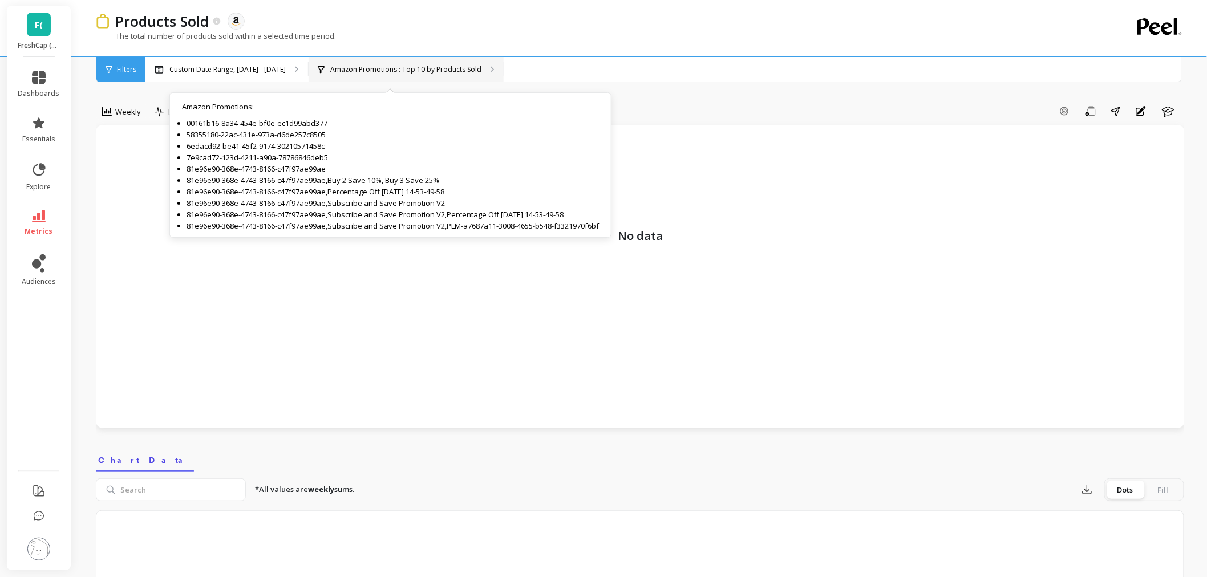
click at [427, 74] on div "Amazon Promotions : Top 10 by Products Sold Amazon Promotions : 00161b16-8a34-4…" at bounding box center [406, 69] width 195 height 25
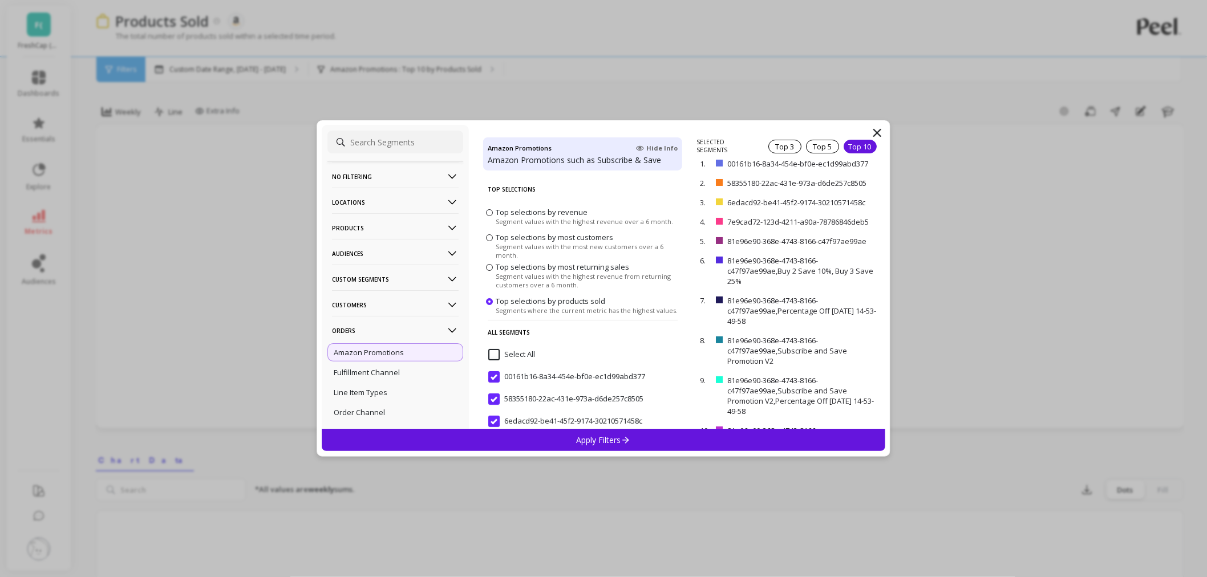
click at [487, 266] on span at bounding box center [489, 267] width 7 height 7
click at [0, 0] on input "Top selections by most returning sales Segment values with the highest revenue …" at bounding box center [0, 0] width 0 height 0
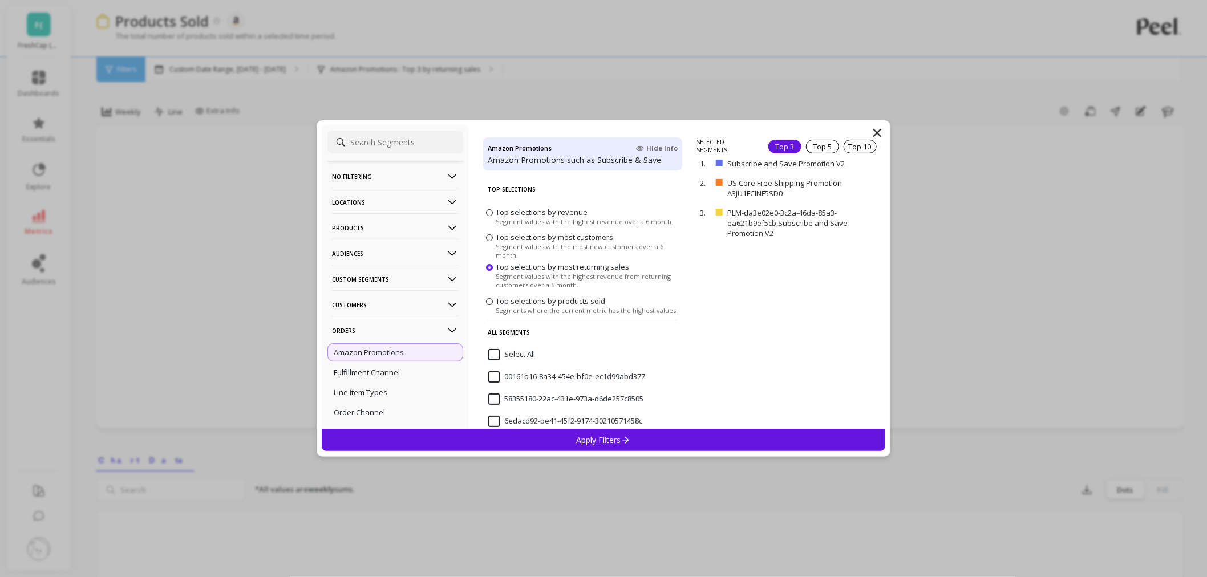
click at [595, 445] on p "Apply Filters" at bounding box center [604, 440] width 54 height 11
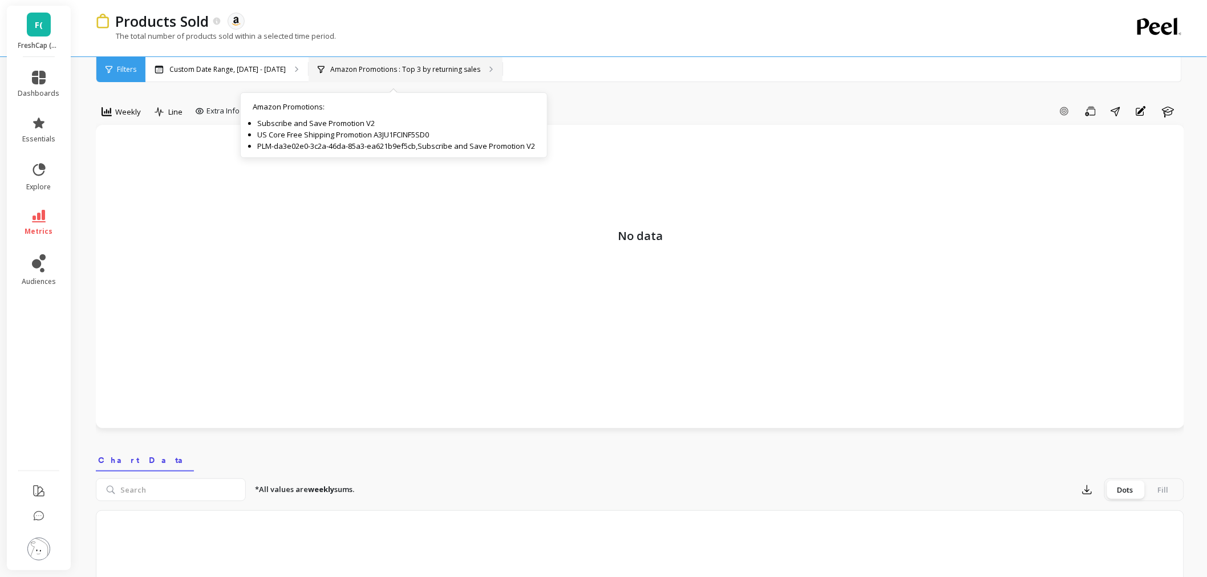
click at [441, 63] on div "Amazon Promotions : Top 3 by returning sales Amazon Promotions : Subscribe and …" at bounding box center [406, 69] width 194 height 25
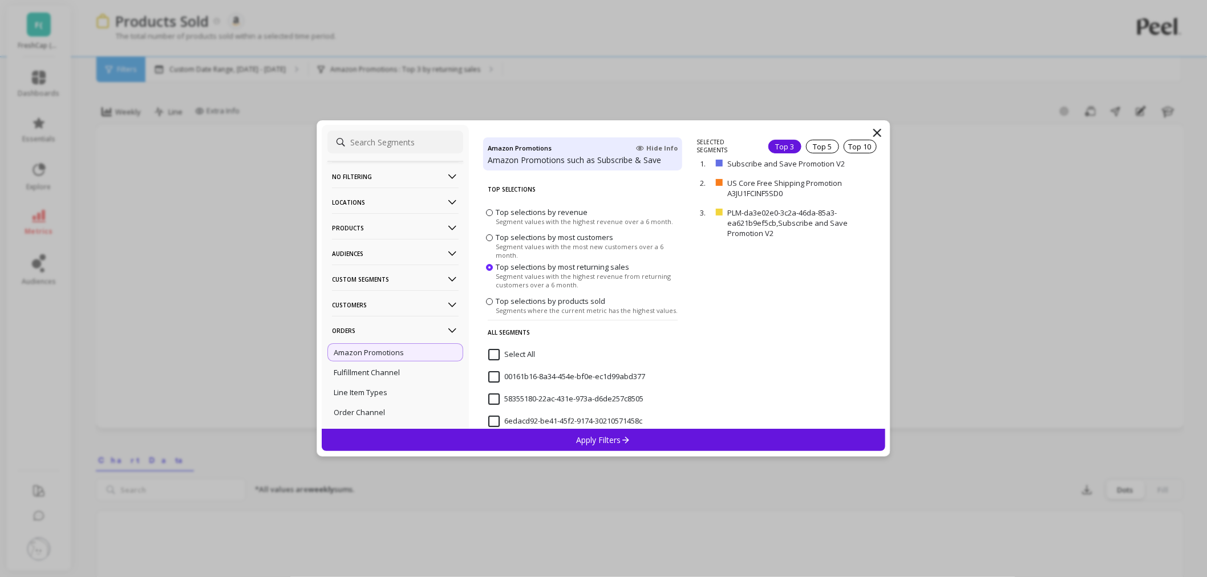
click at [488, 214] on span at bounding box center [489, 212] width 7 height 7
click at [0, 0] on input "Top selections by revenue Segment values with the highest revenue over a 6 mont…" at bounding box center [0, 0] width 0 height 0
click at [558, 434] on div "Apply Filters" at bounding box center [604, 440] width 564 height 22
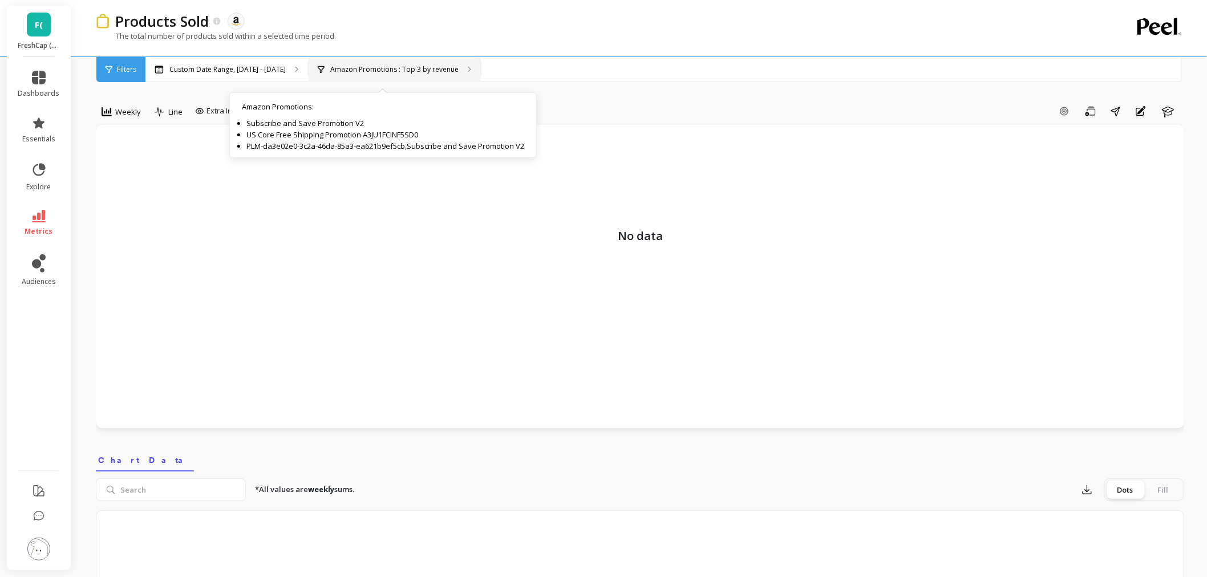
click at [351, 65] on p "Amazon Promotions : Top 3 by revenue" at bounding box center [394, 69] width 128 height 9
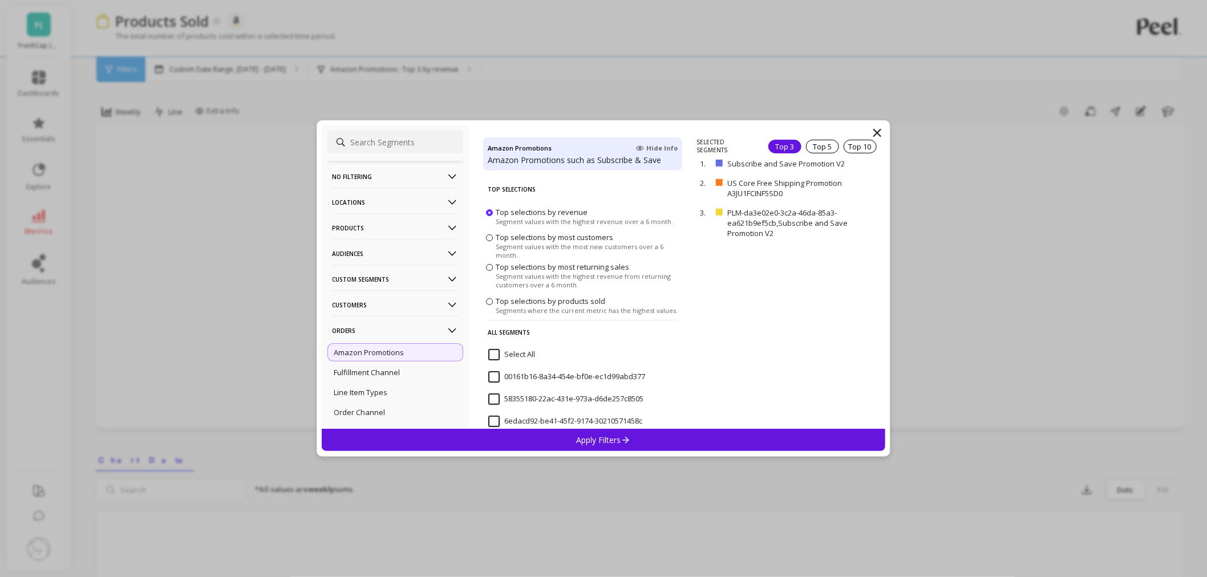
click at [497, 233] on span "Top selections by most customers" at bounding box center [555, 237] width 118 height 10
click at [0, 0] on input "Top selections by most customers Segment values with the most new customers ove…" at bounding box center [0, 0] width 0 height 0
click at [624, 430] on div "Apply Filters" at bounding box center [604, 440] width 564 height 22
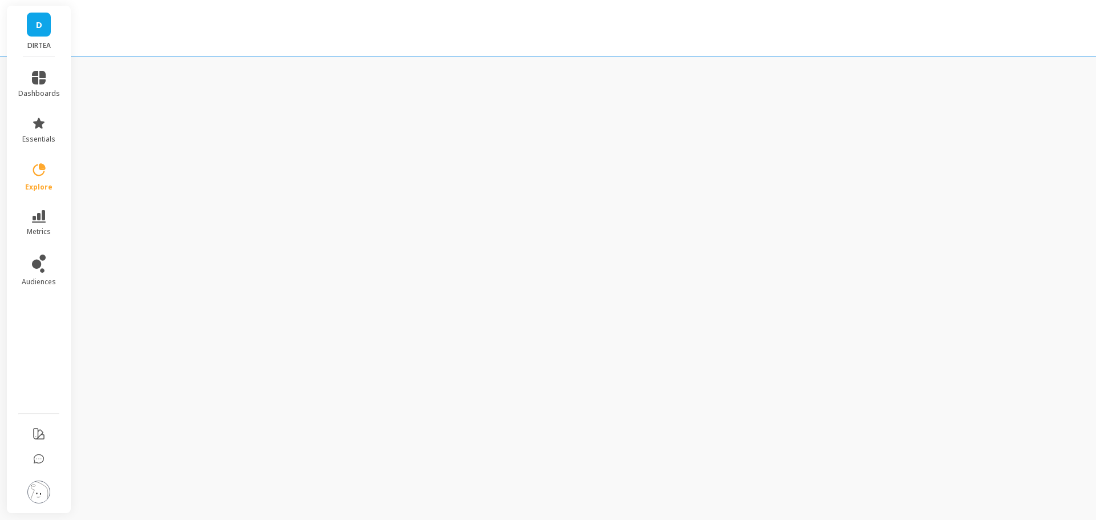
drag, startPoint x: 1137, startPoint y: 0, endPoint x: 697, endPoint y: 184, distance: 477.3
click at [697, 184] on div "D DIRTEA dashboards essentials explore metrics audiences" at bounding box center [548, 260] width 1096 height 520
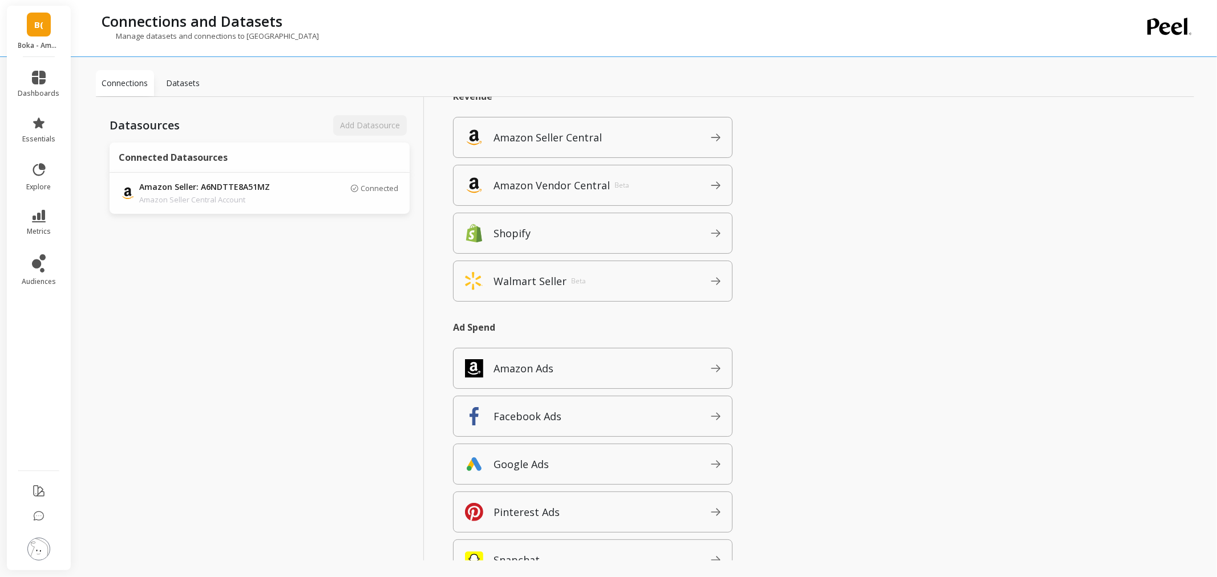
scroll to position [63, 0]
drag, startPoint x: 1095, startPoint y: 7, endPoint x: 171, endPoint y: 243, distance: 953.6
click at [226, 310] on div "Datasources Add Datasource Connected Datasources Amazon Seller: A6NDTTE8A51MZ A…" at bounding box center [260, 341] width 328 height 489
click at [34, 18] on span "B(" at bounding box center [38, 24] width 9 height 13
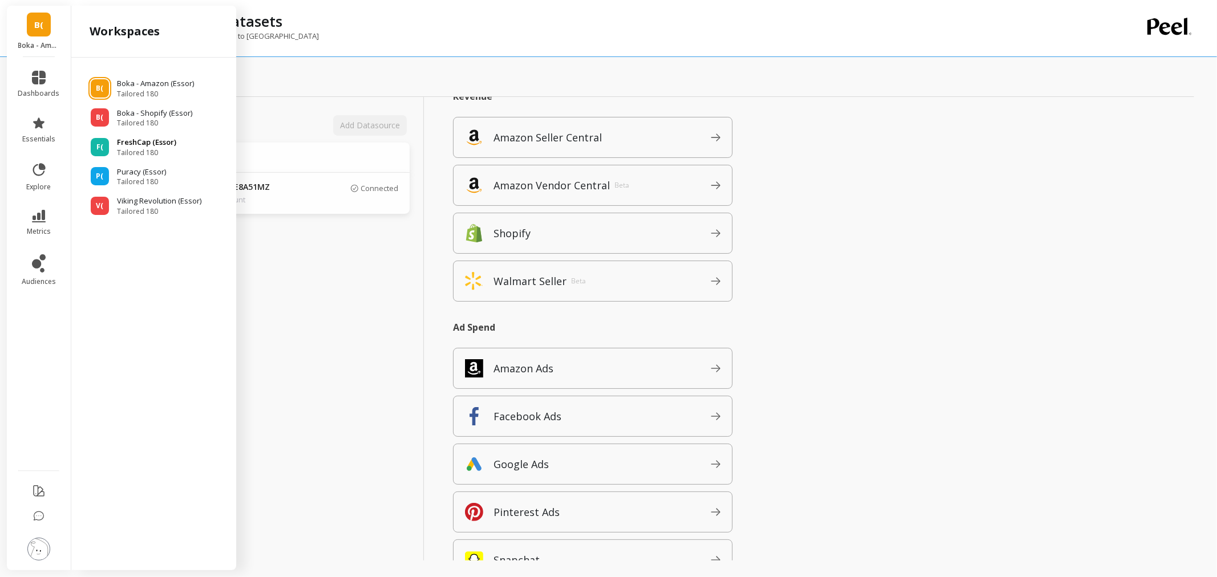
click at [146, 144] on p "FreshCap (Essor)" at bounding box center [146, 142] width 59 height 11
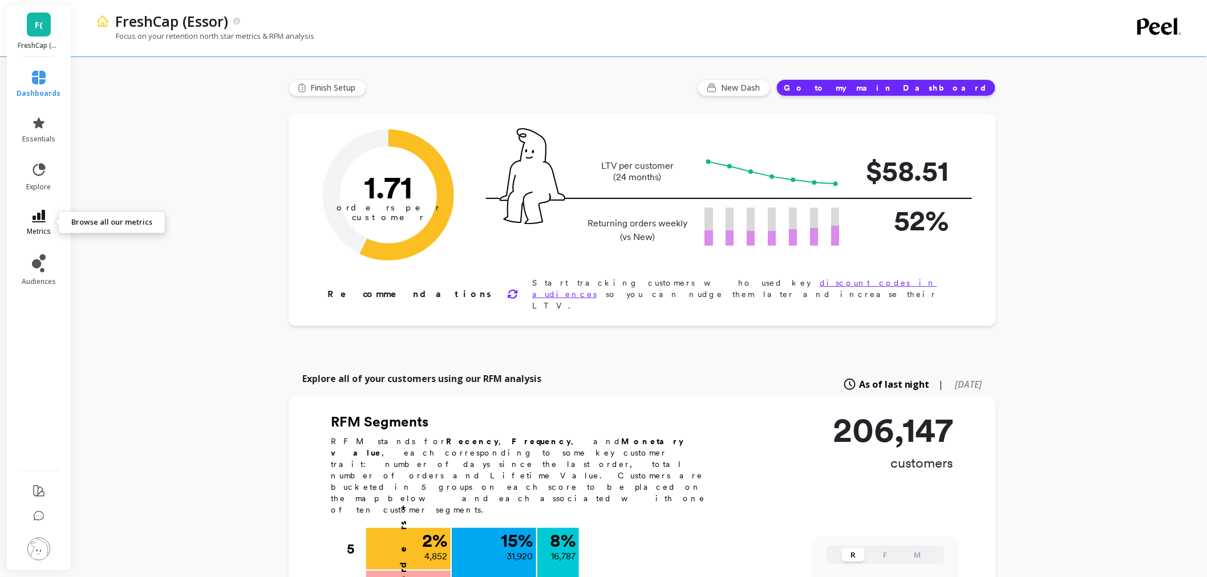
click at [51, 219] on link "metrics" at bounding box center [39, 223] width 44 height 26
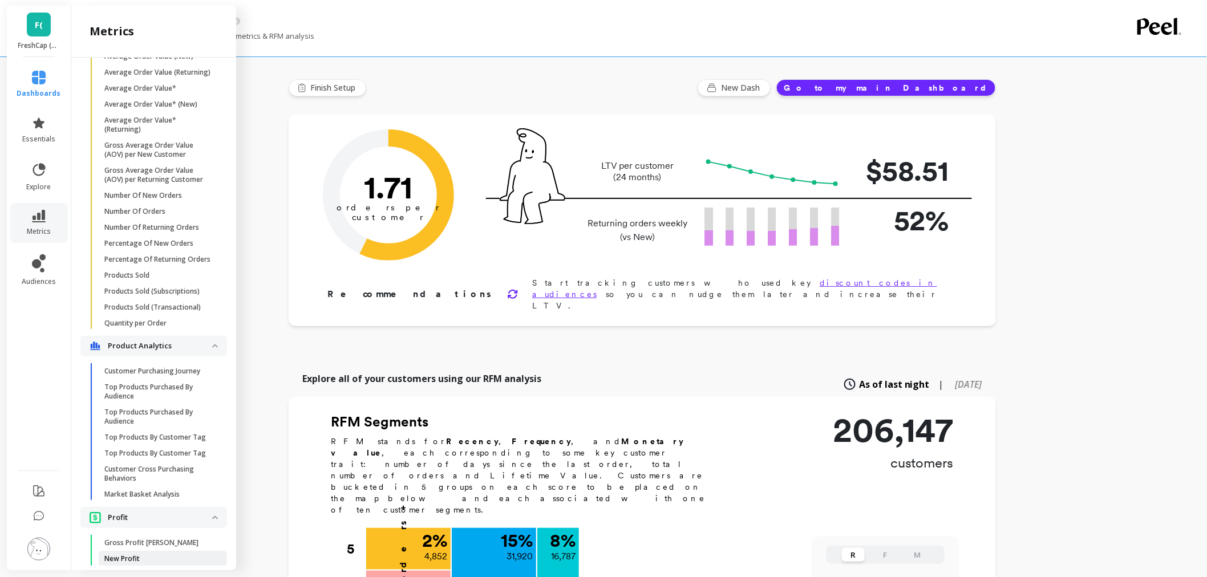
scroll to position [782, 0]
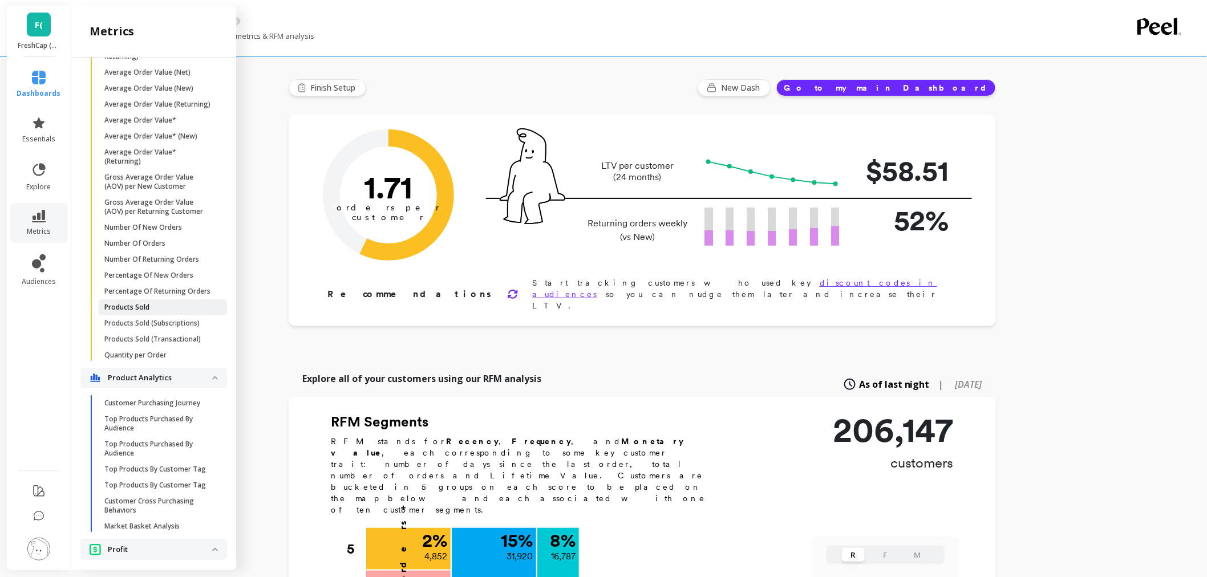
click at [173, 312] on span "Products Sold" at bounding box center [158, 307] width 109 height 9
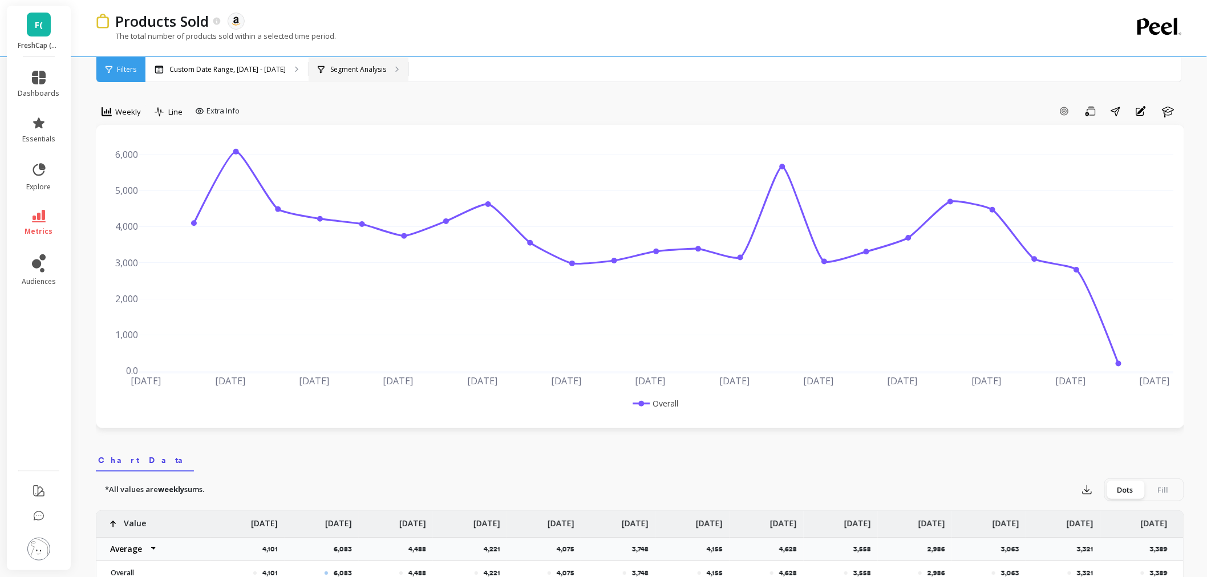
click at [371, 71] on p "Segment Analysis" at bounding box center [358, 69] width 56 height 9
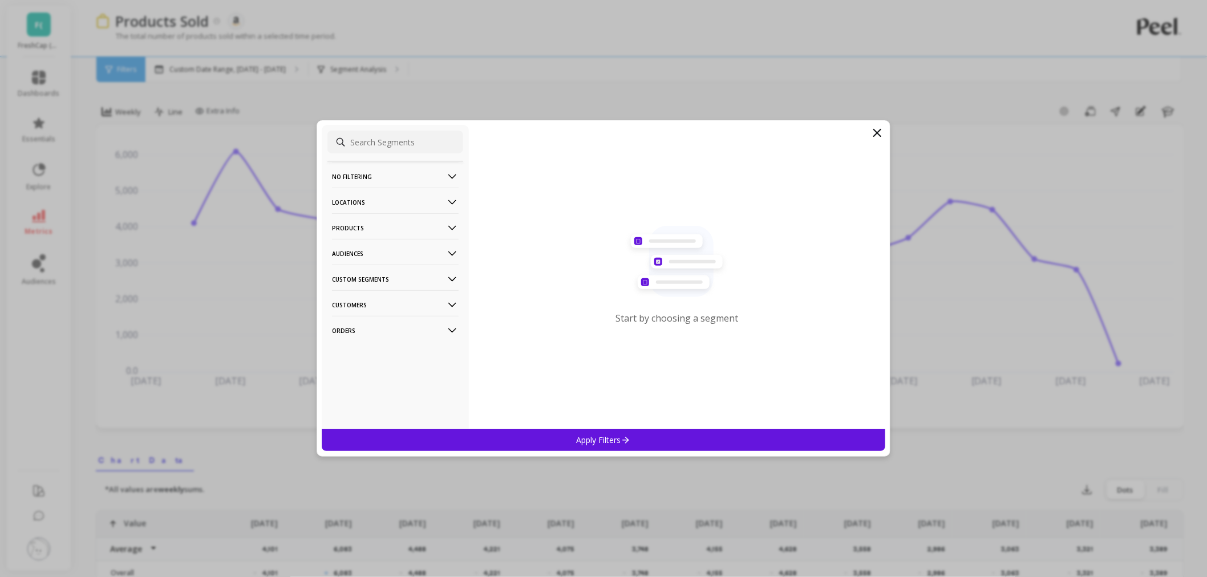
click at [361, 334] on p "Orders" at bounding box center [395, 330] width 127 height 29
click at [366, 358] on div "Amazon Promotions" at bounding box center [396, 353] width 136 height 18
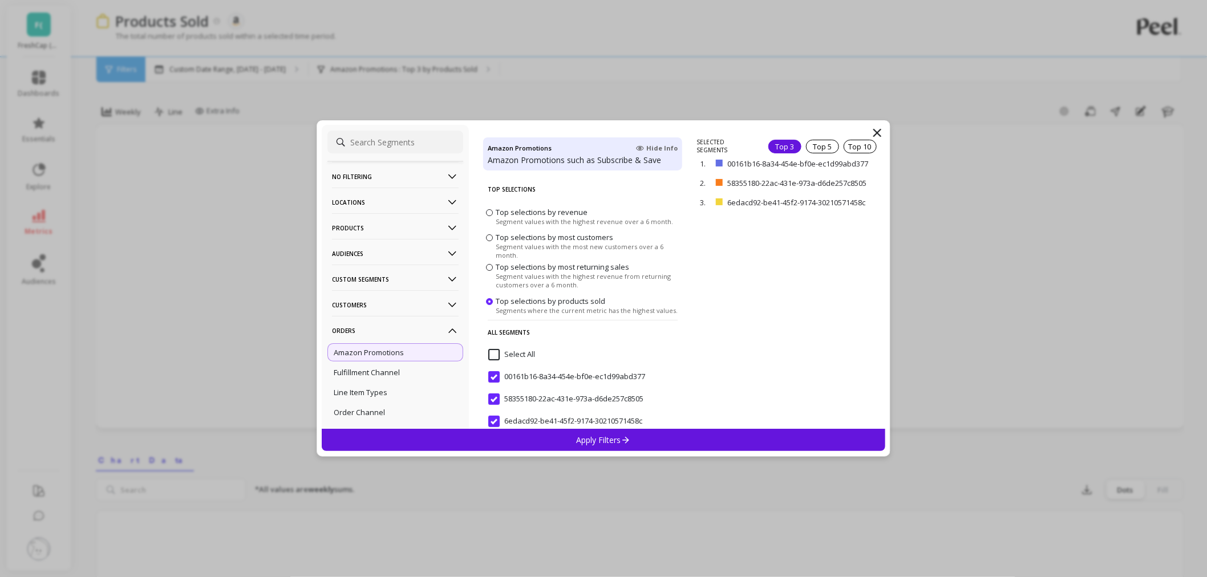
click at [609, 441] on p "Apply Filters" at bounding box center [604, 440] width 54 height 11
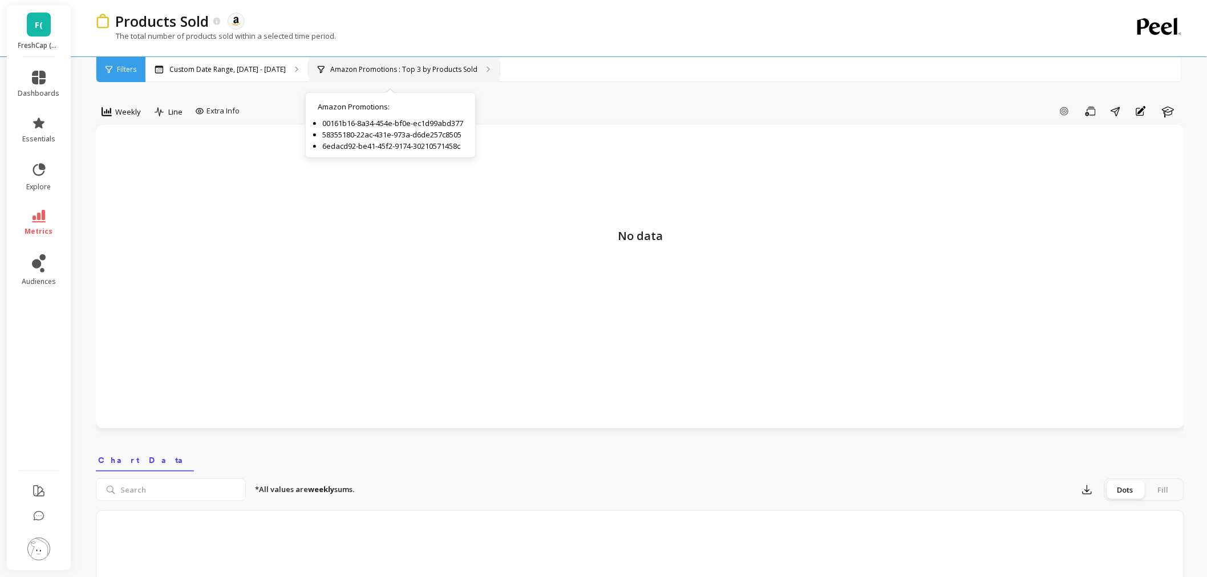
click at [434, 67] on p "Amazon Promotions : Top 3 by Products Sold" at bounding box center [403, 69] width 147 height 9
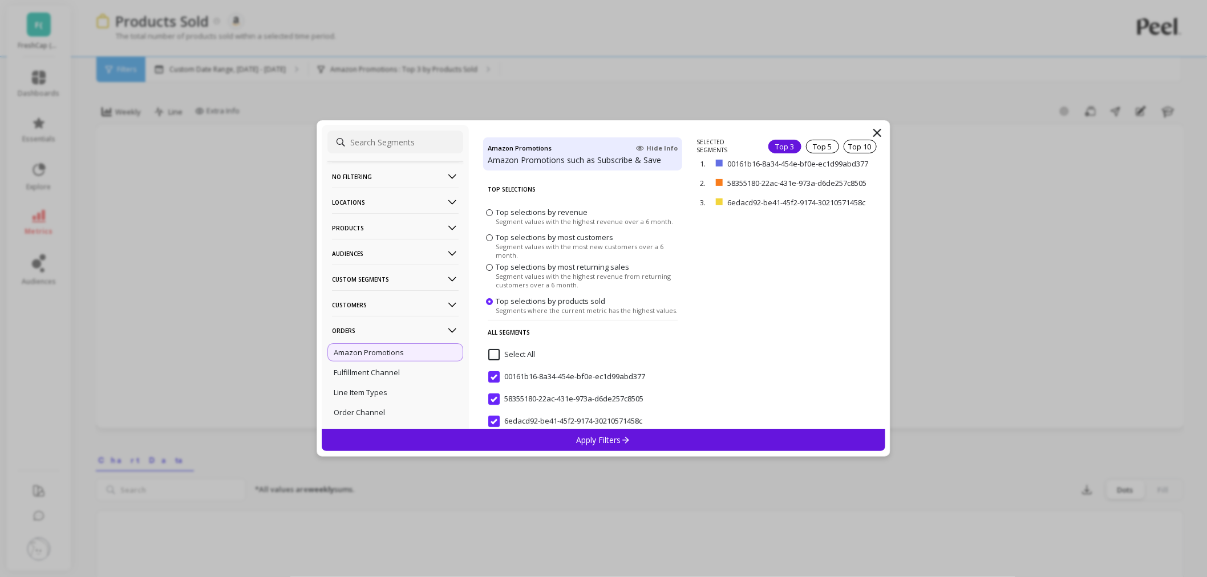
click at [490, 266] on span at bounding box center [489, 267] width 7 height 7
click at [0, 0] on input "Top selections by most returning sales Segment values with the highest revenue …" at bounding box center [0, 0] width 0 height 0
click at [591, 445] on p "Apply Filters" at bounding box center [604, 440] width 54 height 11
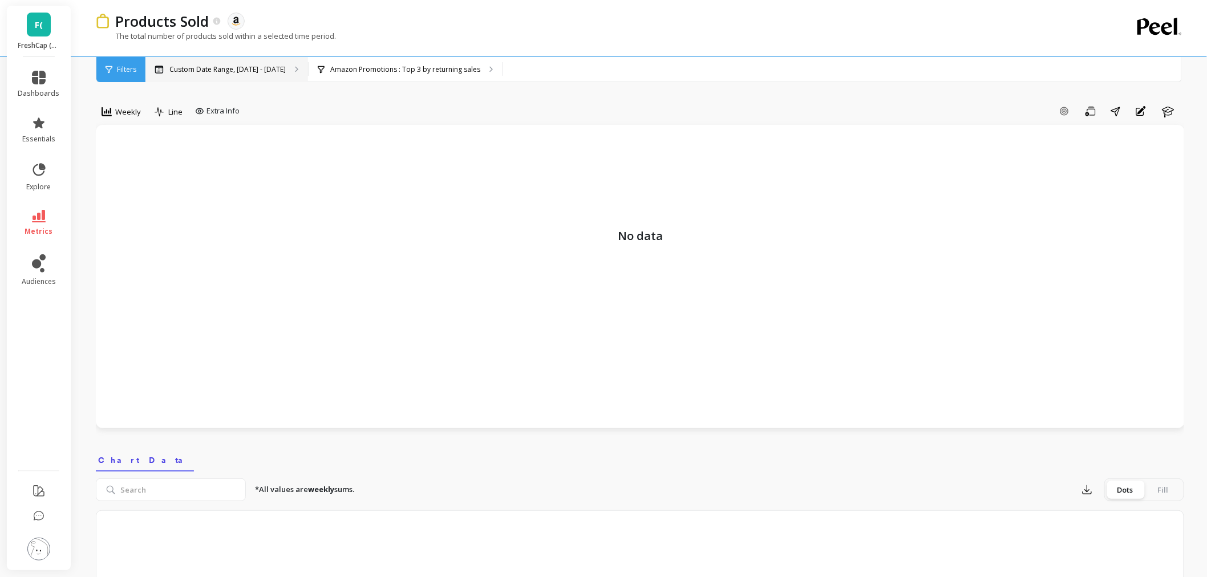
click at [249, 65] on p "Custom Date Range, [DATE] - [DATE]" at bounding box center [227, 69] width 116 height 9
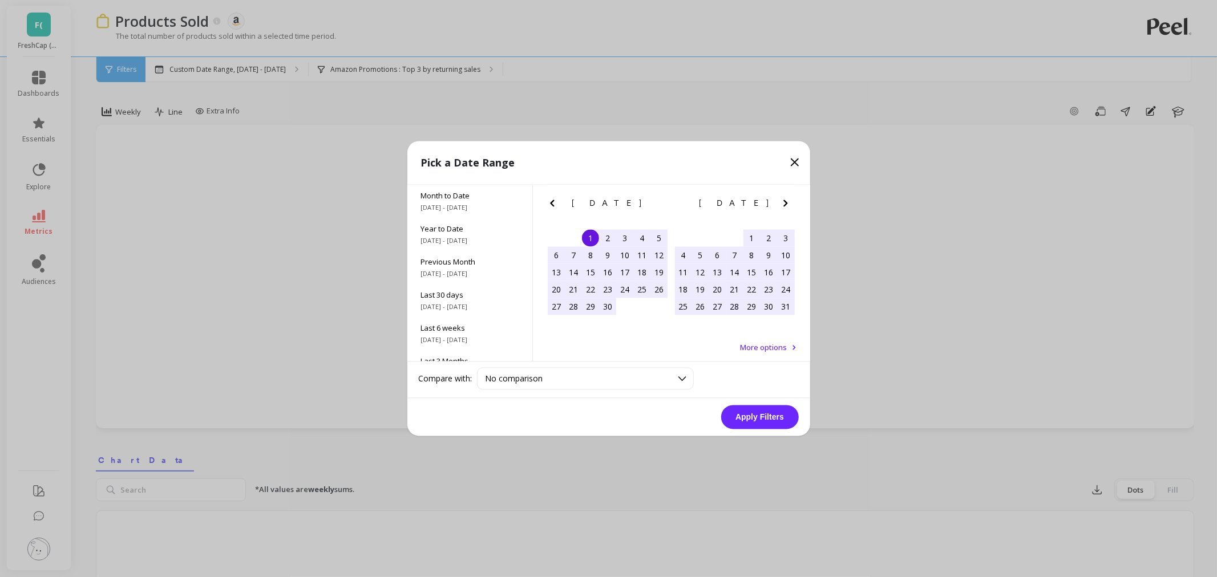
click at [790, 164] on icon at bounding box center [795, 163] width 14 height 14
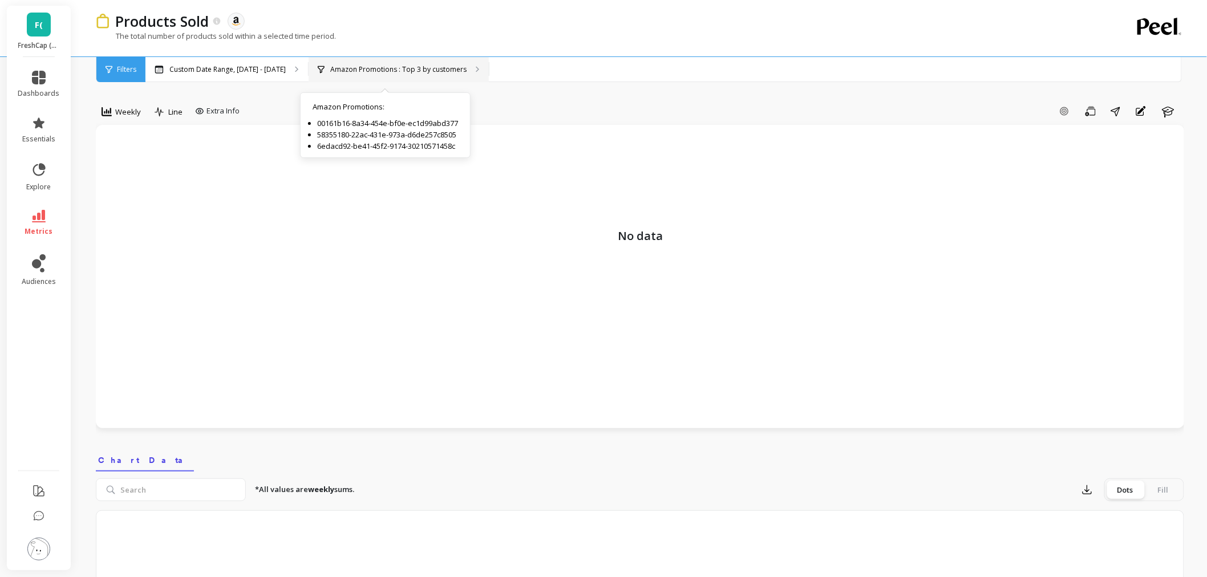
click at [404, 75] on div "Amazon Promotions : Top 3 by customers Amazon Promotions : 00161b16-8a34-454e-b…" at bounding box center [399, 69] width 180 height 25
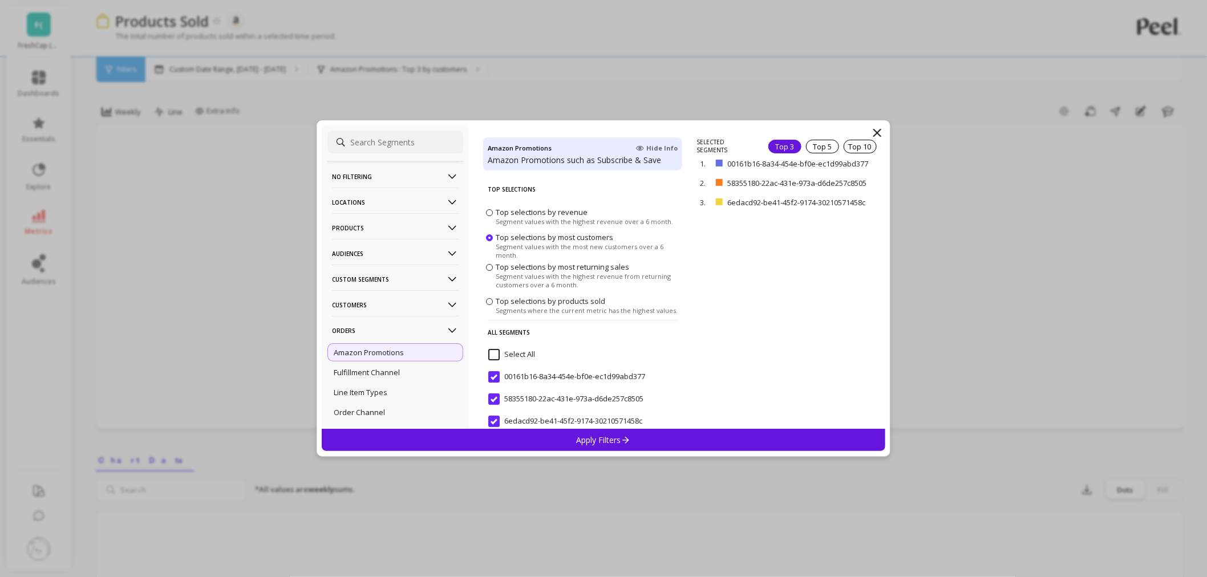
click at [490, 209] on span at bounding box center [489, 212] width 7 height 7
click at [0, 0] on input "Top selections by revenue Segment values with the highest revenue over a 6 mont…" at bounding box center [0, 0] width 0 height 0
click at [591, 438] on p "Apply Filters" at bounding box center [604, 440] width 54 height 11
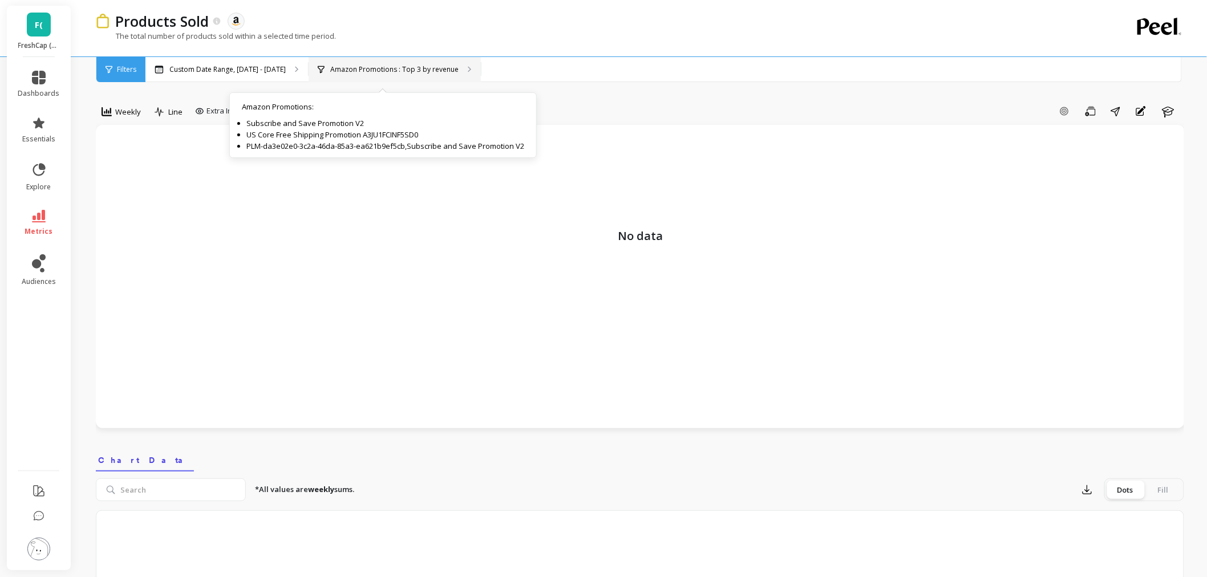
click at [352, 76] on div "Amazon Promotions : Top 3 by revenue Amazon Promotions : Subscribe and Save Pro…" at bounding box center [395, 69] width 172 height 25
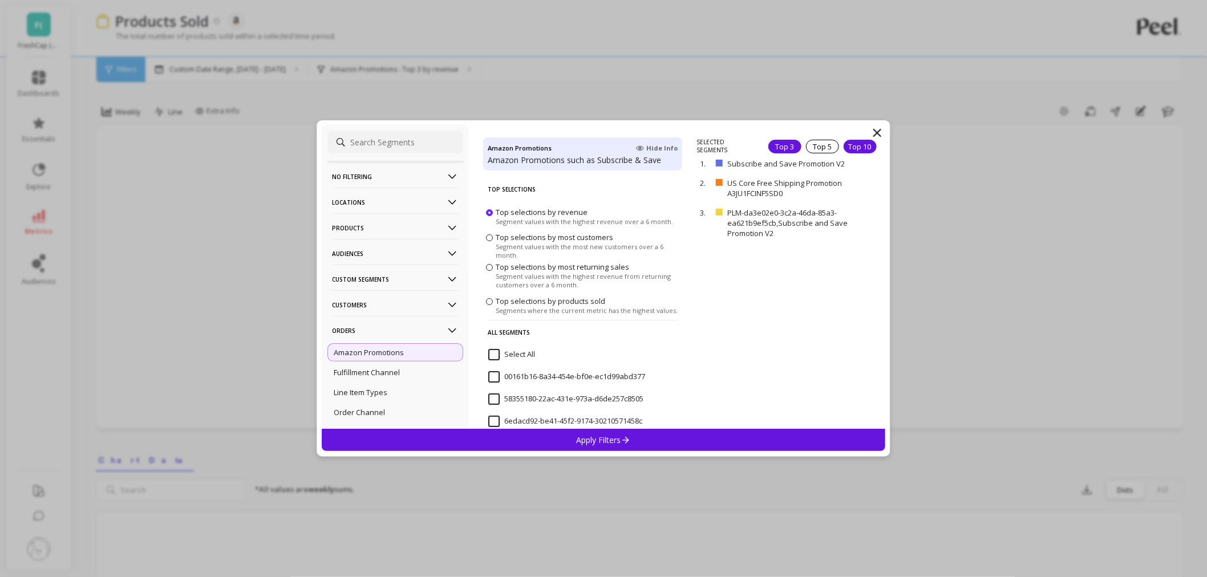
click at [845, 146] on div "Top 10" at bounding box center [860, 147] width 33 height 14
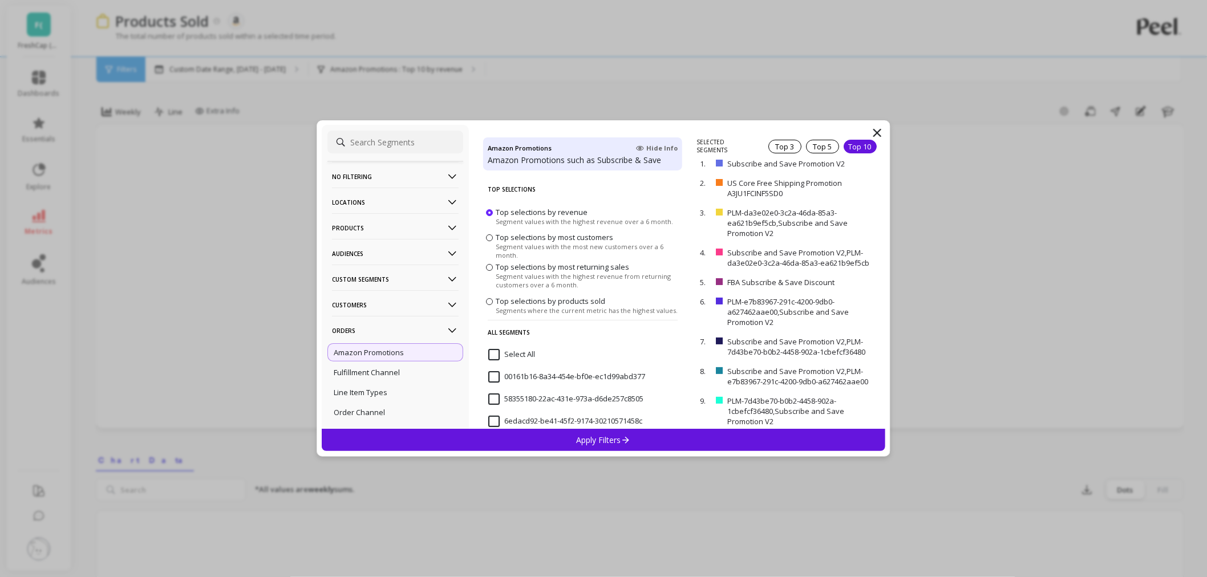
click at [589, 449] on div "Apply Filters" at bounding box center [604, 440] width 564 height 22
